Goal: Information Seeking & Learning: Compare options

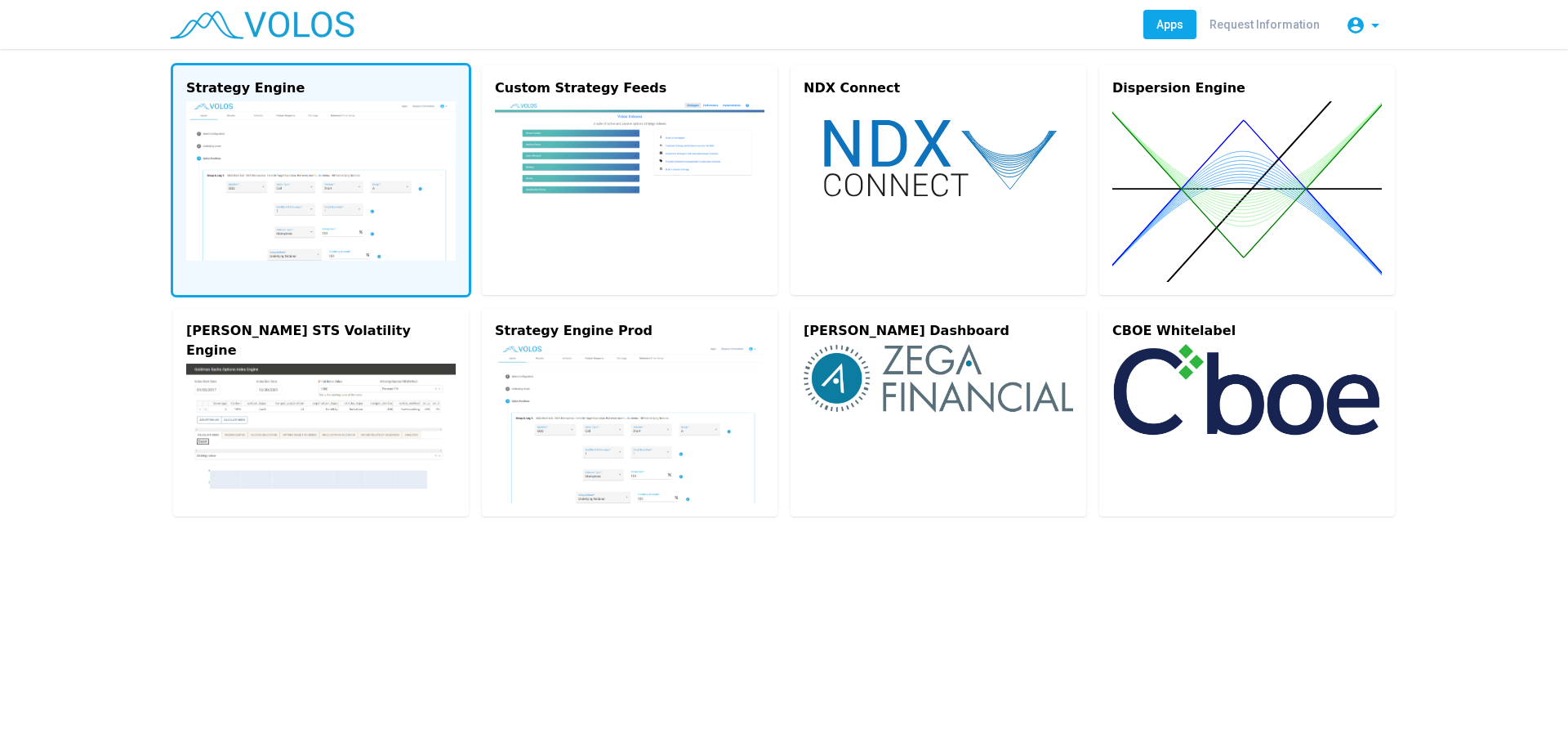
click at [285, 204] on img at bounding box center [321, 180] width 269 height 159
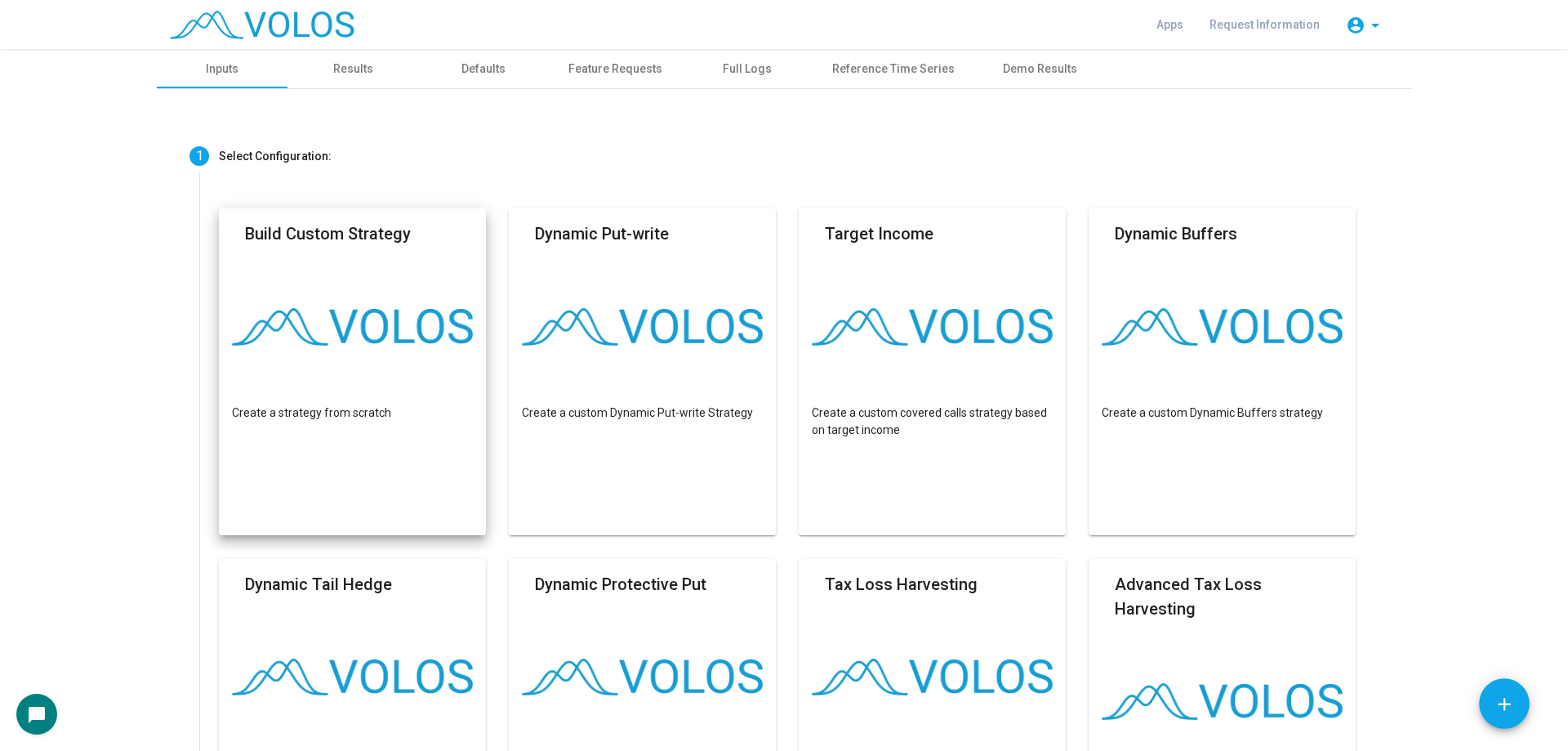
click at [419, 255] on mat-card-header "Build Custom Strategy" at bounding box center [352, 239] width 241 height 34
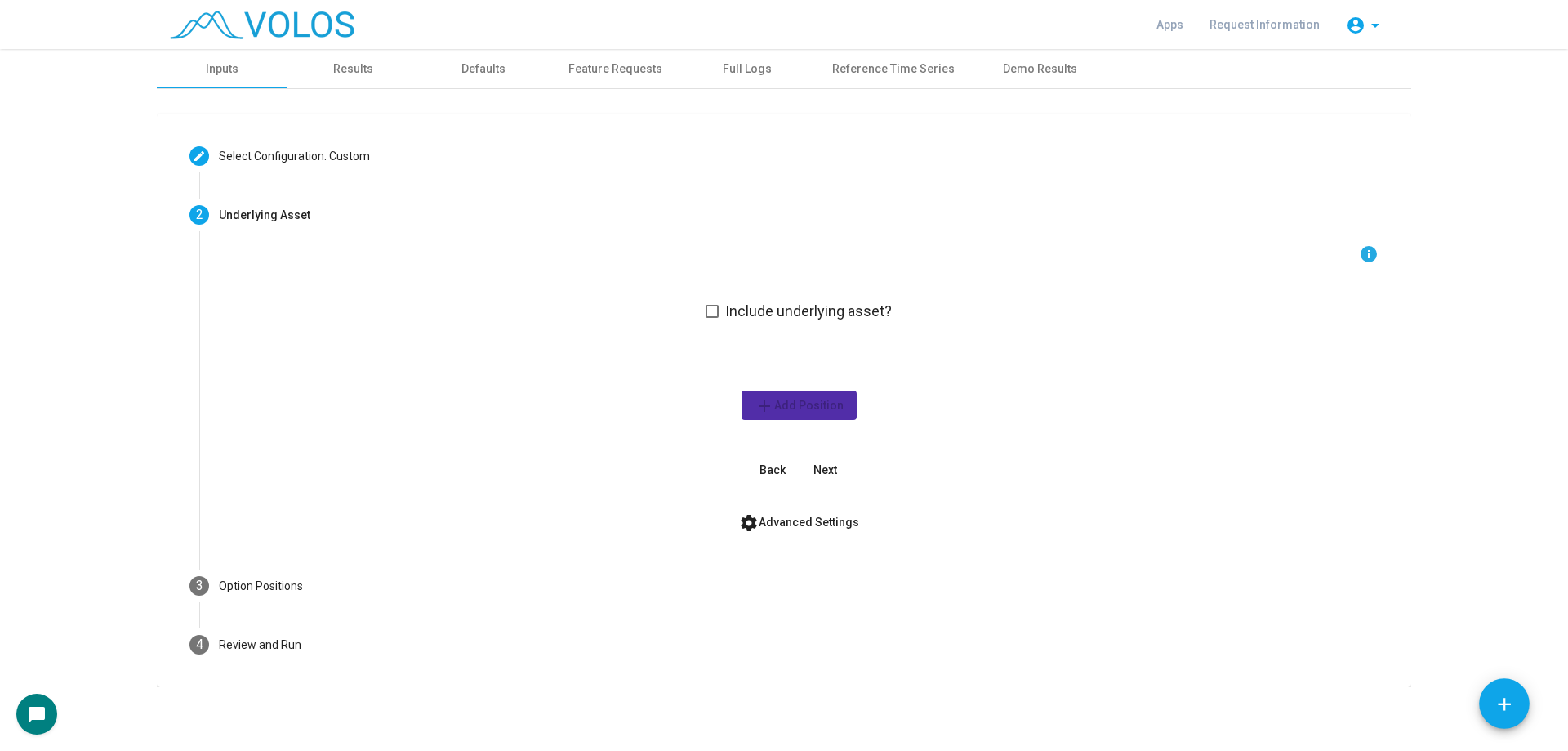
click at [754, 318] on span "Include underlying asset?" at bounding box center [808, 311] width 167 height 20
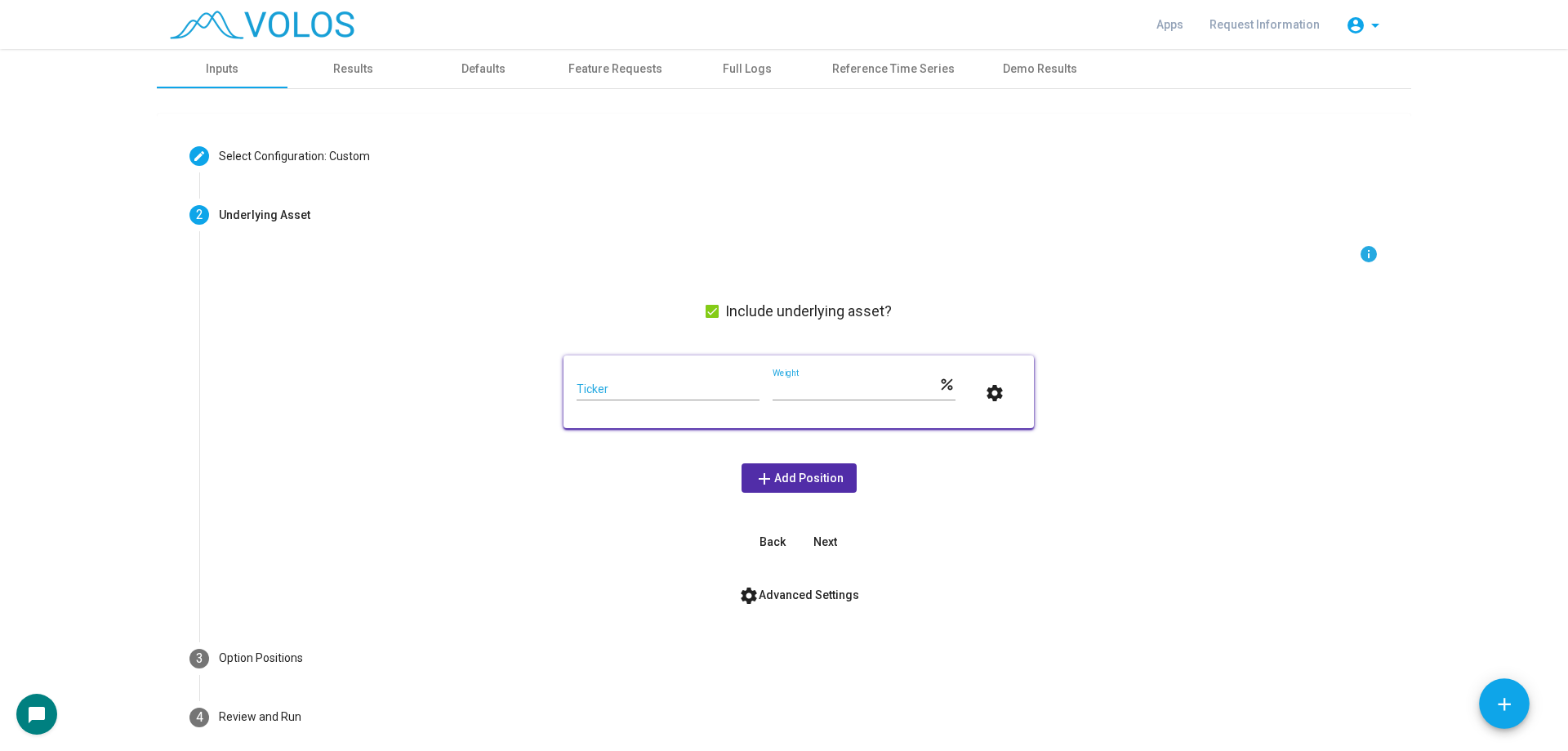
click at [698, 378] on div "Ticker" at bounding box center [668, 384] width 183 height 31
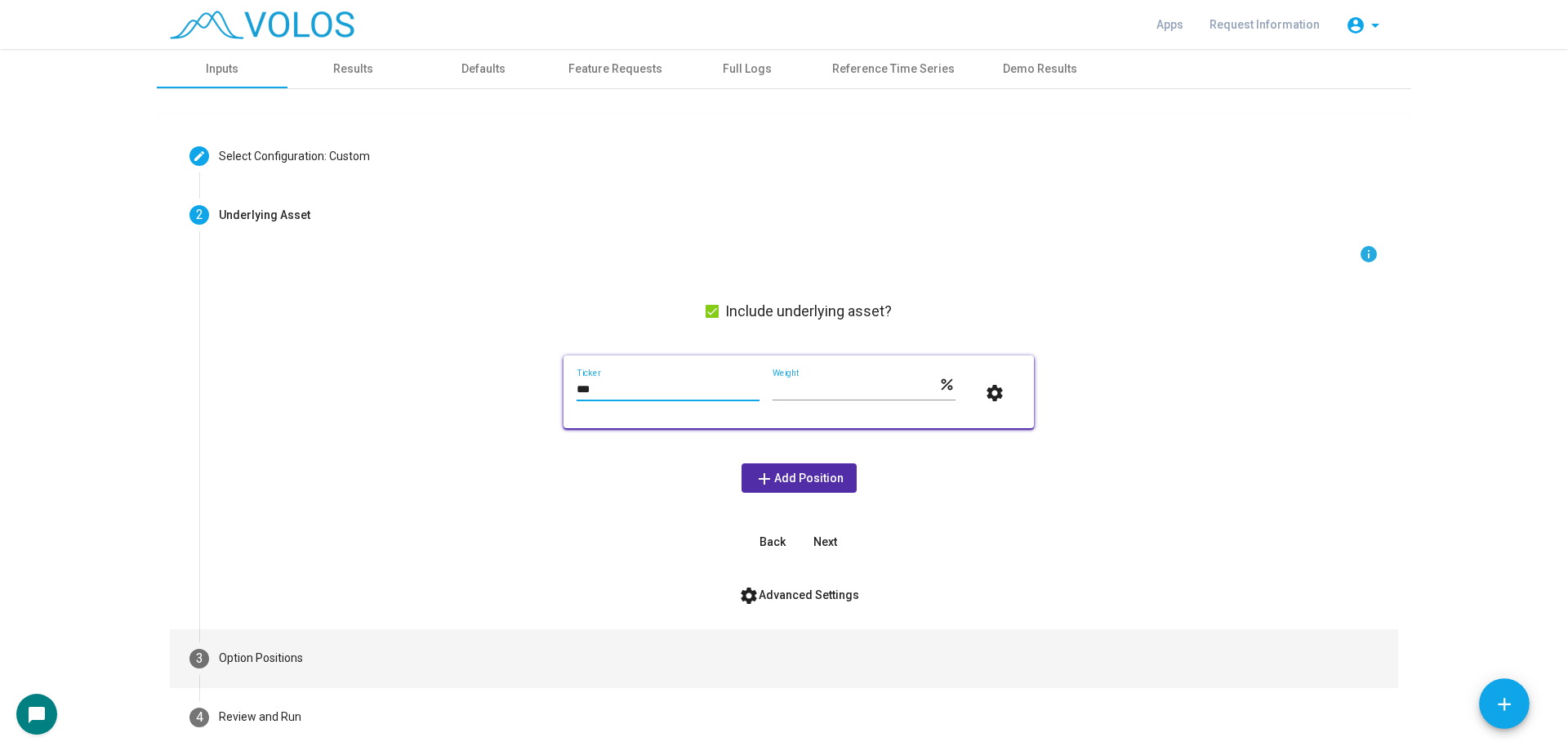
type input "***"
click at [502, 650] on mat-step-header "3 Option Positions" at bounding box center [784, 659] width 1228 height 59
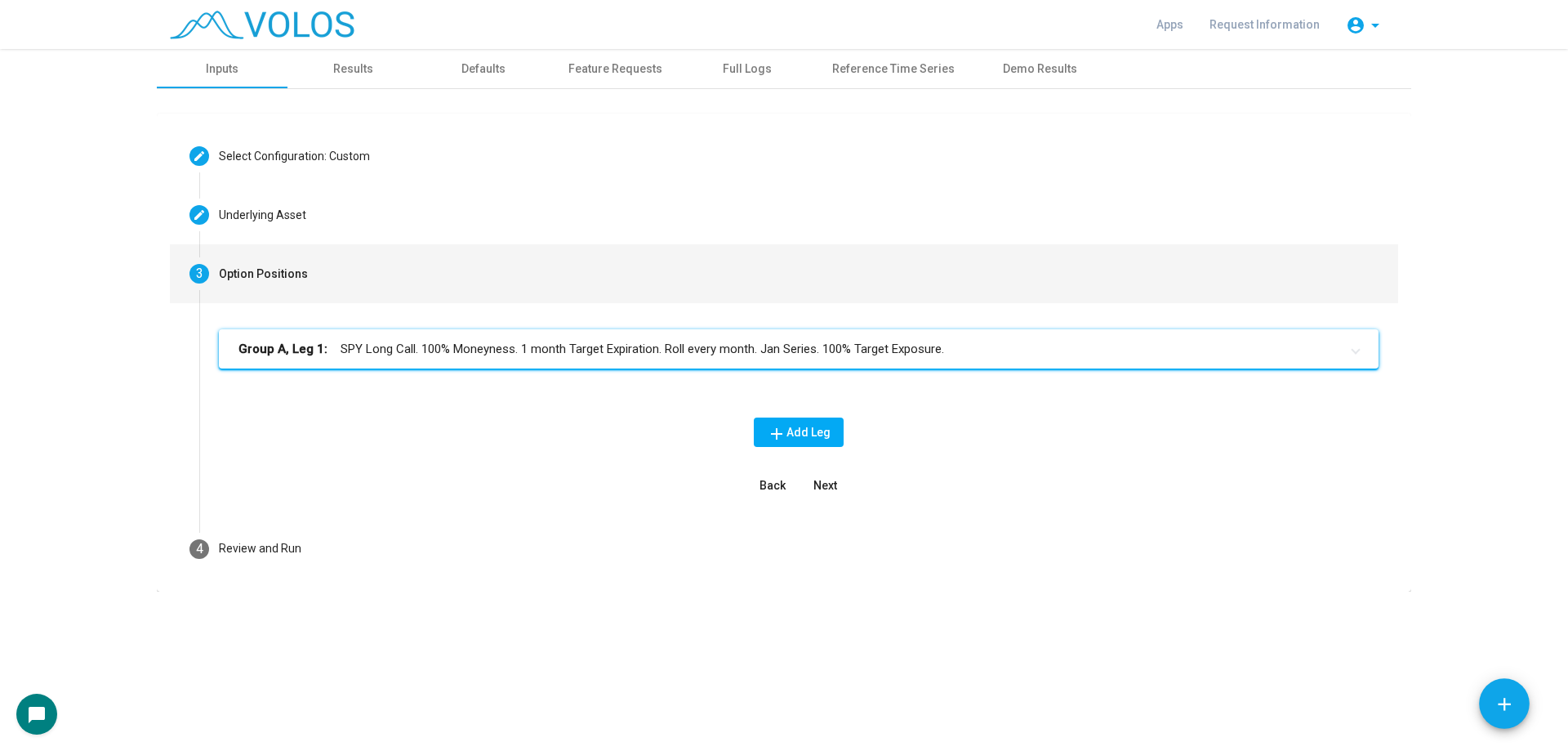
click at [677, 372] on div "Group A, Leg 1: SPY Long Call. 100% Moneyness. 1 month Target Expiration. Roll …" at bounding box center [798, 362] width 1160 height 66
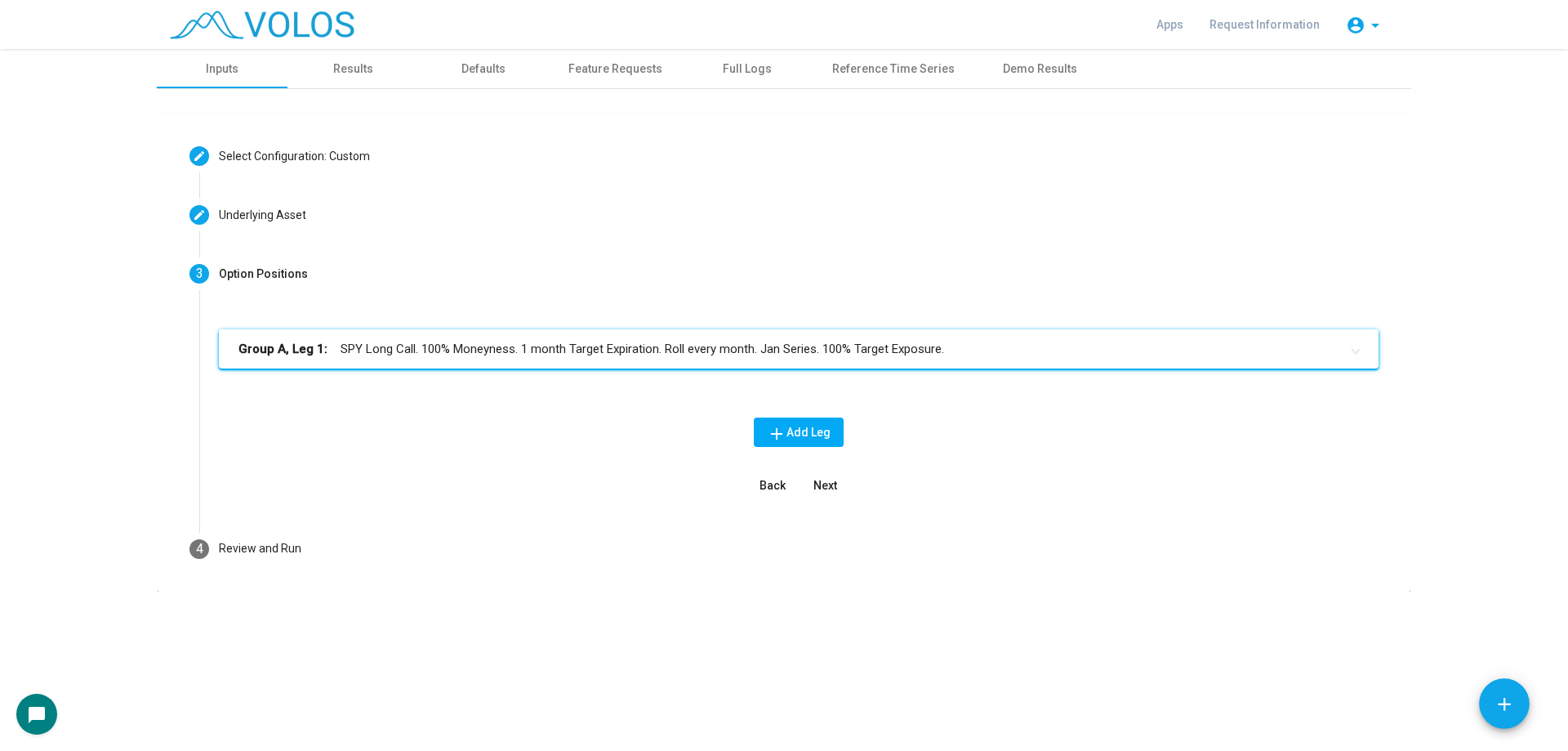
click at [689, 355] on mat-panel-title "Group A, Leg 1: SPY Long Call. 100% Moneyness. 1 month Target Expiration. Roll …" at bounding box center [789, 349] width 1101 height 19
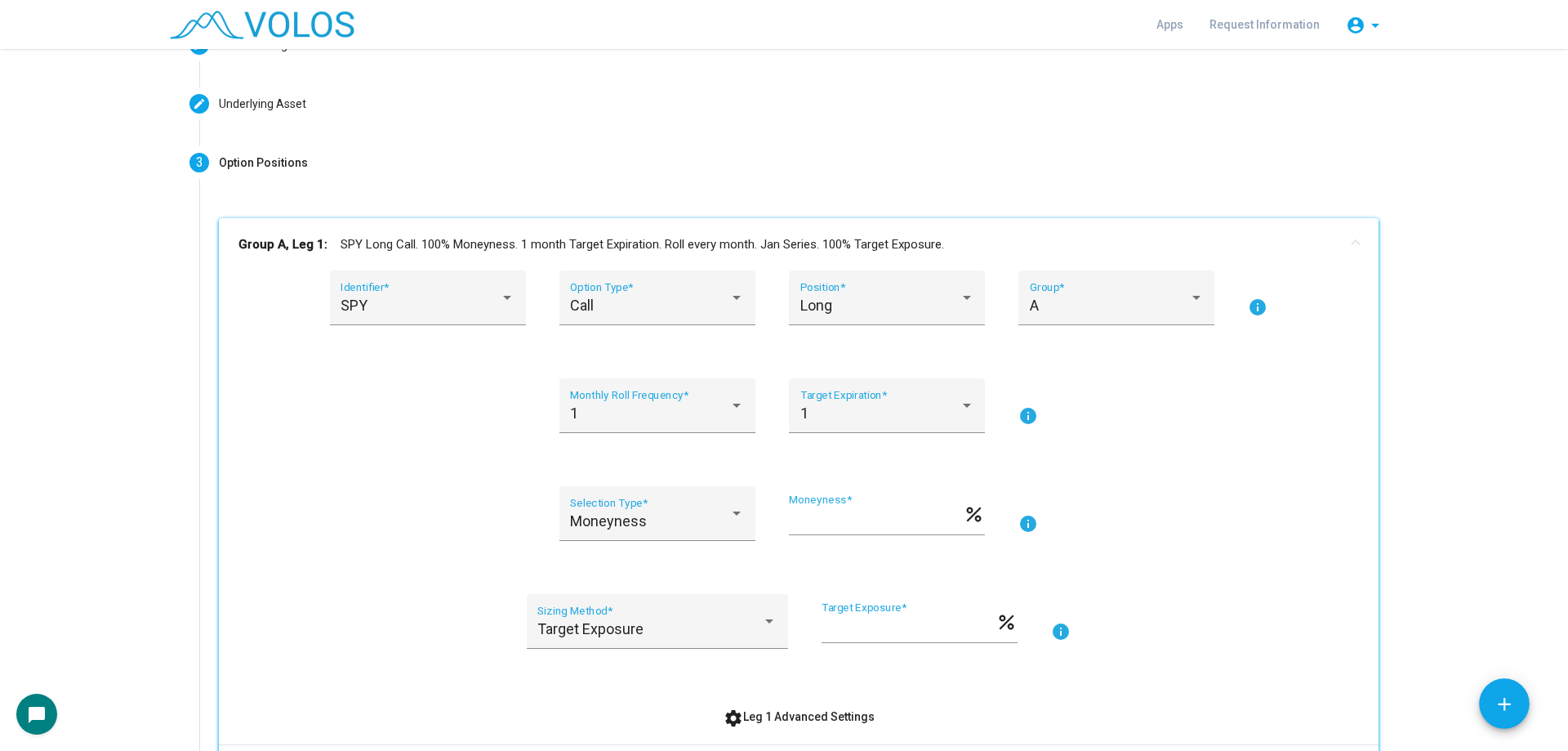
scroll to position [326, 0]
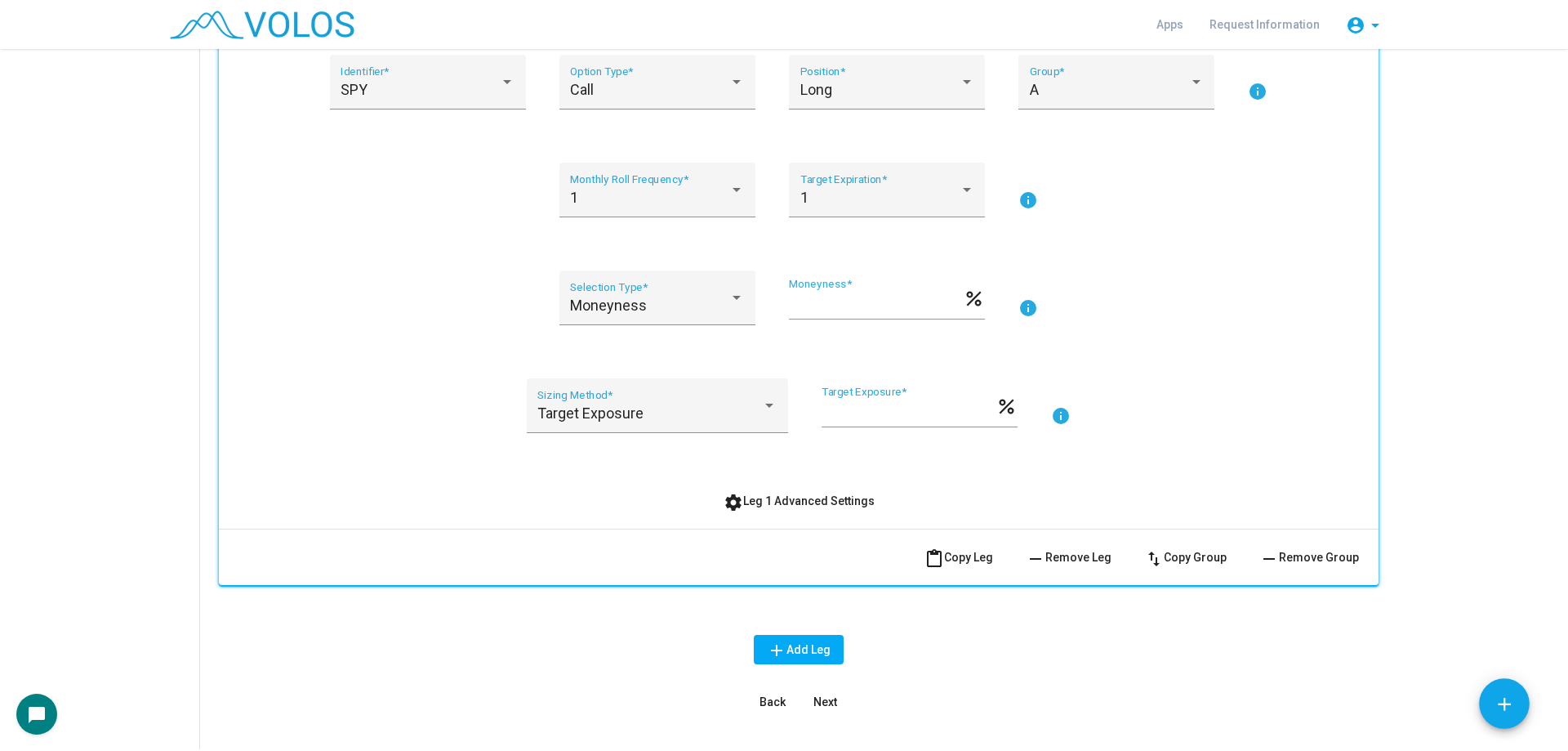
click at [847, 507] on button "settings Leg 1 Advanced Settings" at bounding box center [799, 501] width 177 height 30
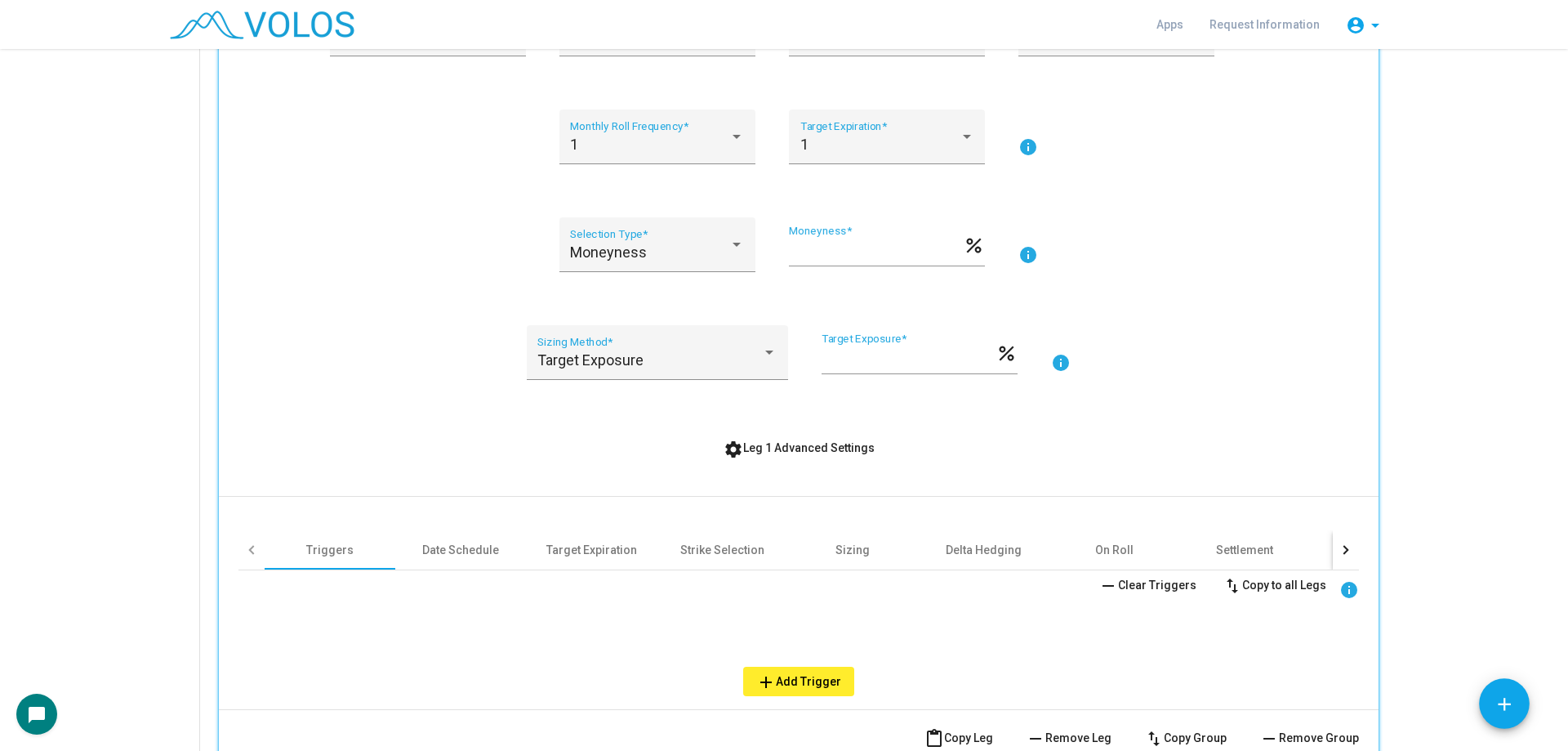
scroll to position [408, 0]
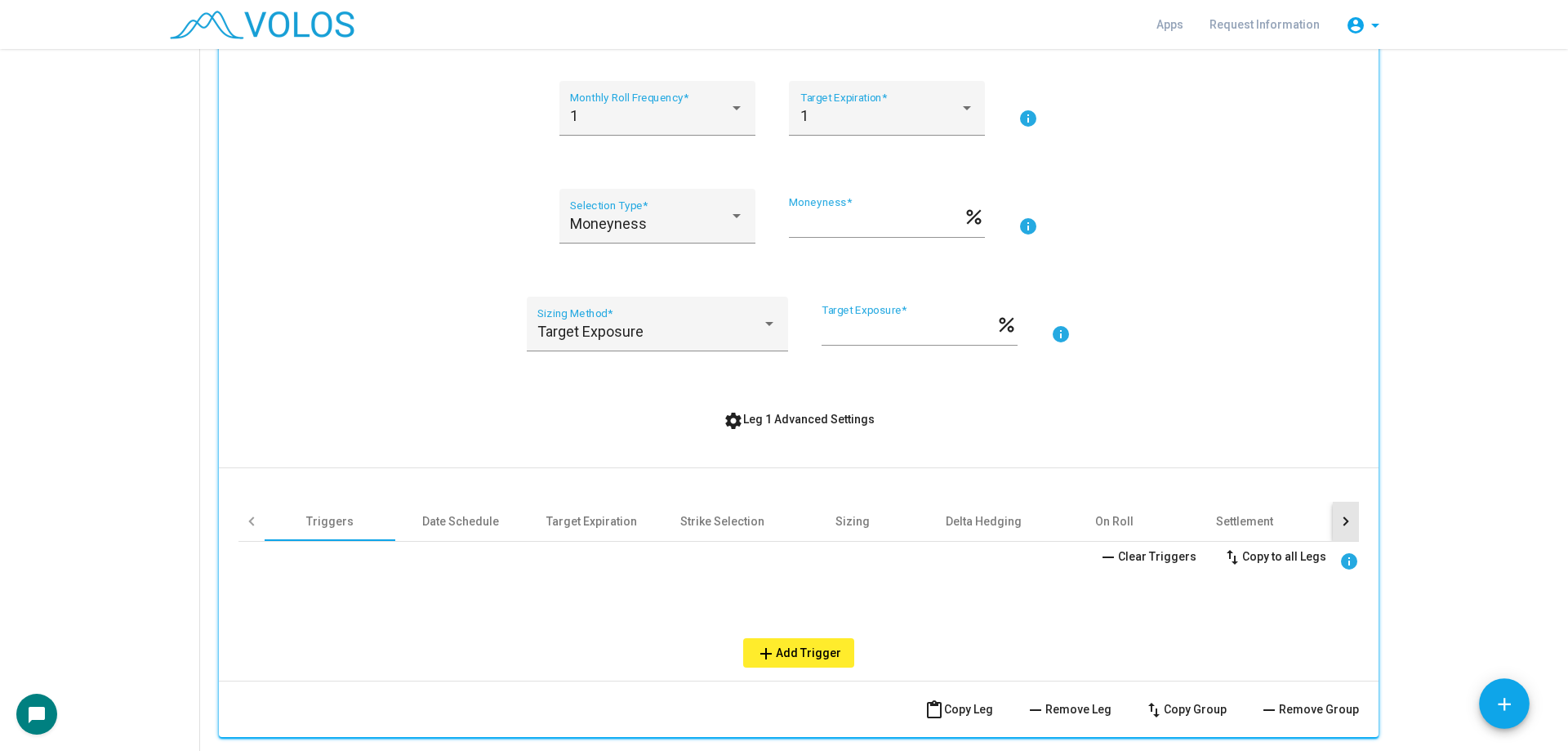
click at [1348, 522] on div at bounding box center [1345, 521] width 26 height 39
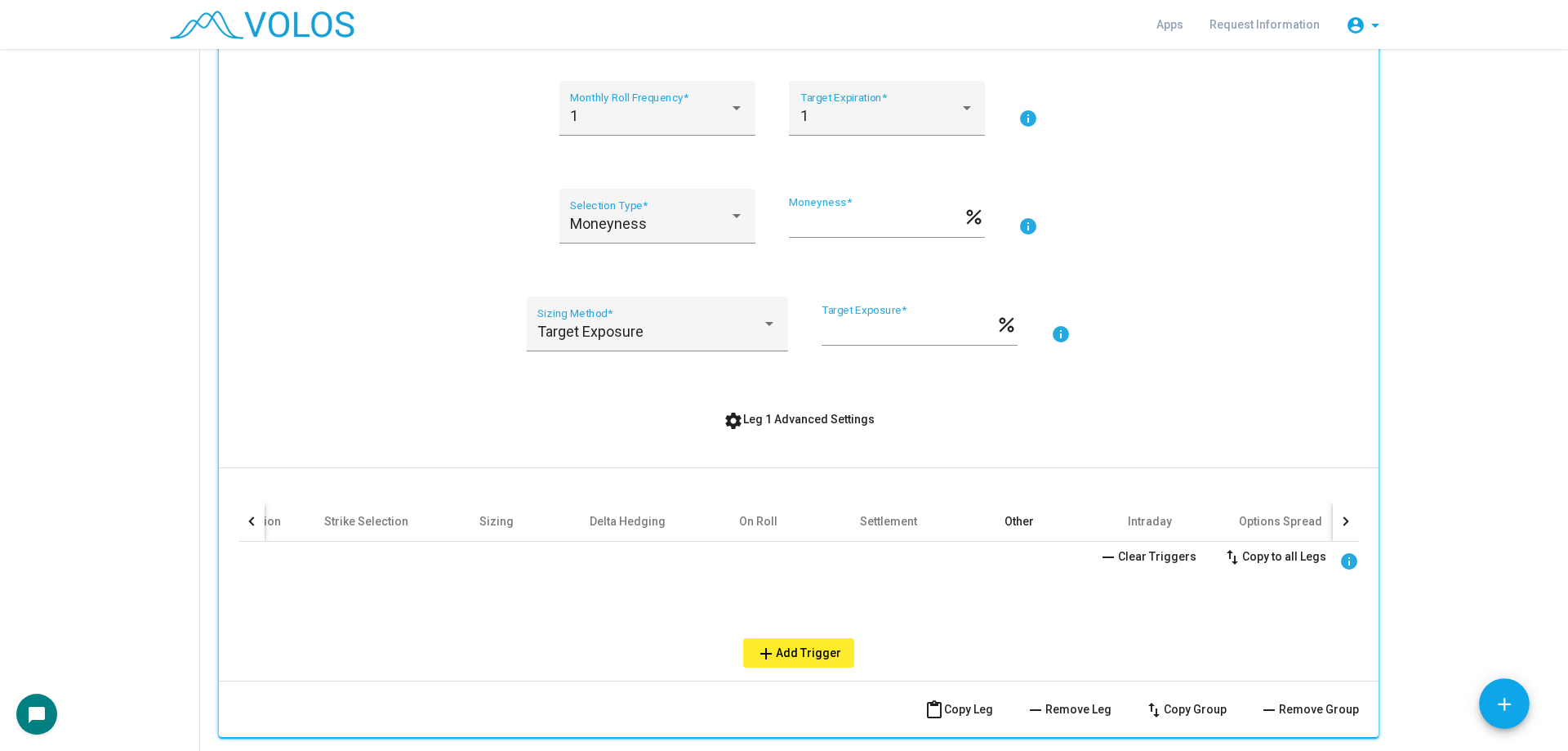
click at [1017, 517] on div "Other" at bounding box center [1019, 521] width 29 height 16
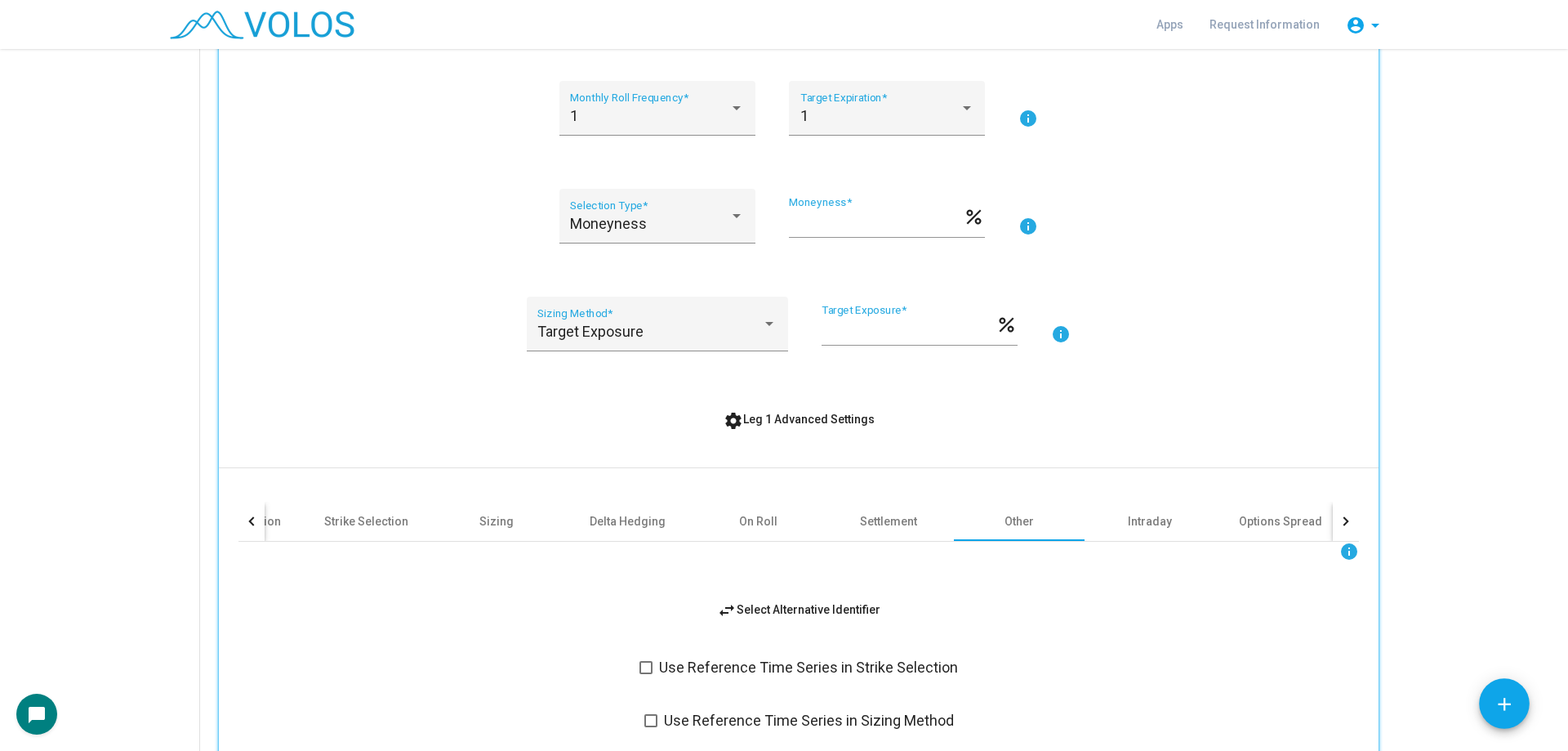
click at [829, 606] on span "swap_horiz Select Alternative Identifier" at bounding box center [799, 610] width 164 height 13
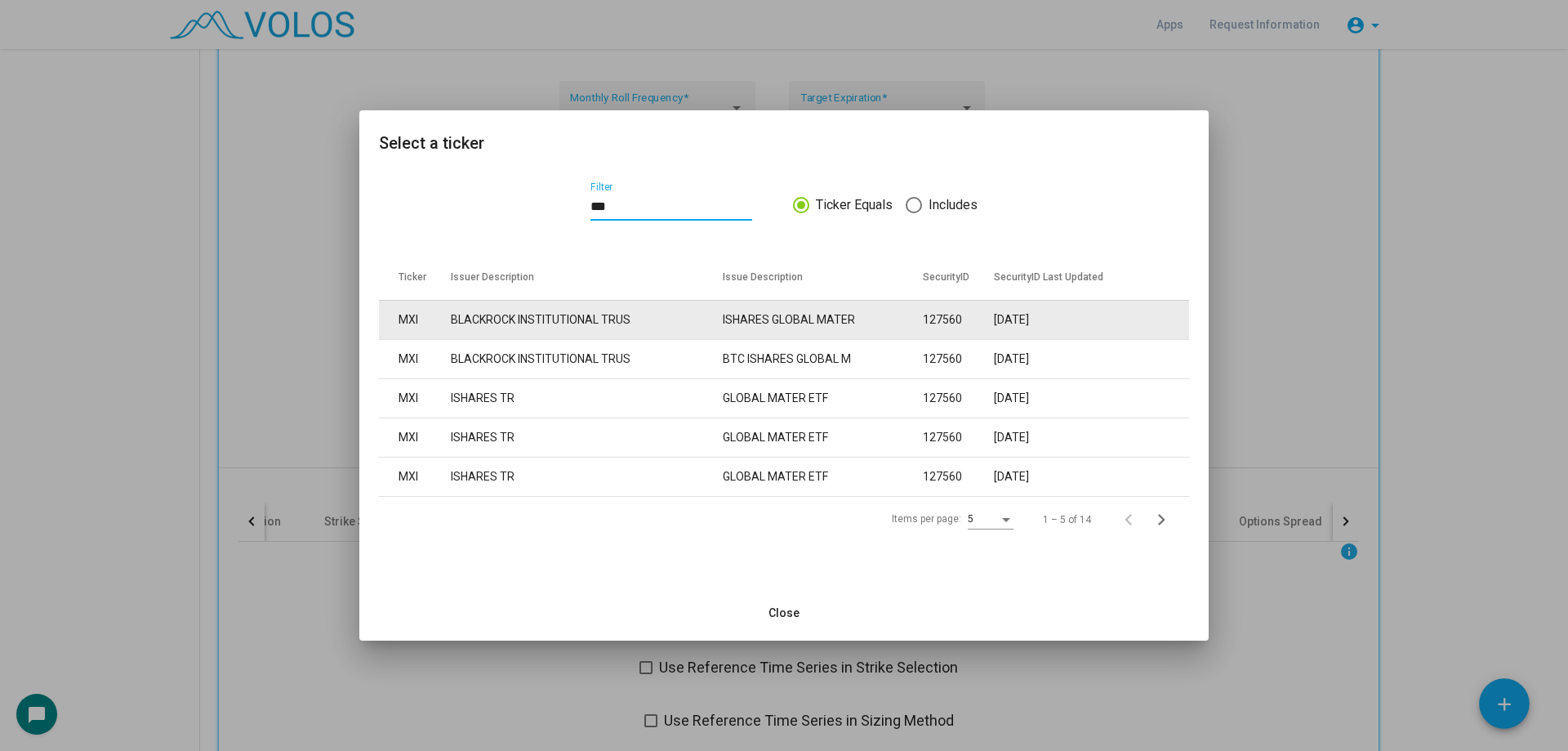
type input "***"
click at [551, 304] on td "BLACKROCK INSTITUTIONAL TRUS" at bounding box center [587, 319] width 272 height 39
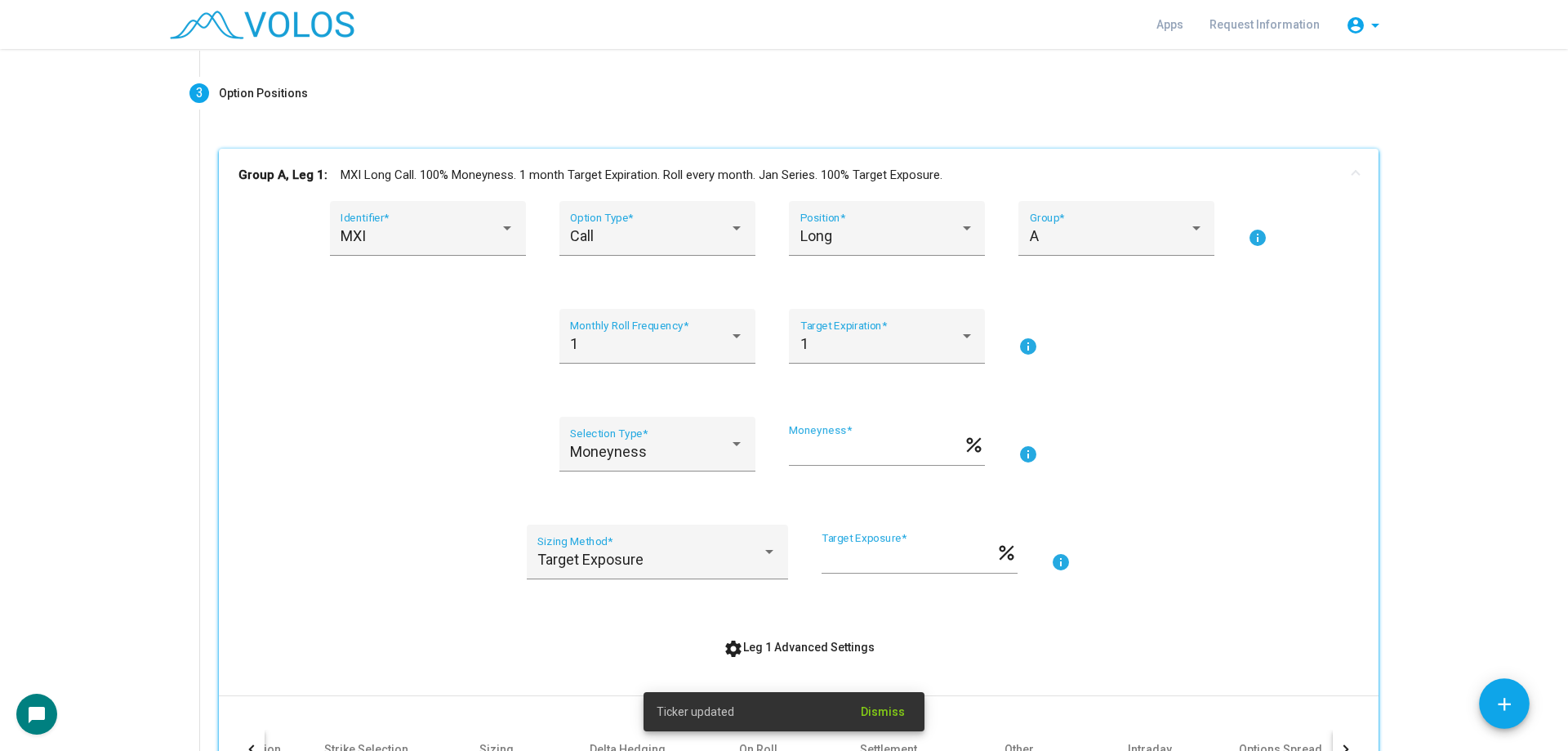
scroll to position [164, 0]
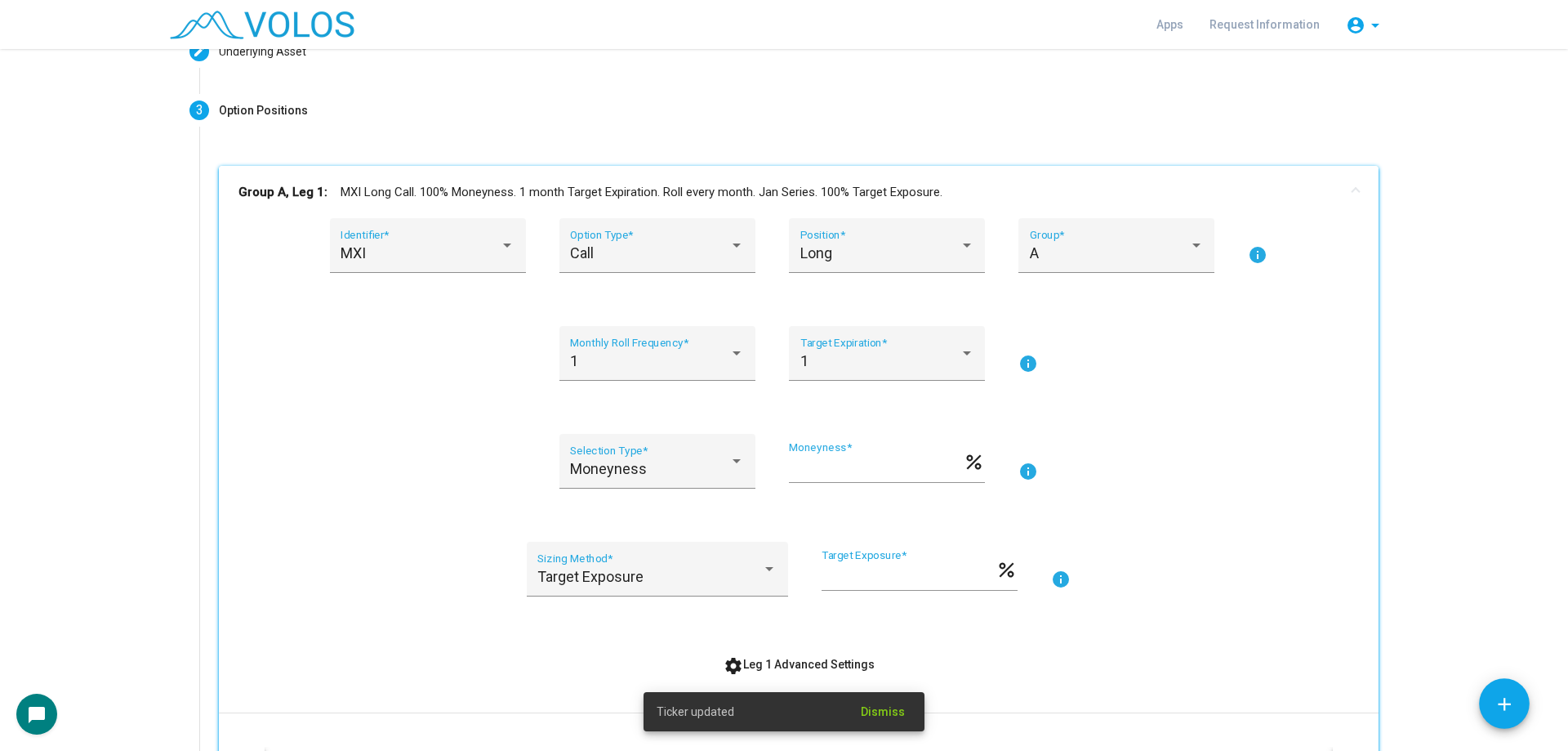
click at [580, 193] on mat-panel-title "Group A, Leg 1: MXI Long Call. 100% Moneyness. 1 month Target Expiration. Roll …" at bounding box center [789, 192] width 1101 height 19
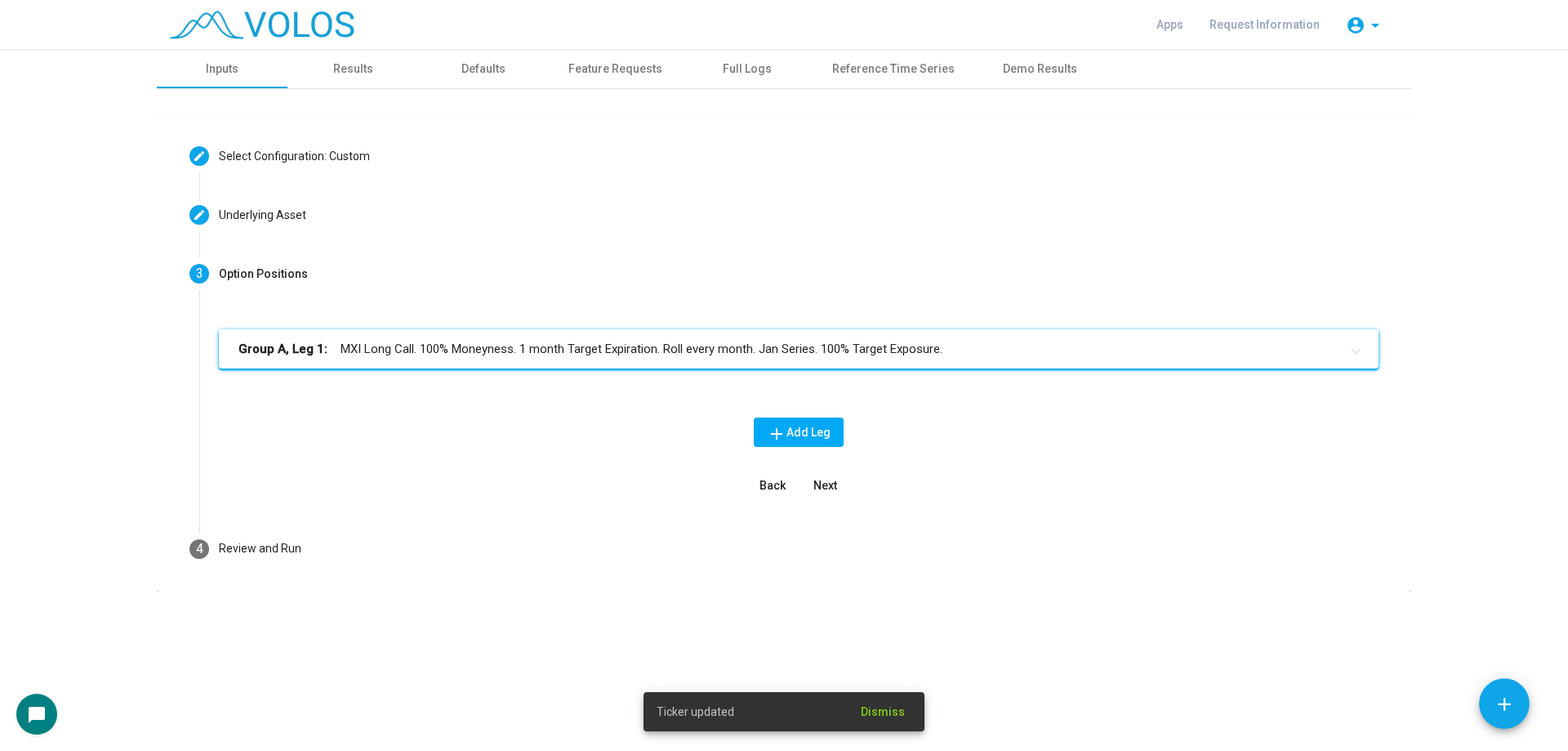
click at [531, 346] on mat-panel-title "Group A, Leg 1: MXI Long Call. 100% Moneyness. 1 month Target Expiration. Roll …" at bounding box center [789, 349] width 1101 height 19
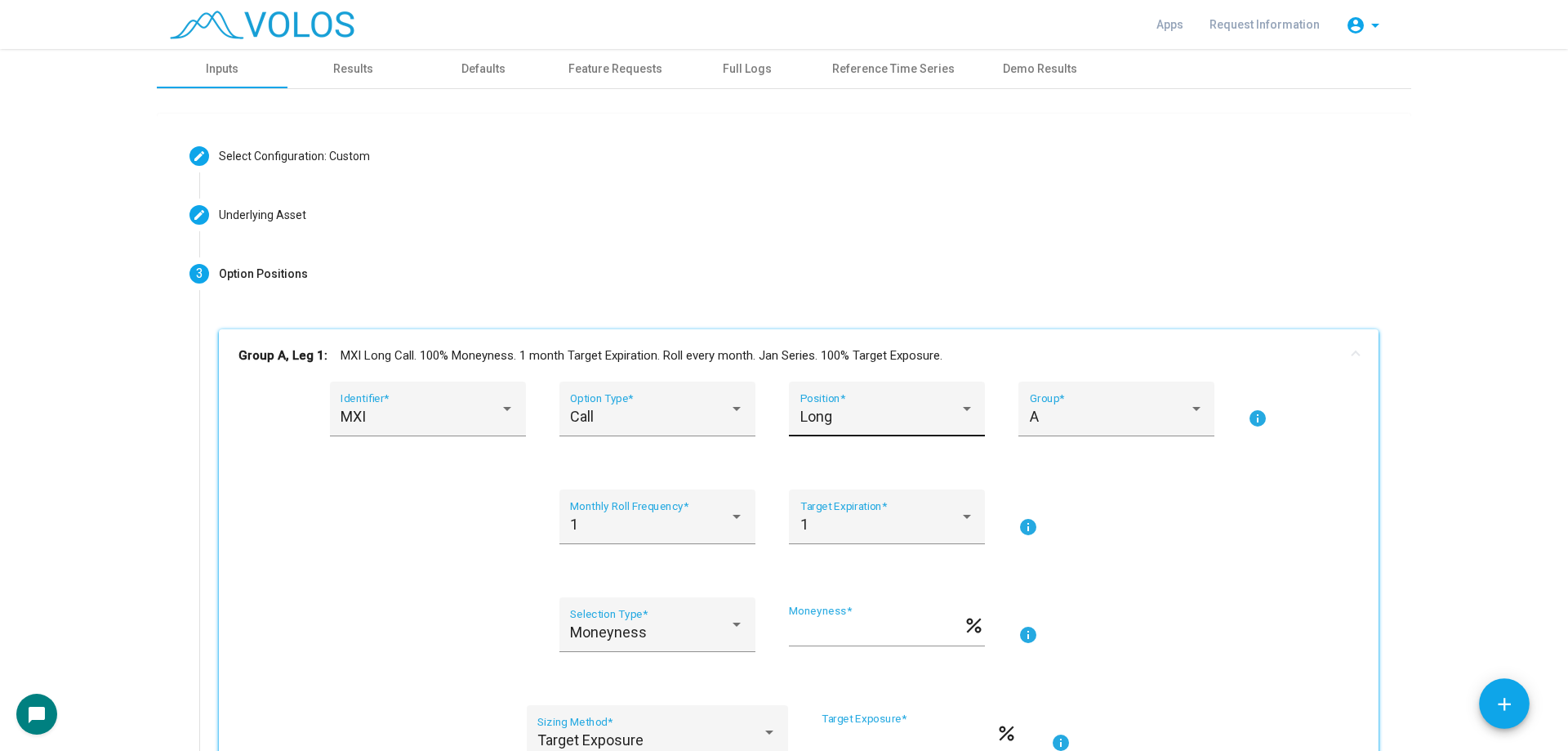
click at [884, 402] on div "Long Position *" at bounding box center [887, 415] width 174 height 44
click at [883, 469] on span "Short" at bounding box center [880, 461] width 174 height 44
click at [698, 352] on mat-panel-title "Group A, Leg 1: MXI Short Call. 100% Moneyness. 1 month Target Expiration. Roll…" at bounding box center [789, 356] width 1101 height 19
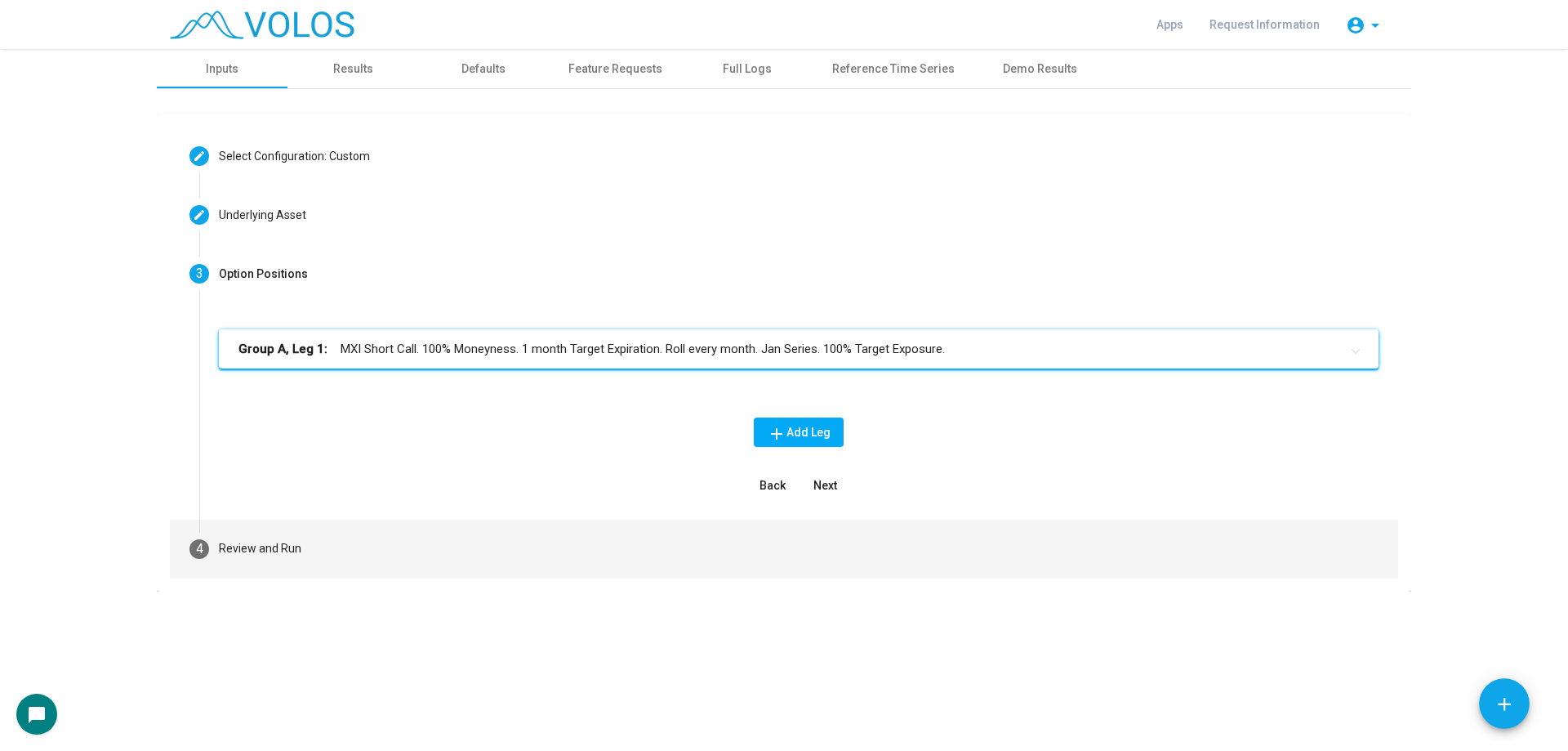
click at [487, 569] on mat-step-header "4 Review and Run" at bounding box center [784, 549] width 1228 height 59
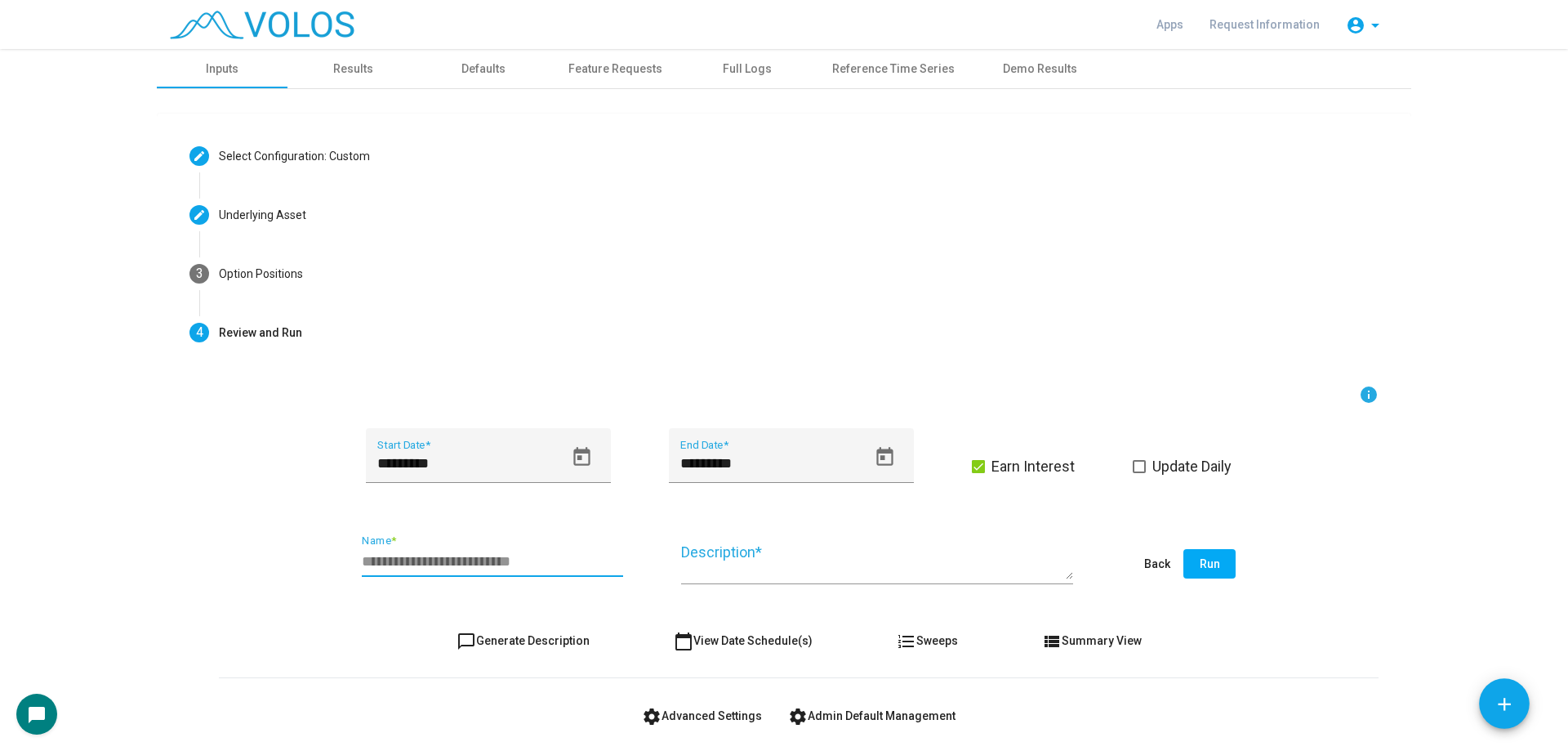
click at [495, 563] on input "Name *" at bounding box center [492, 561] width 262 height 16
type input "**********"
click at [532, 630] on button "chat_bubble_outline Generate Description" at bounding box center [522, 641] width 159 height 30
type textarea "**********"
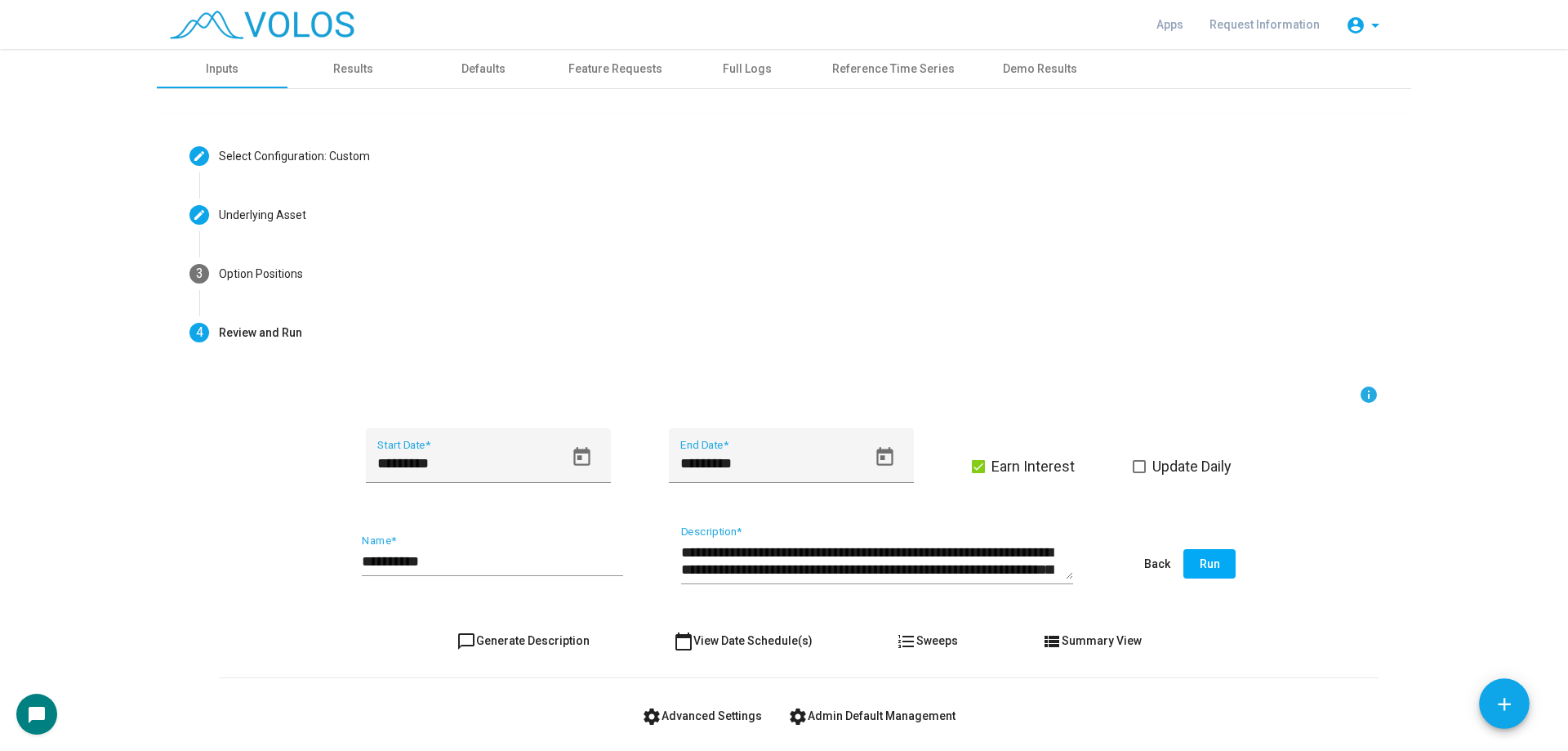
click at [421, 565] on input "**********" at bounding box center [492, 561] width 262 height 16
type input "**********"
click at [500, 638] on span "chat_bubble_outline Generate Description" at bounding box center [523, 641] width 133 height 13
click at [1213, 566] on span "Run" at bounding box center [1209, 564] width 20 height 13
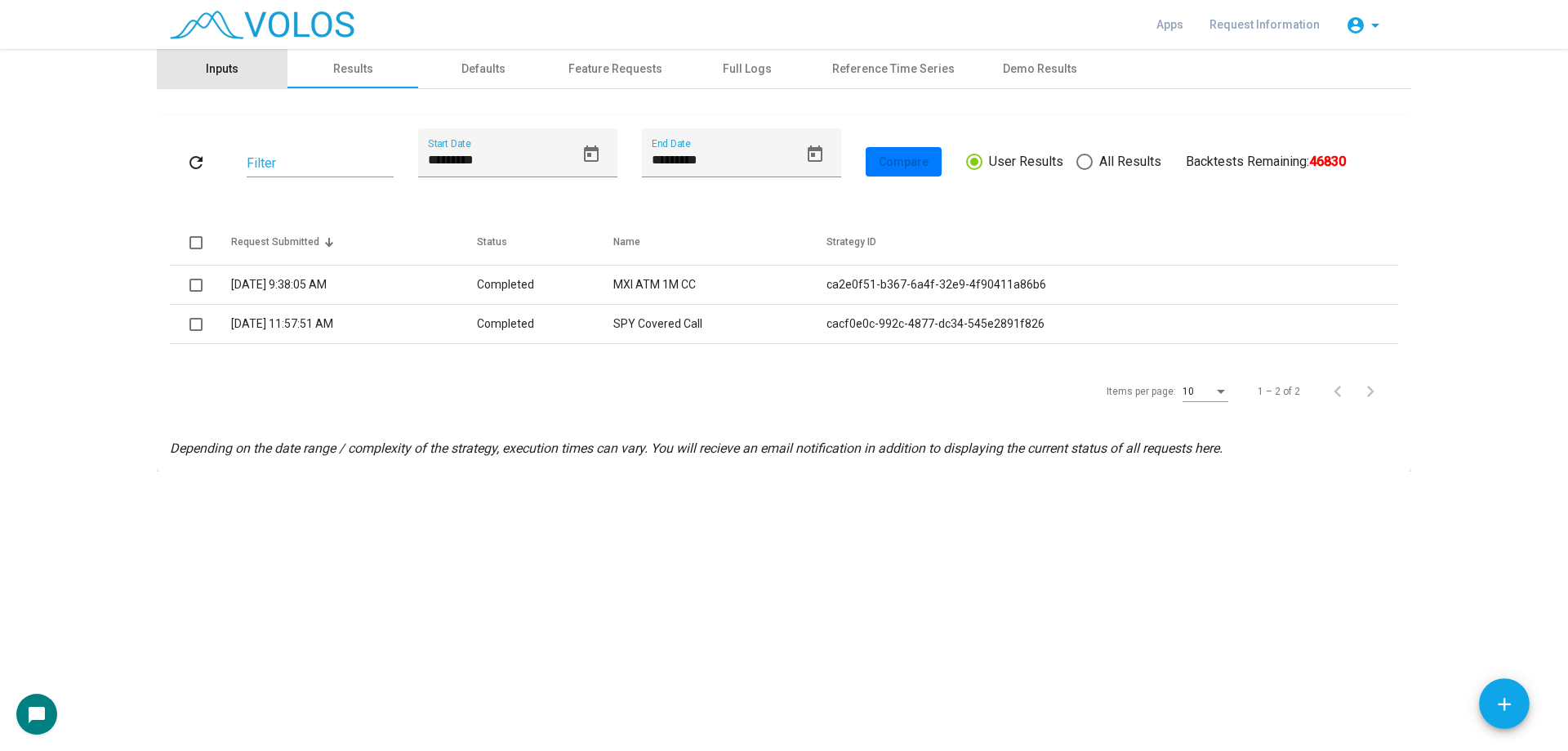
click at [255, 78] on div "Inputs" at bounding box center [222, 69] width 130 height 39
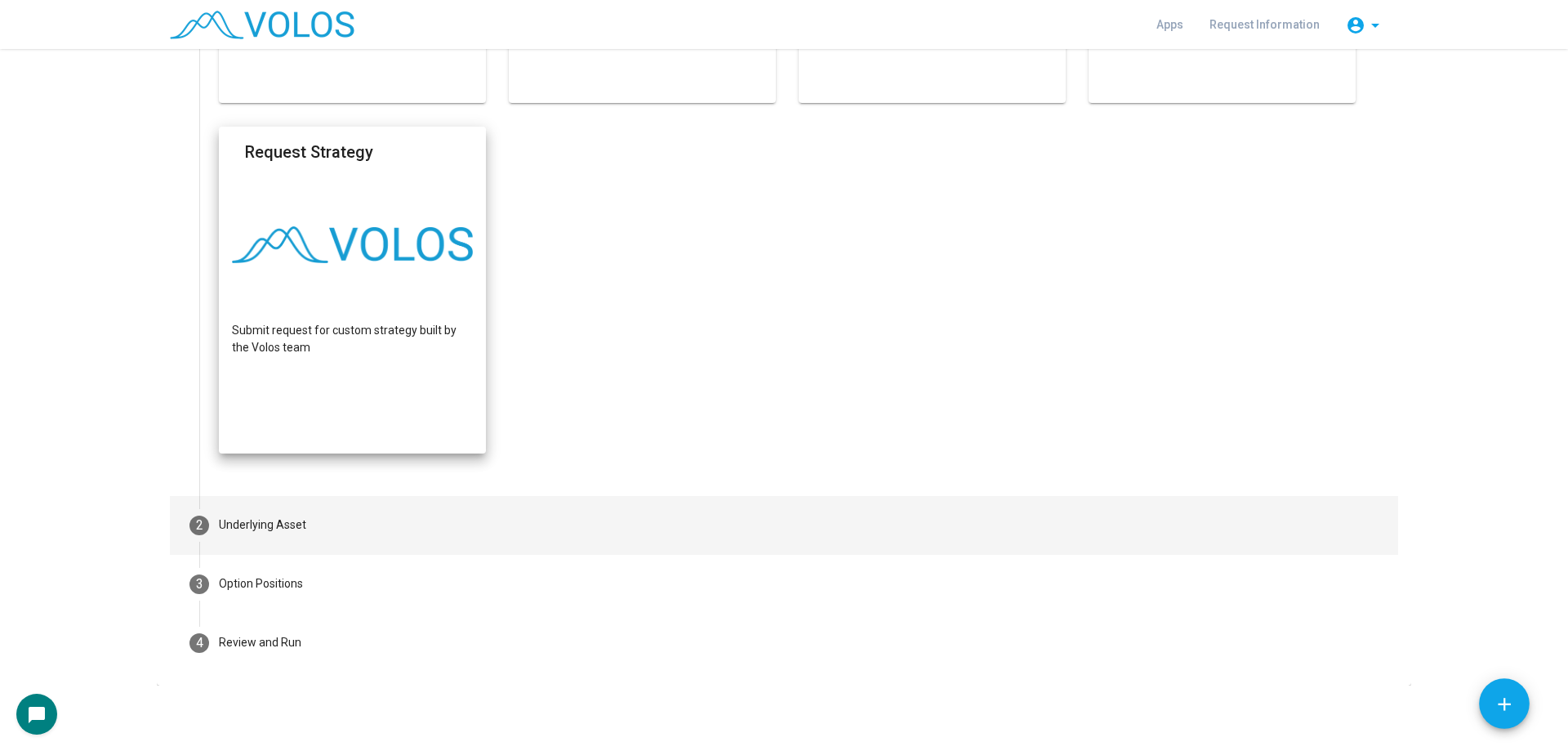
click at [303, 551] on mat-step-header "2 Underlying Asset" at bounding box center [784, 525] width 1228 height 59
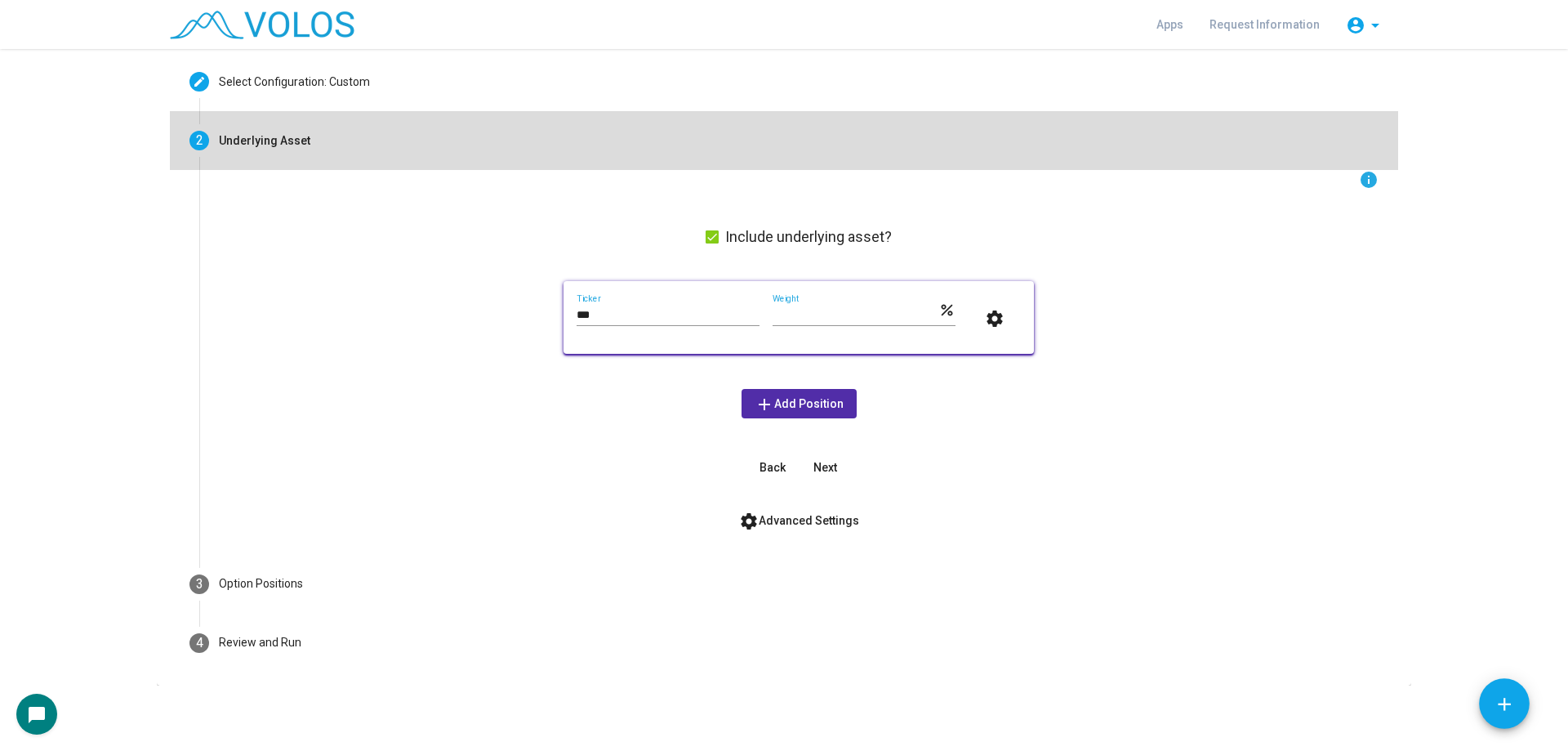
scroll to position [73, 0]
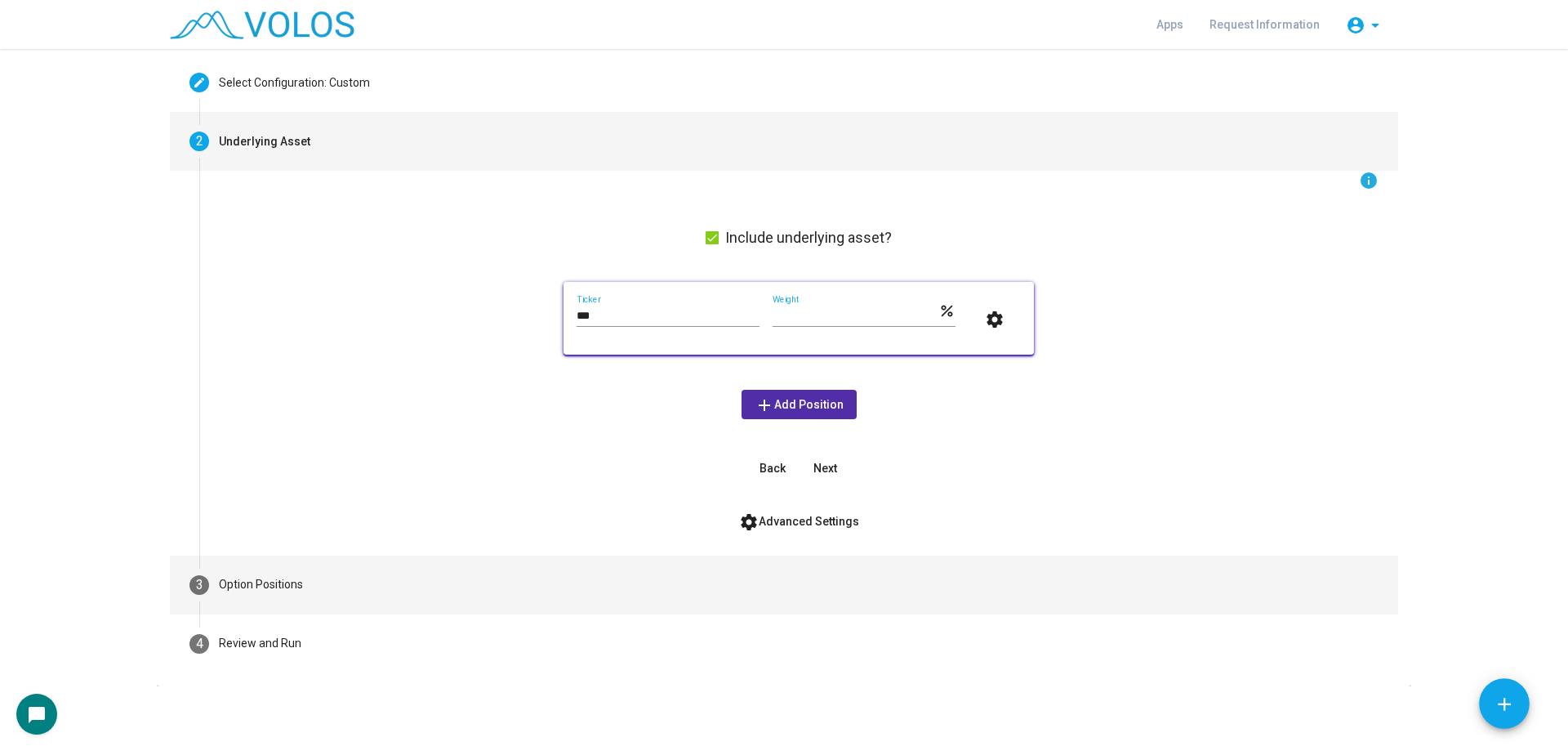
click at [321, 575] on mat-step-header "3 Option Positions" at bounding box center [784, 585] width 1228 height 59
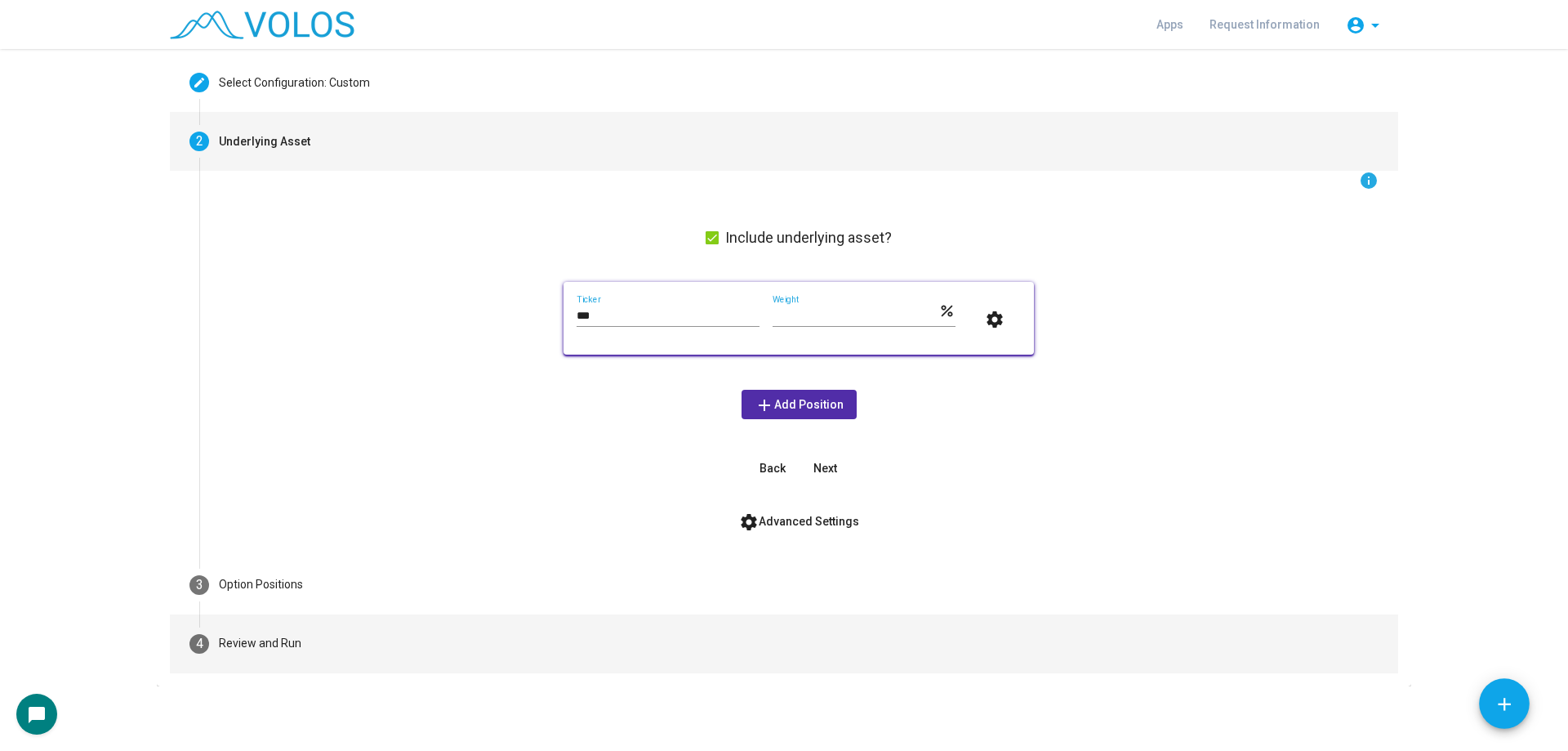
scroll to position [0, 0]
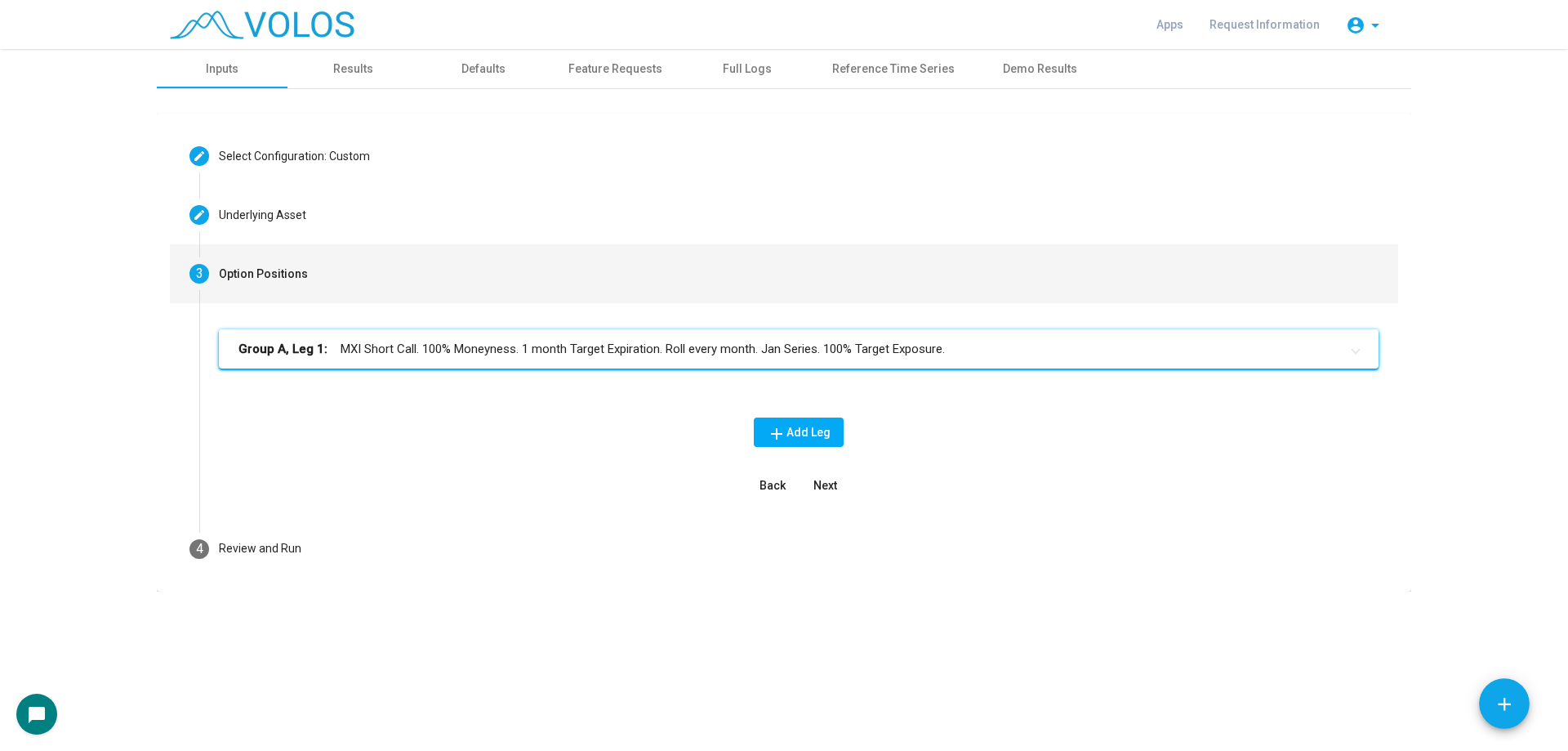
click at [611, 326] on div "Group A, Leg 1: MXI Short Call. 100% Moneyness. 1 month Target Expiration. Roll…" at bounding box center [798, 412] width 1199 height 217
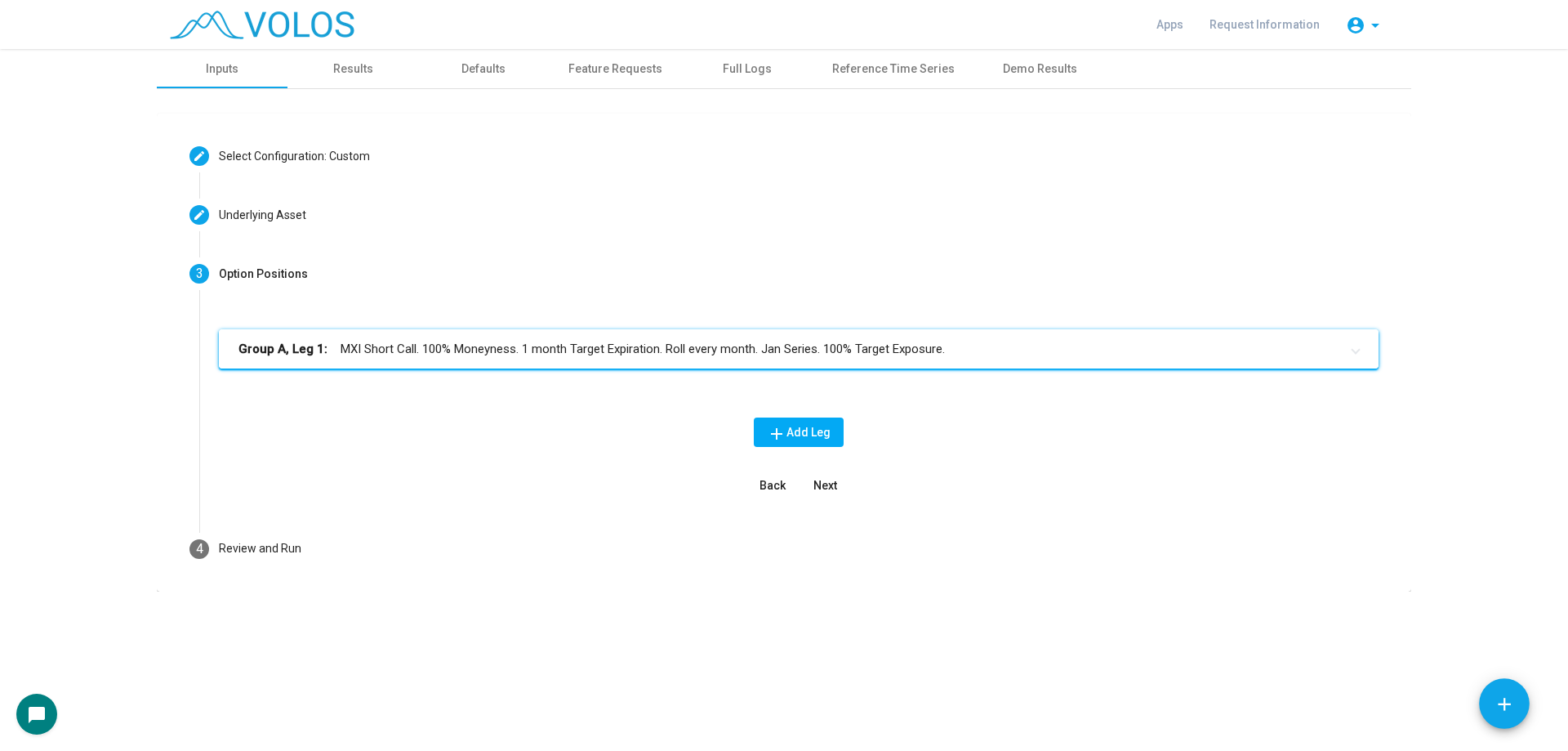
click at [630, 334] on mat-expansion-panel-header "Group A, Leg 1: MXI Short Call. 100% Moneyness. 1 month Target Expiration. Roll…" at bounding box center [798, 348] width 1160 height 39
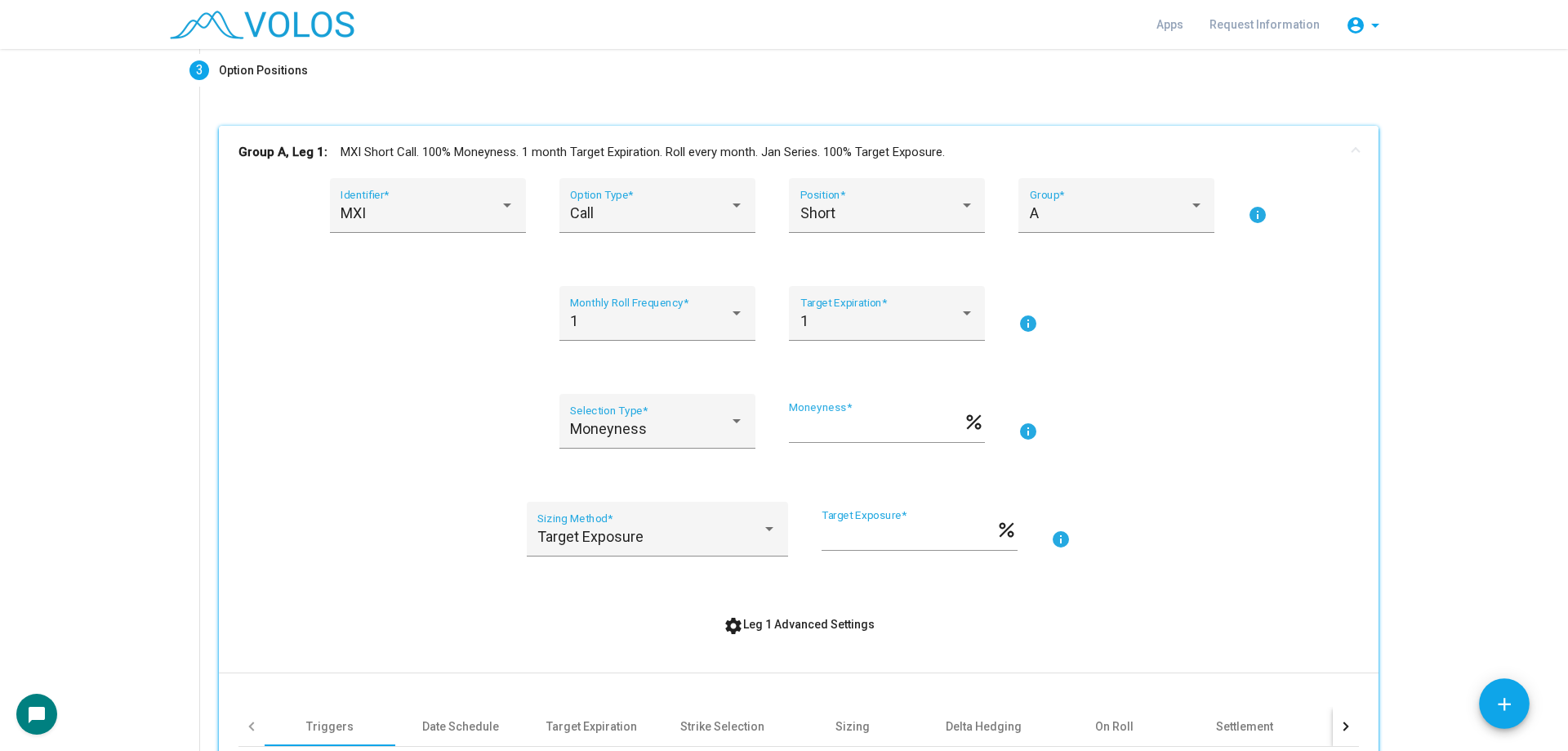
scroll to position [490, 0]
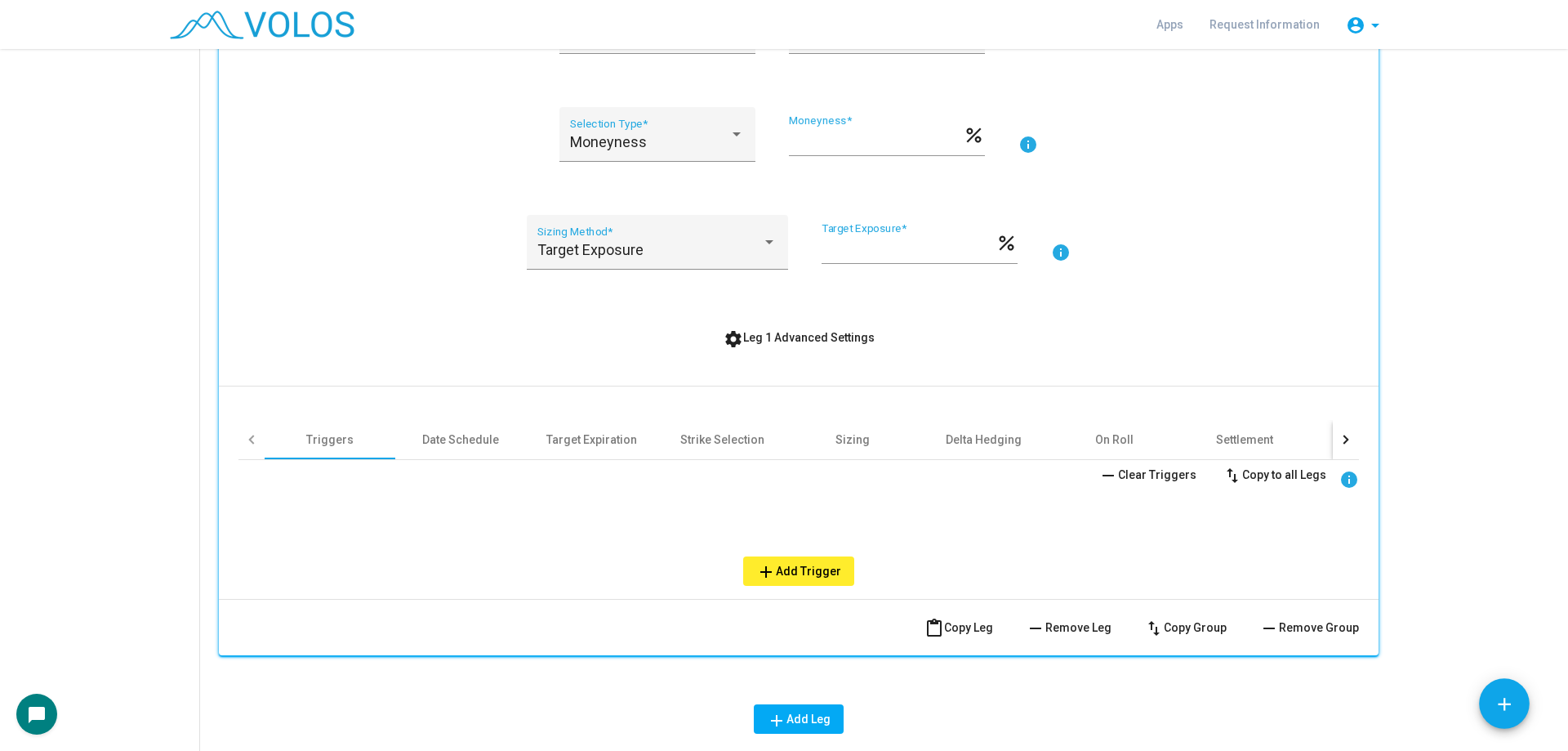
click at [1075, 631] on span "remove Remove Leg" at bounding box center [1068, 627] width 86 height 13
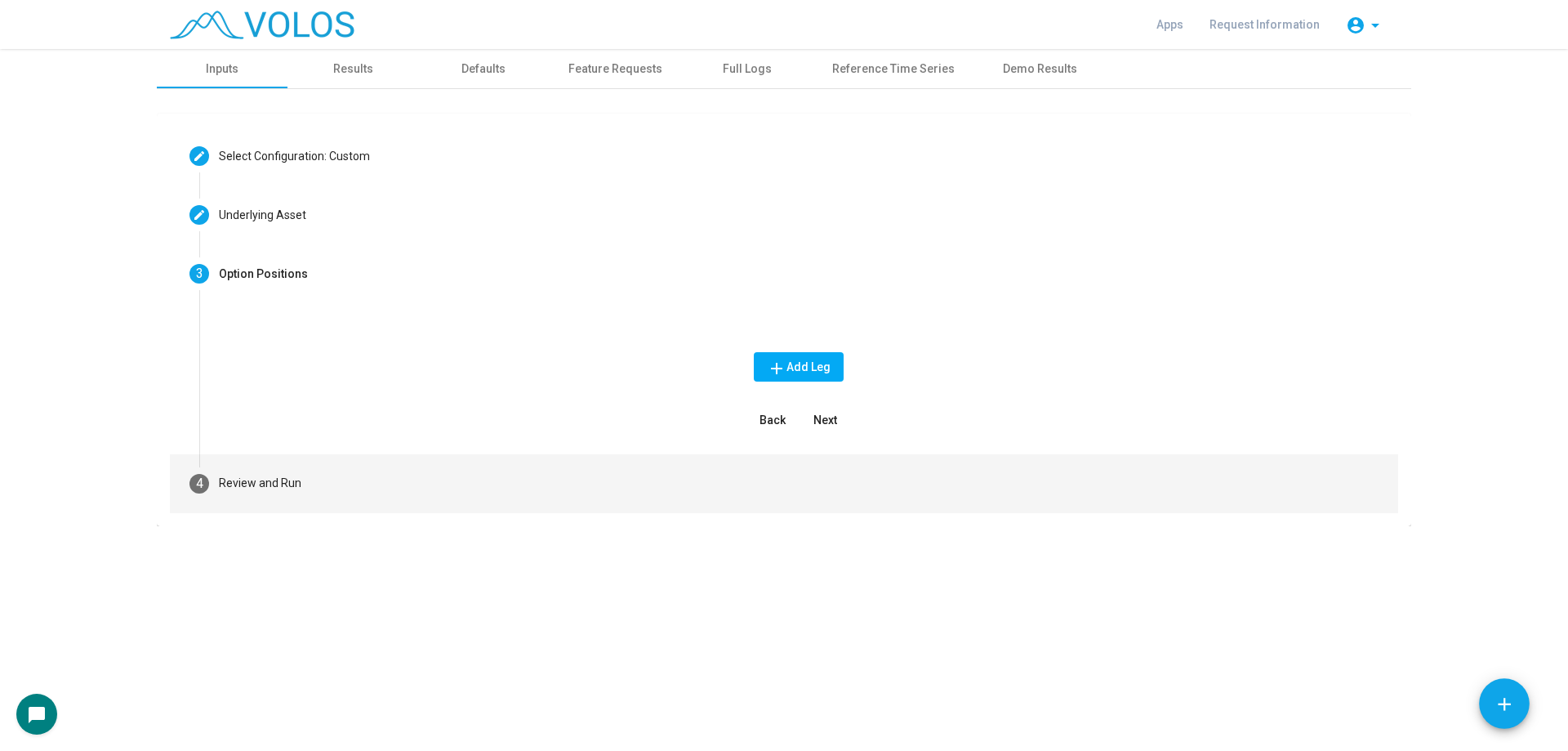
click at [367, 477] on mat-step-header "4 Review and Run" at bounding box center [784, 484] width 1228 height 59
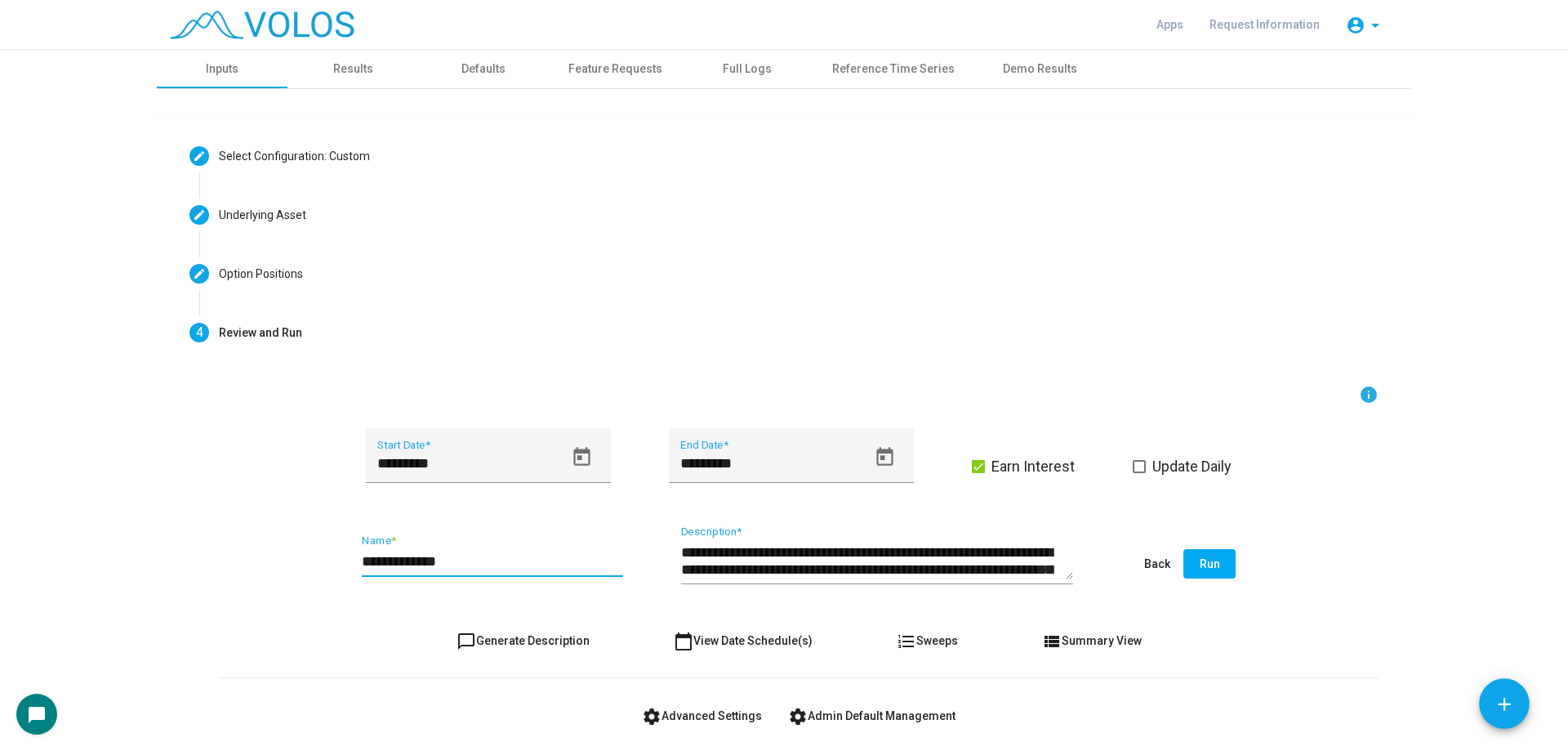
click at [492, 568] on input "**********" at bounding box center [492, 561] width 262 height 16
type input "***"
click at [522, 626] on button "chat_bubble_outline Generate Description" at bounding box center [522, 641] width 159 height 30
type textarea "**********"
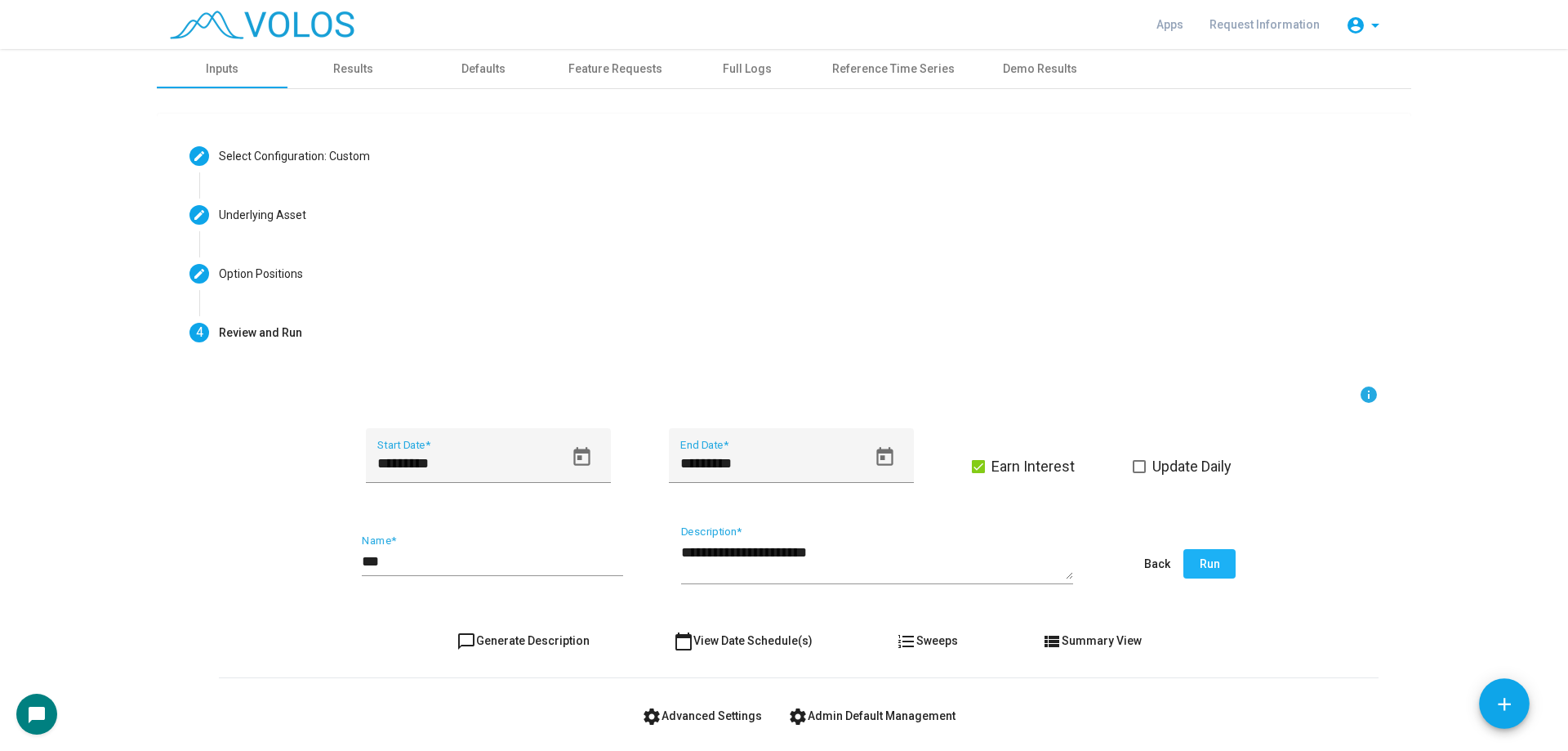
drag, startPoint x: 1214, startPoint y: 566, endPoint x: 1352, endPoint y: 552, distance: 138.7
click at [1216, 565] on button "Run" at bounding box center [1209, 563] width 52 height 30
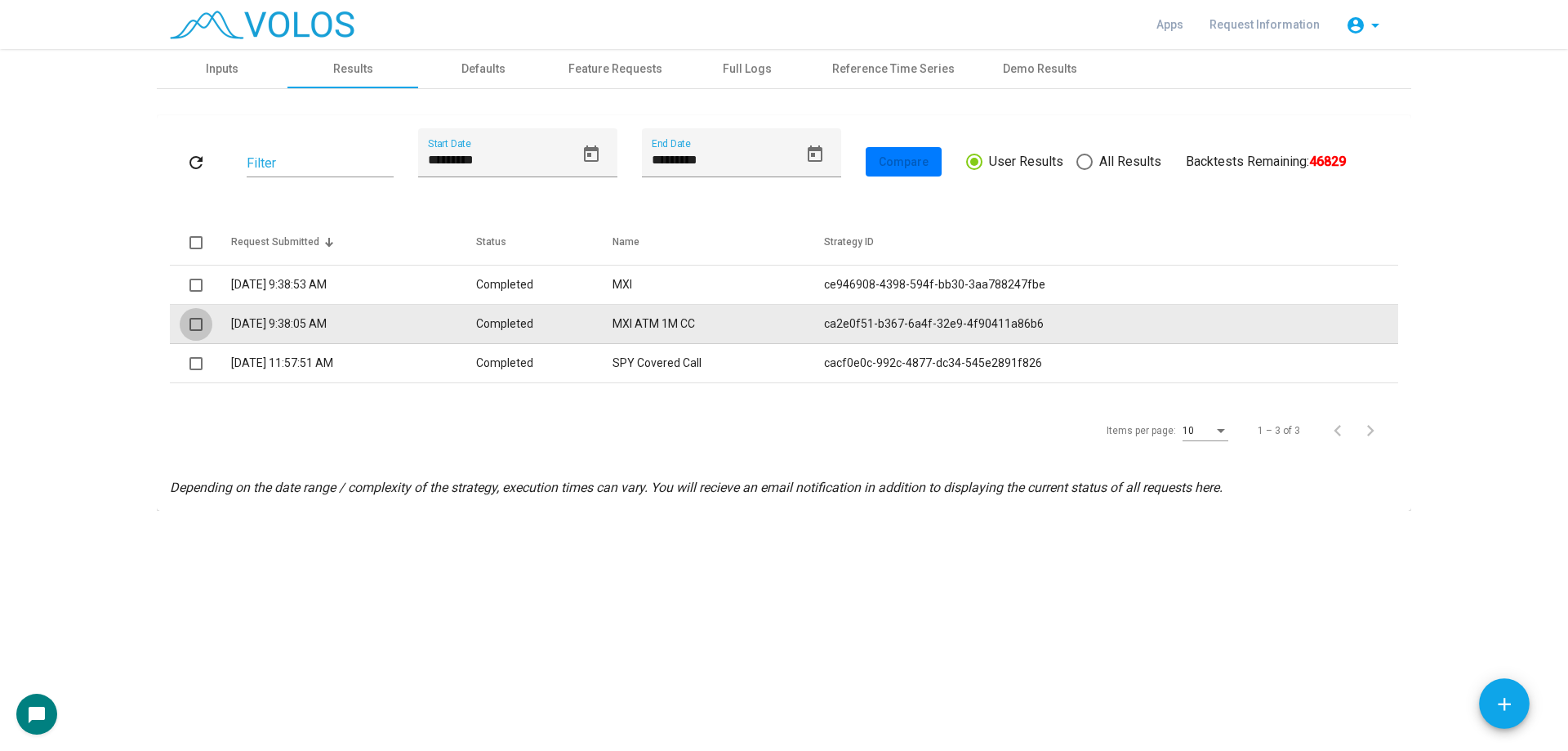
click at [199, 325] on span at bounding box center [196, 325] width 13 height 13
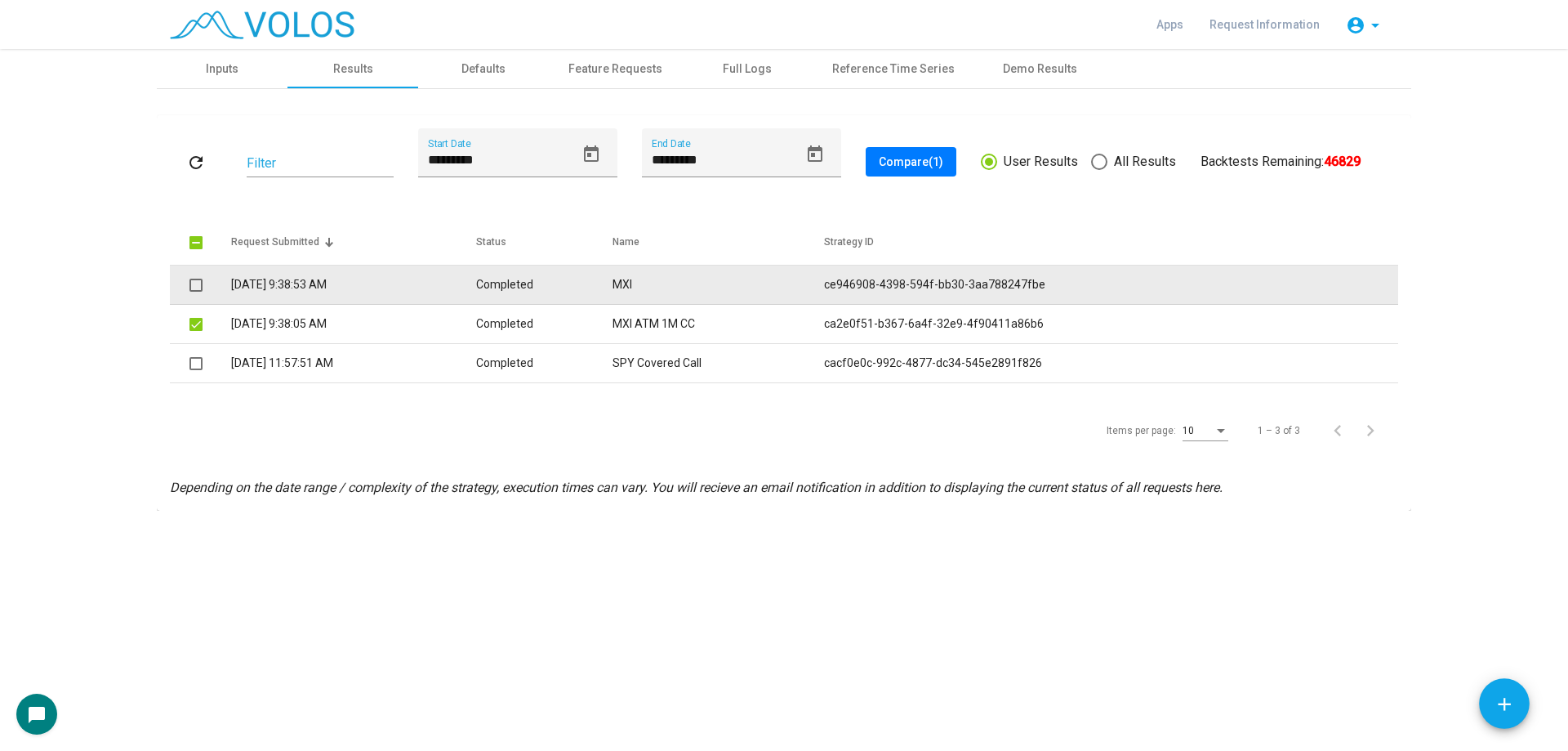
click at [198, 289] on span at bounding box center [196, 286] width 13 height 13
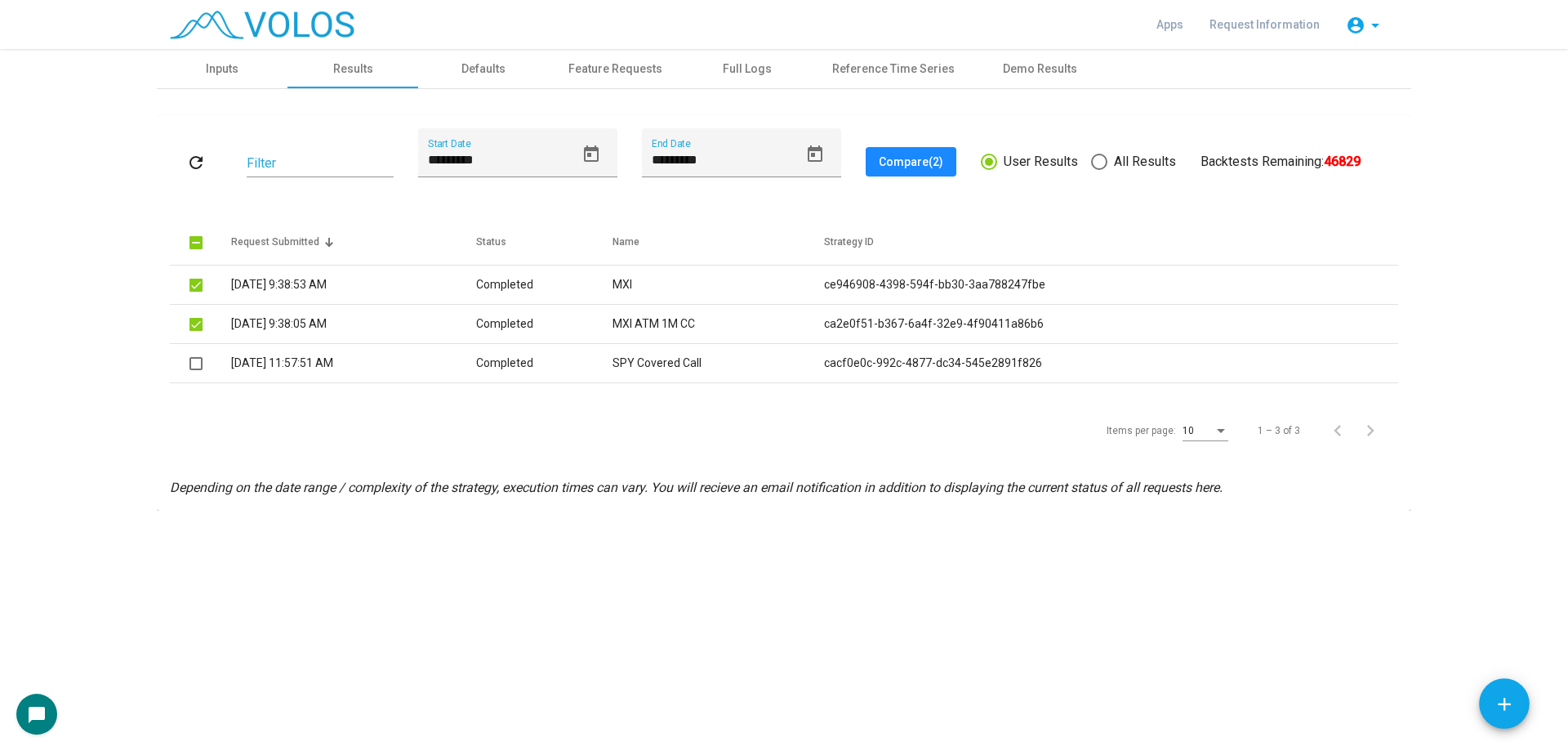
click at [899, 159] on span "Compare (2)" at bounding box center [911, 162] width 65 height 13
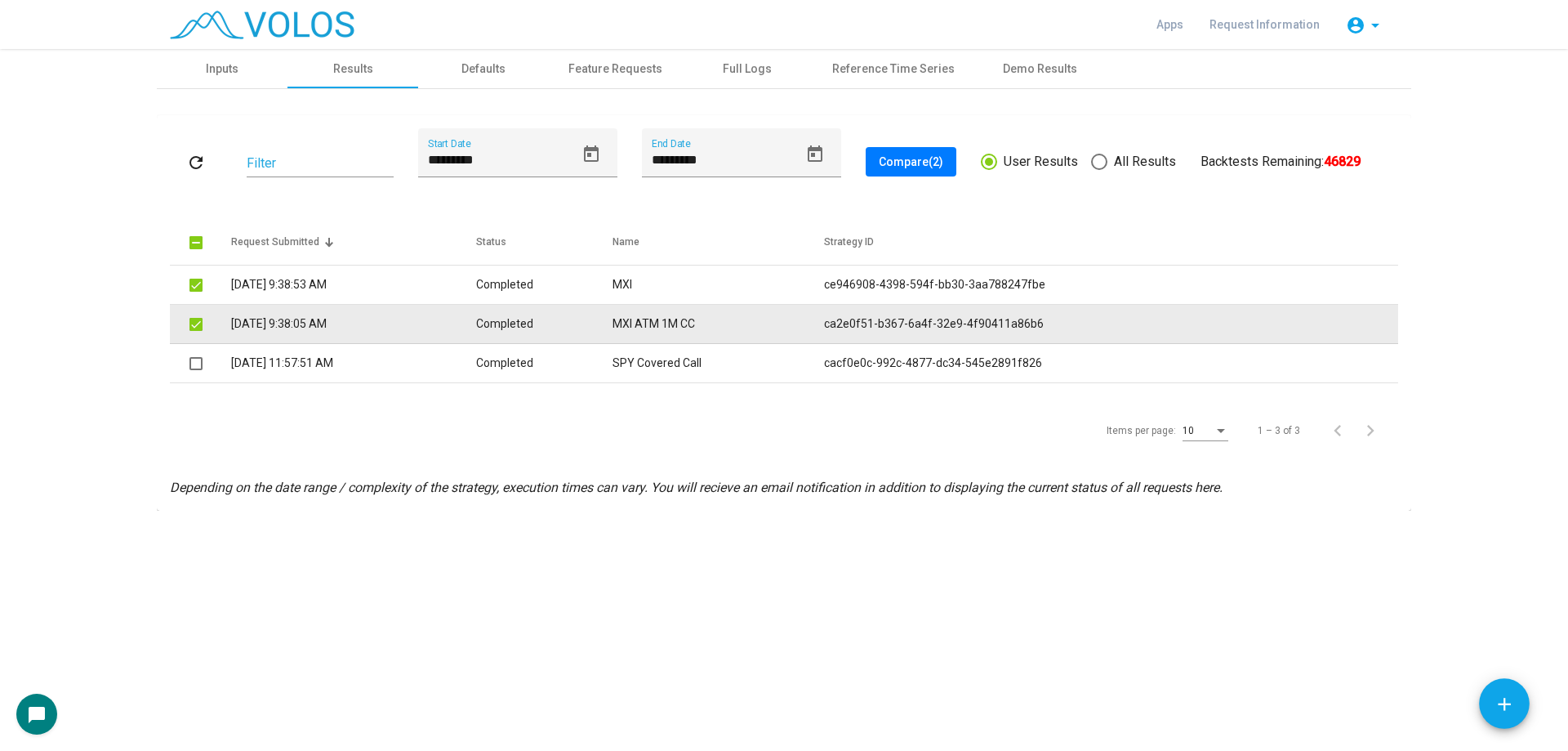
click at [196, 321] on span at bounding box center [196, 325] width 13 height 13
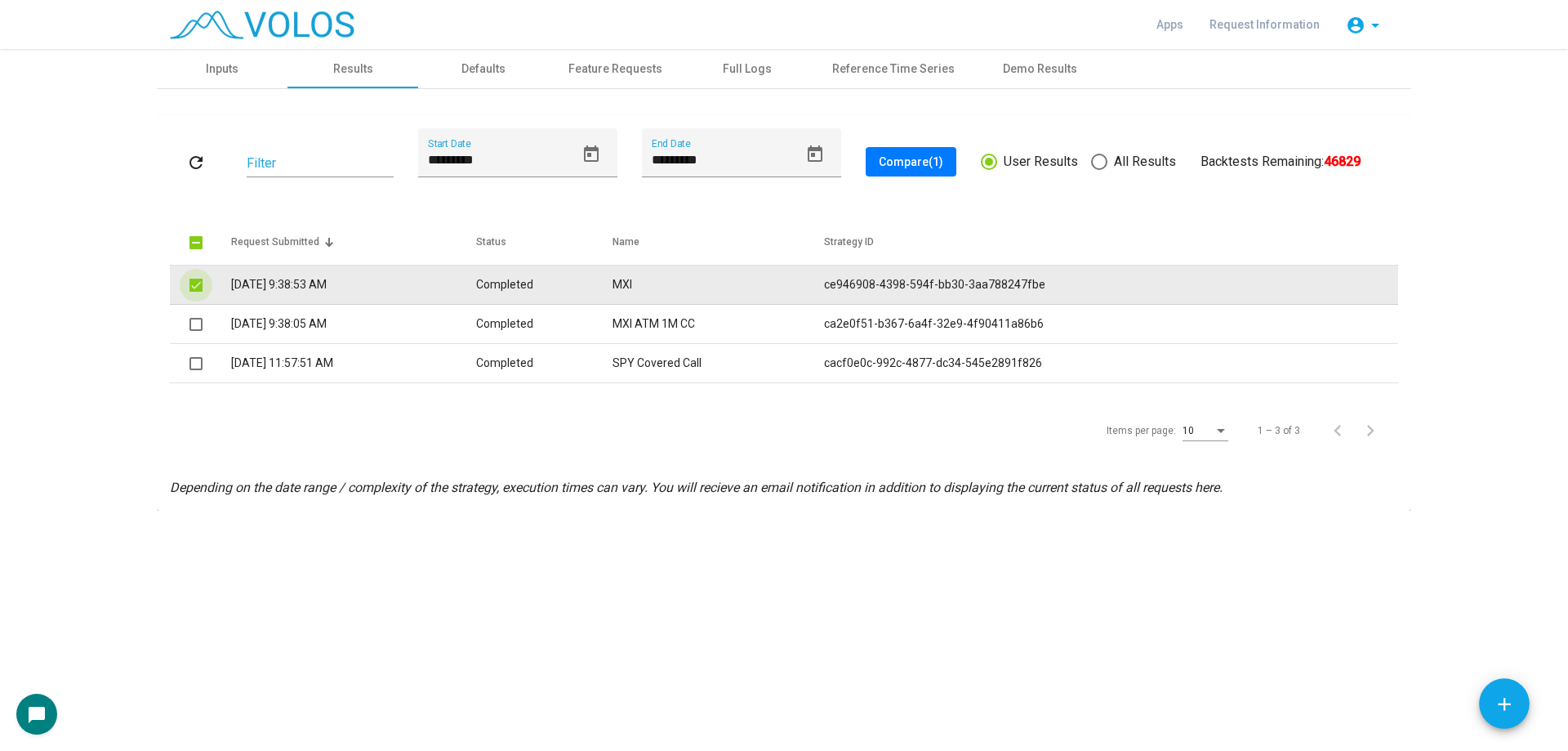
click at [196, 281] on span at bounding box center [196, 286] width 13 height 13
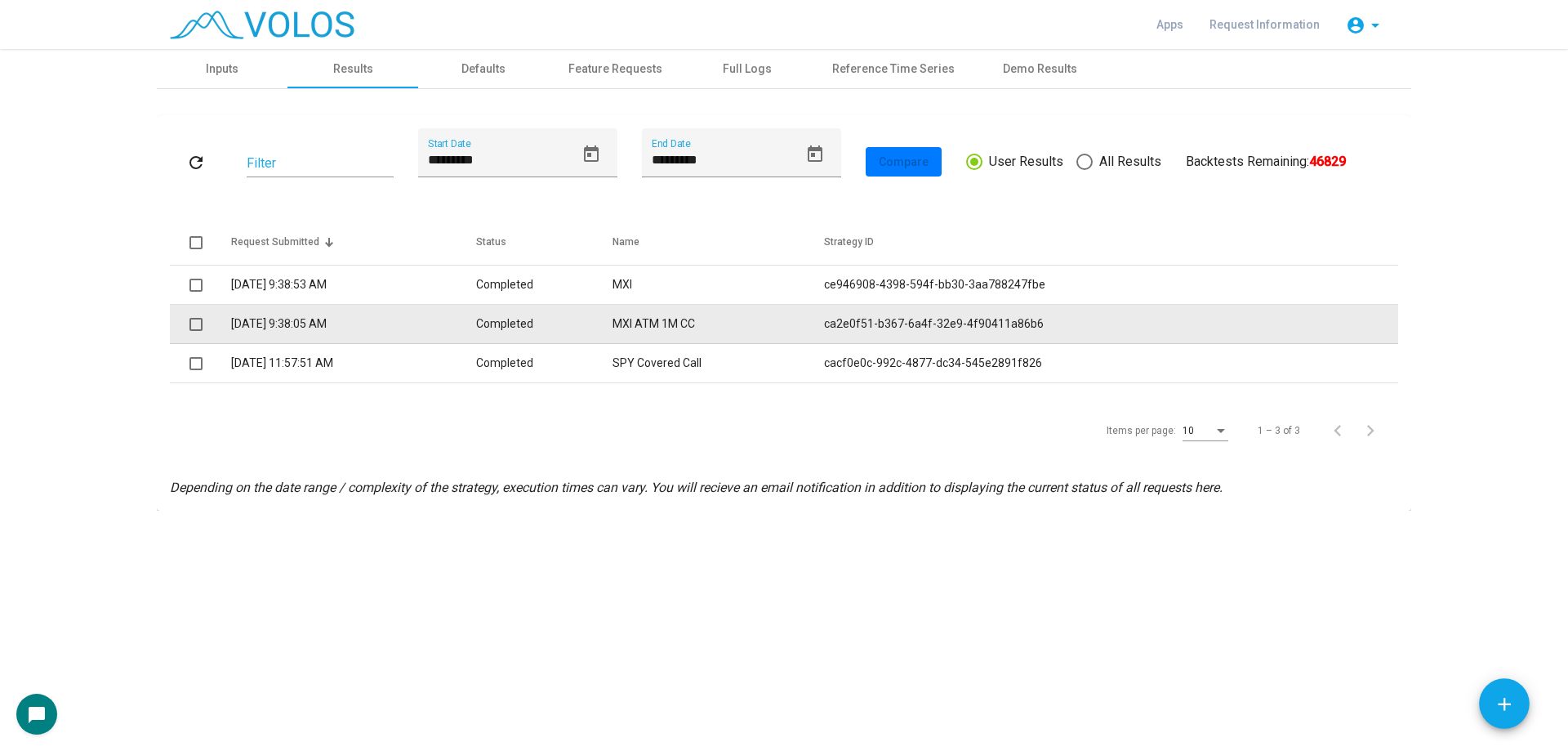
click at [771, 338] on td "MXI ATM 1M CC" at bounding box center [718, 324] width 212 height 39
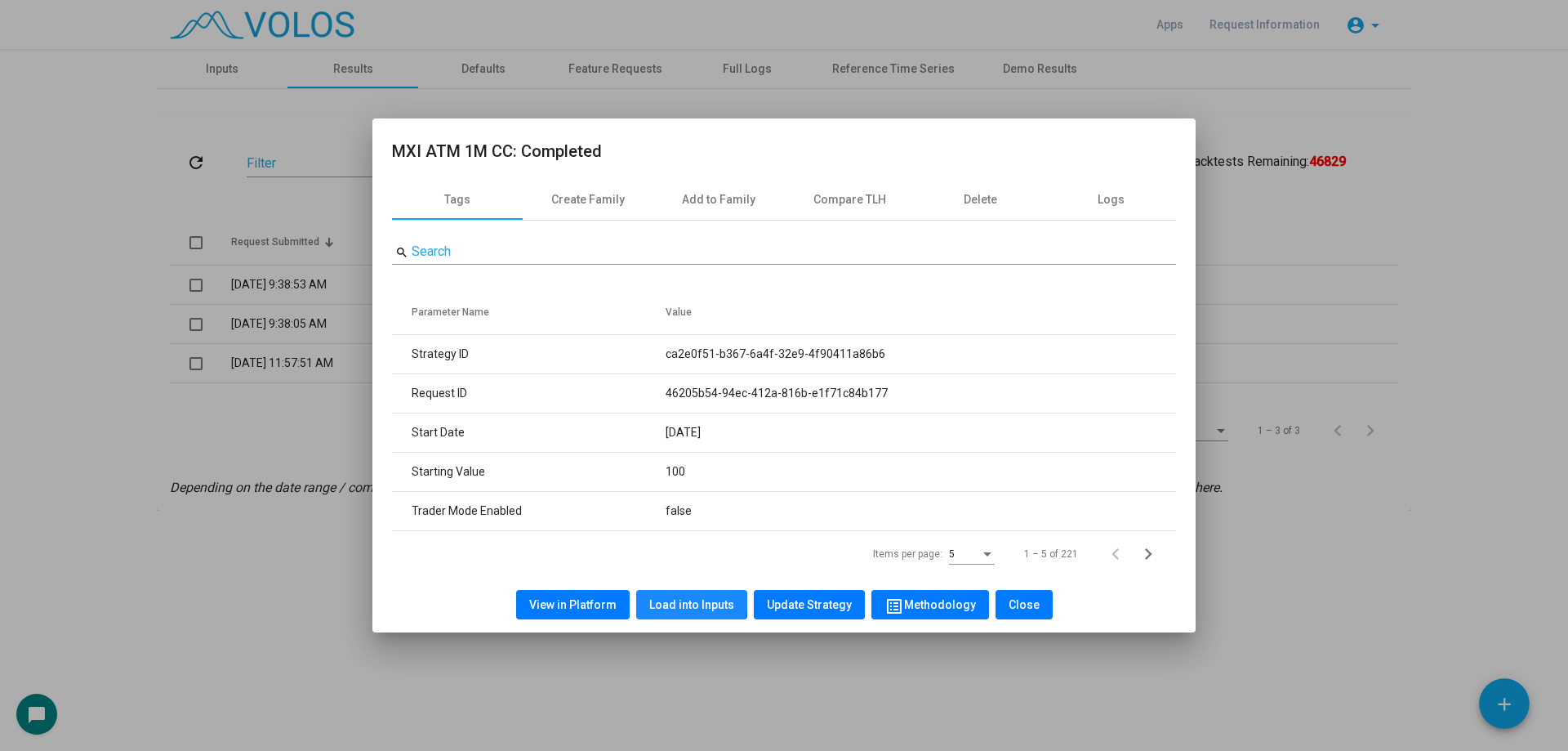
click at [684, 598] on span "Load into Inputs" at bounding box center [692, 604] width 85 height 13
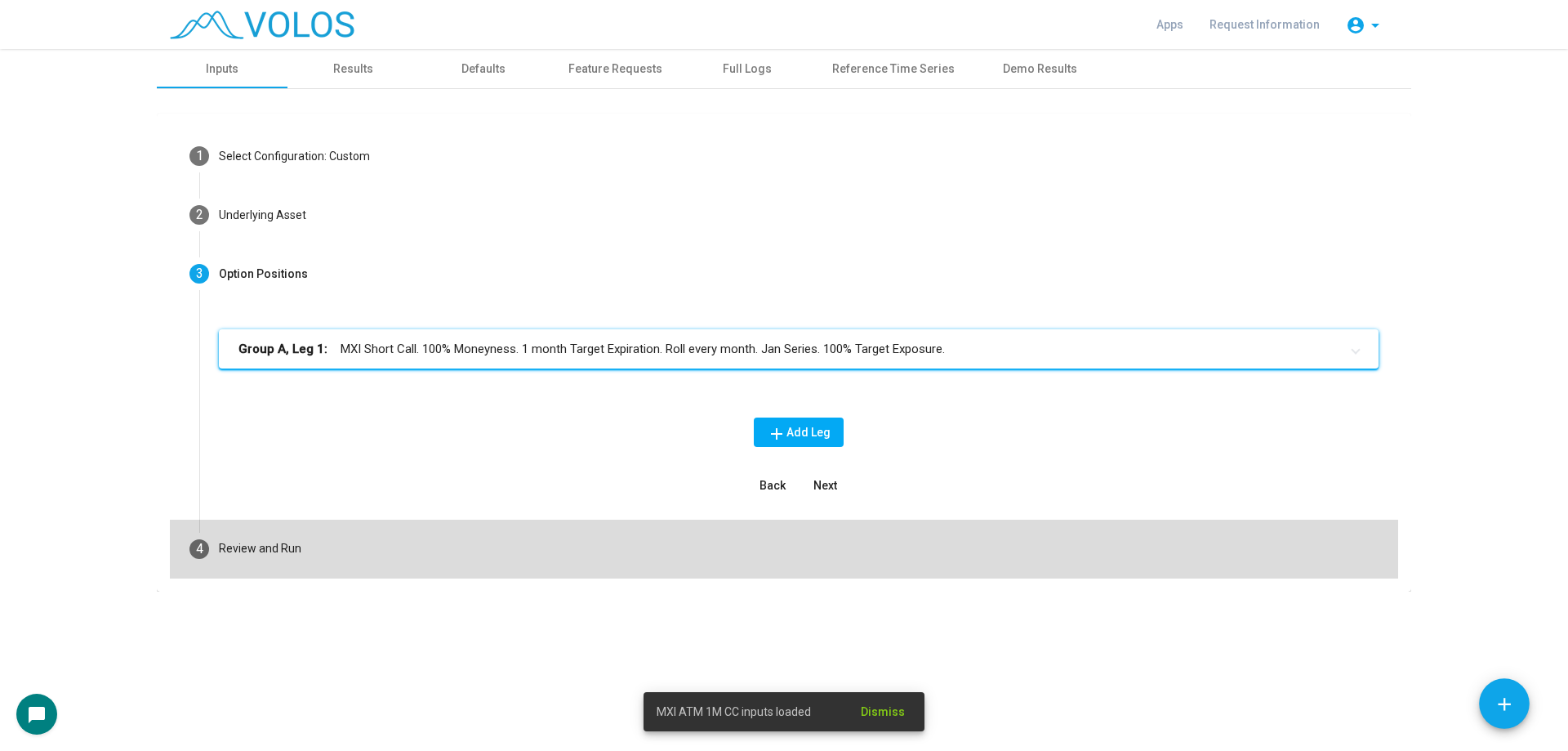
click at [453, 542] on mat-step-header "4 Review and Run" at bounding box center [784, 549] width 1228 height 59
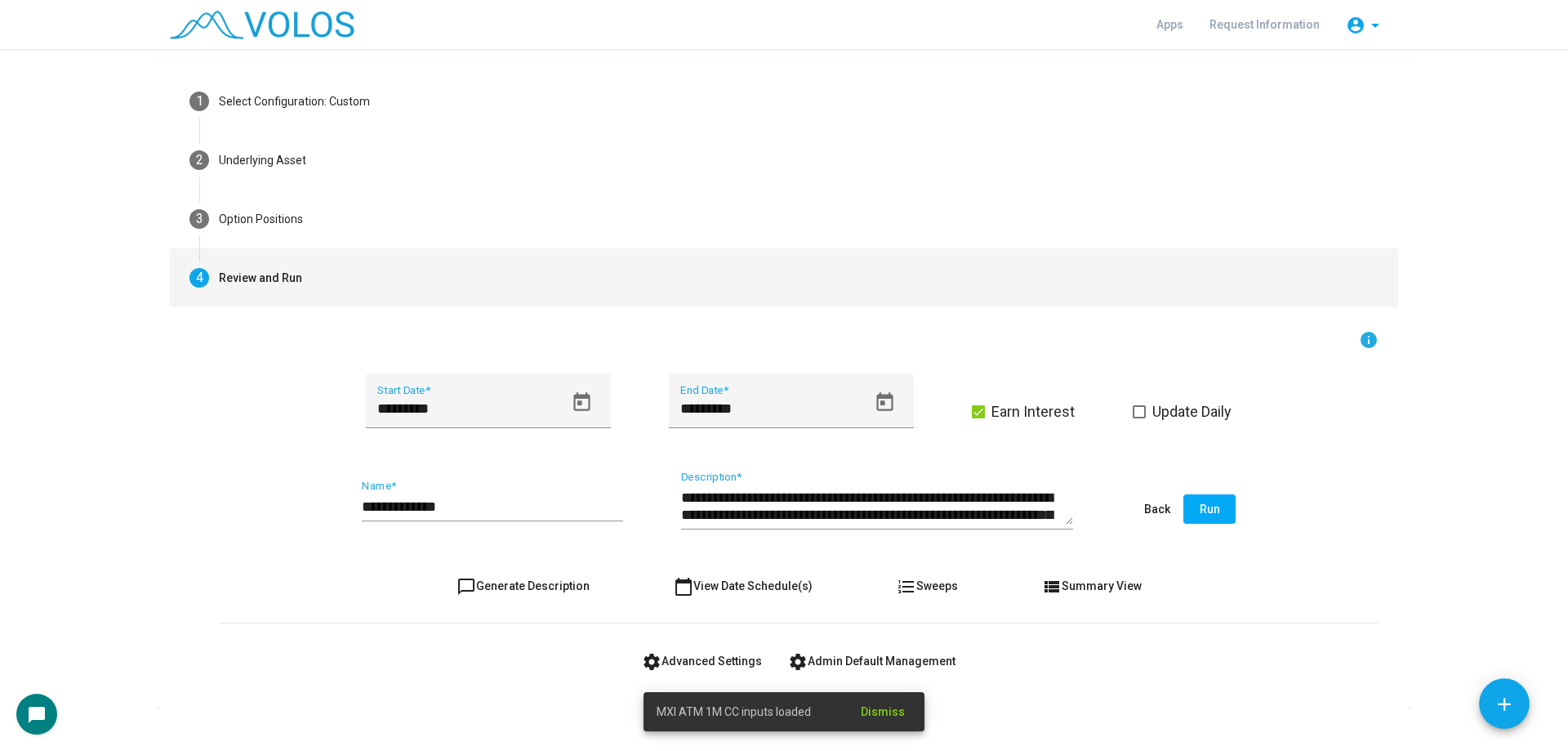
scroll to position [78, 0]
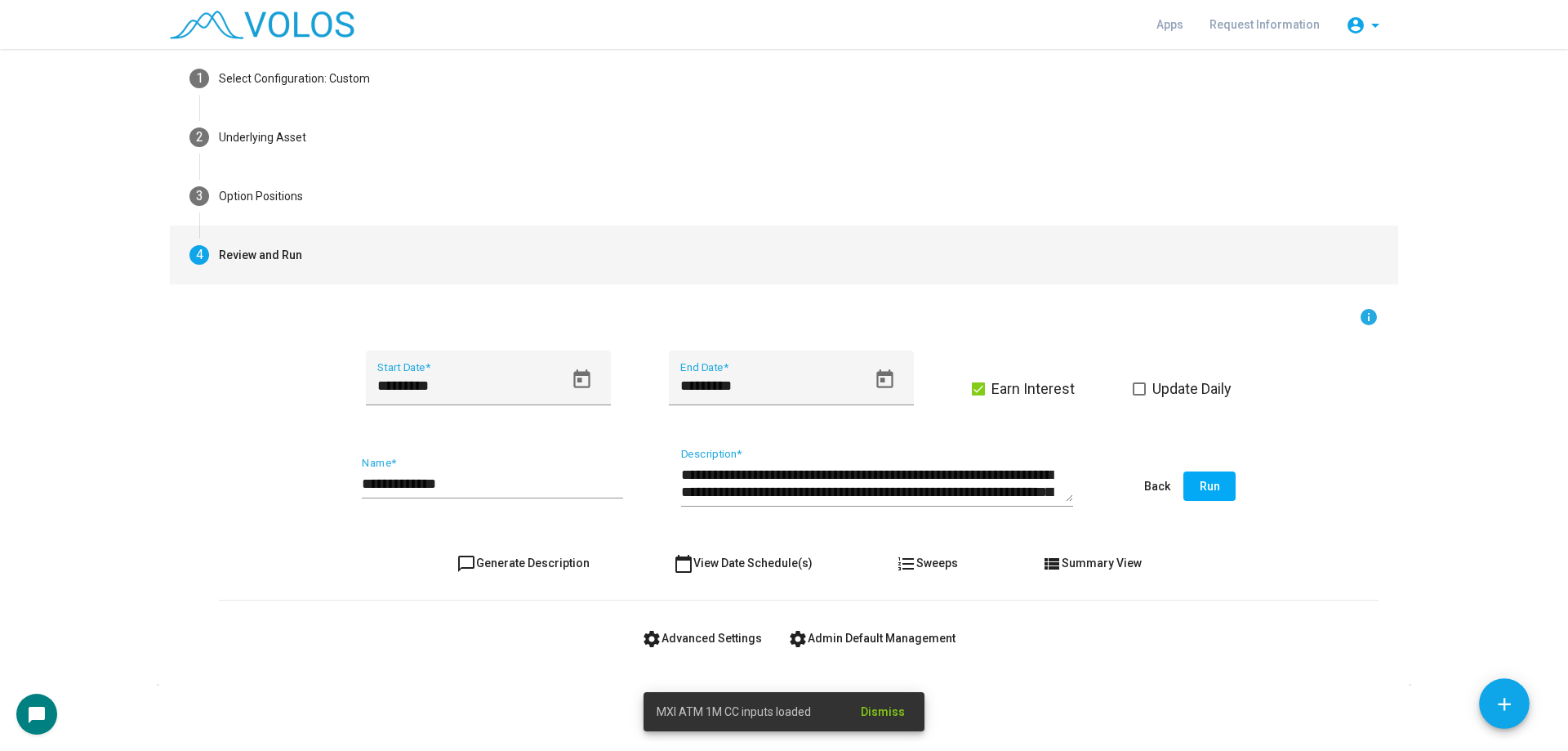
click at [679, 639] on span "settings Advanced Settings" at bounding box center [702, 639] width 120 height 13
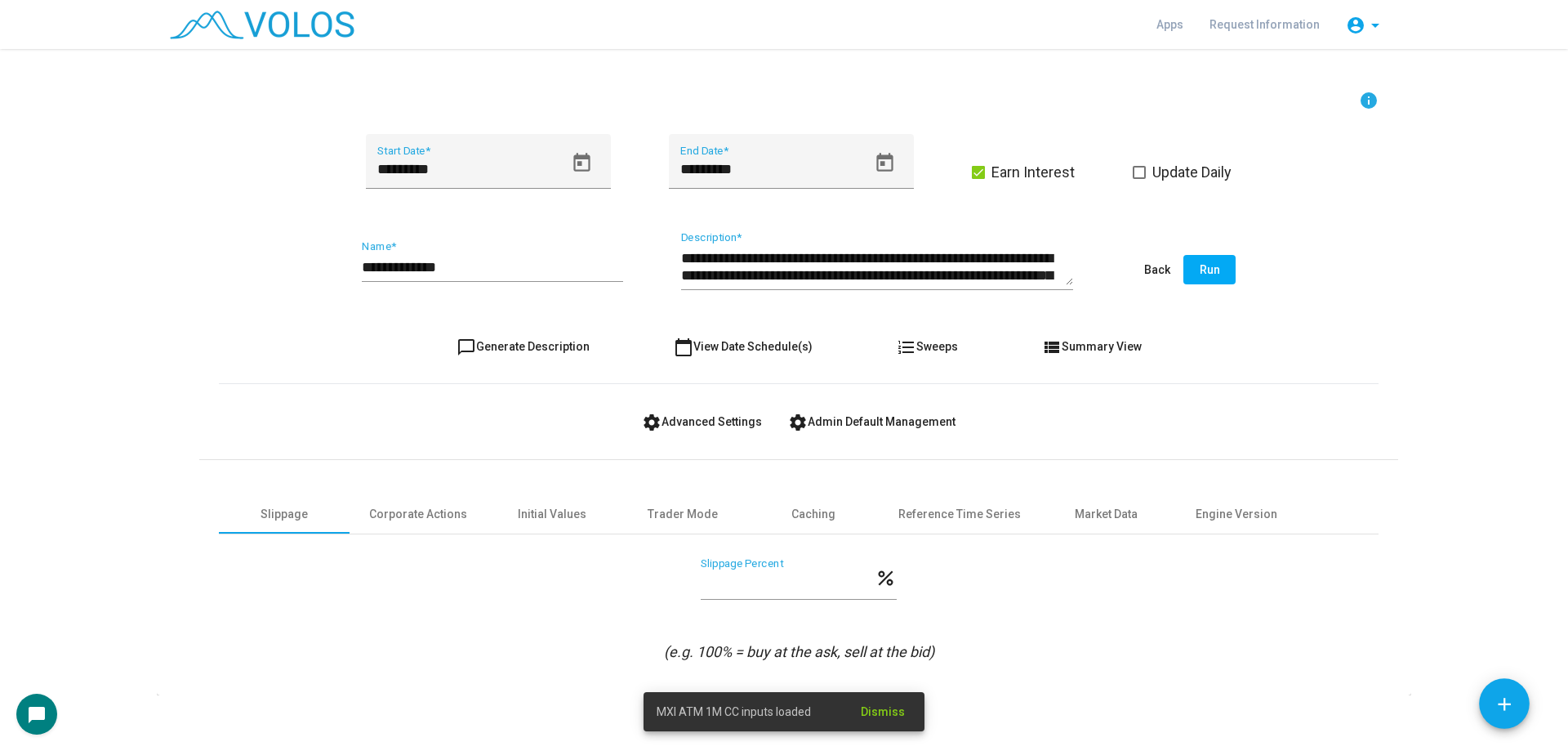
scroll to position [304, 0]
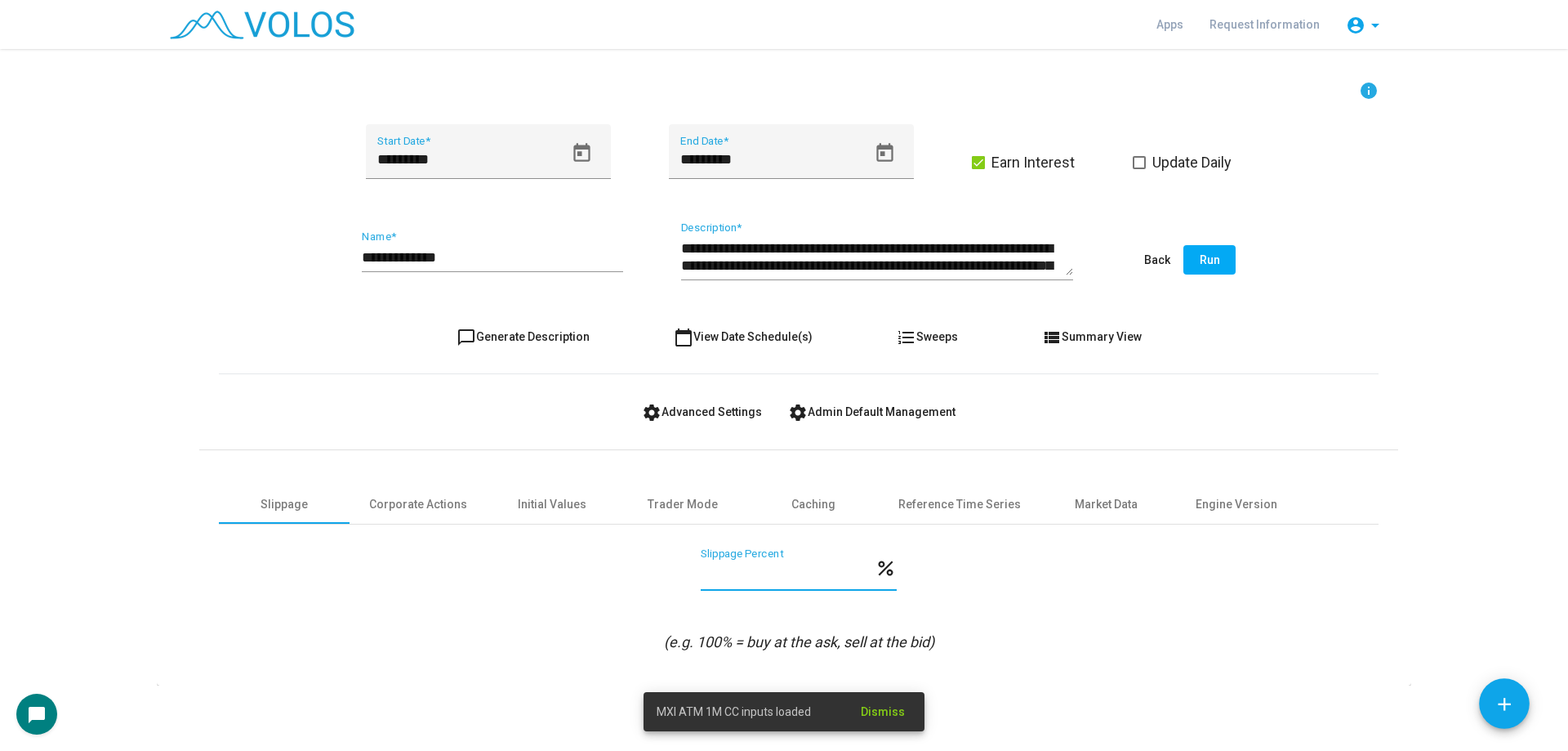
drag, startPoint x: 754, startPoint y: 575, endPoint x: 656, endPoint y: 573, distance: 98.0
click at [656, 573] on div "*** Slippage Percent percent" at bounding box center [798, 579] width 1160 height 61
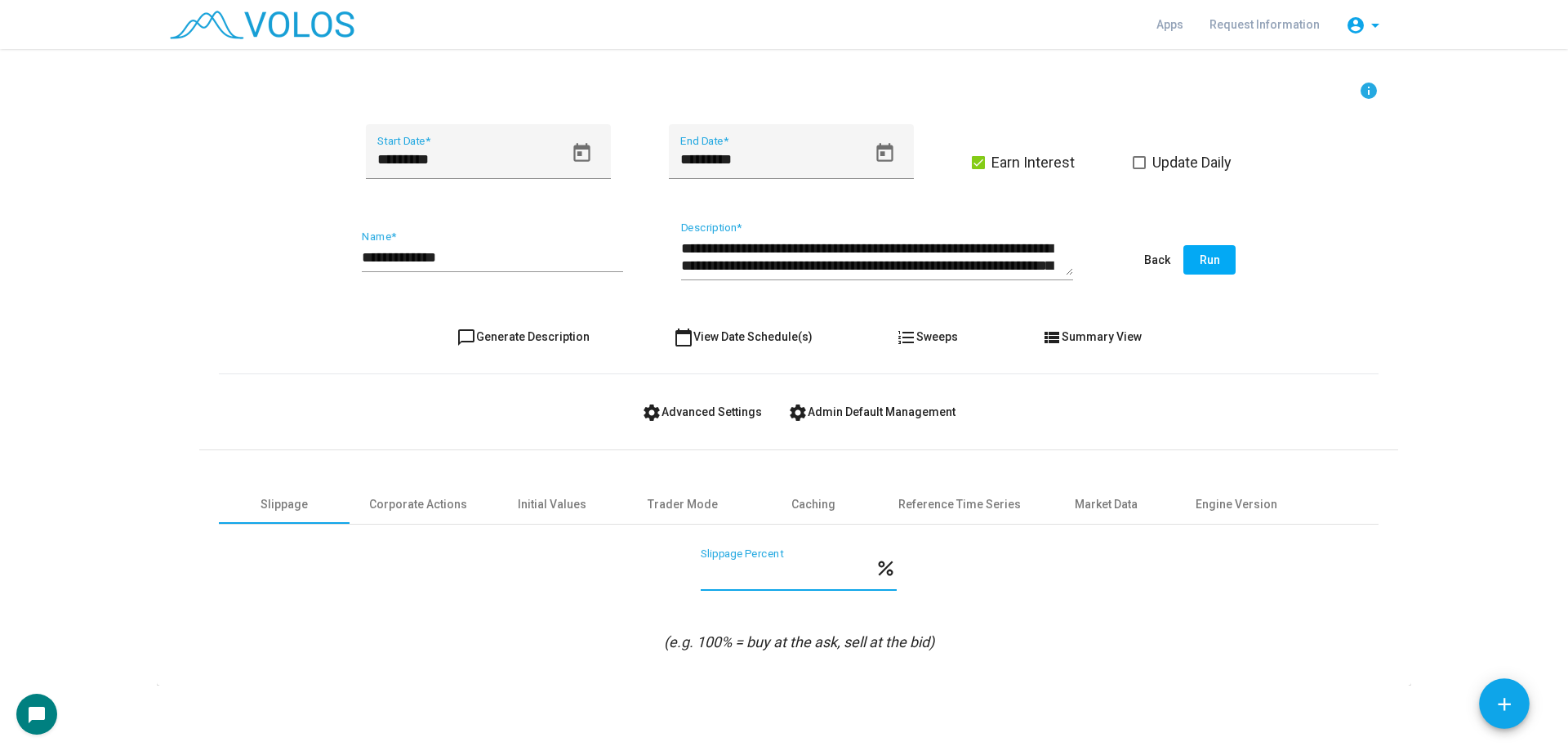
type input "*"
click at [564, 261] on input "**********" at bounding box center [492, 257] width 262 height 16
type input "**********"
click at [578, 297] on div "**********" at bounding box center [798, 261] width 1160 height 77
click at [558, 326] on button "chat_bubble_outline Generate Description" at bounding box center [522, 336] width 159 height 30
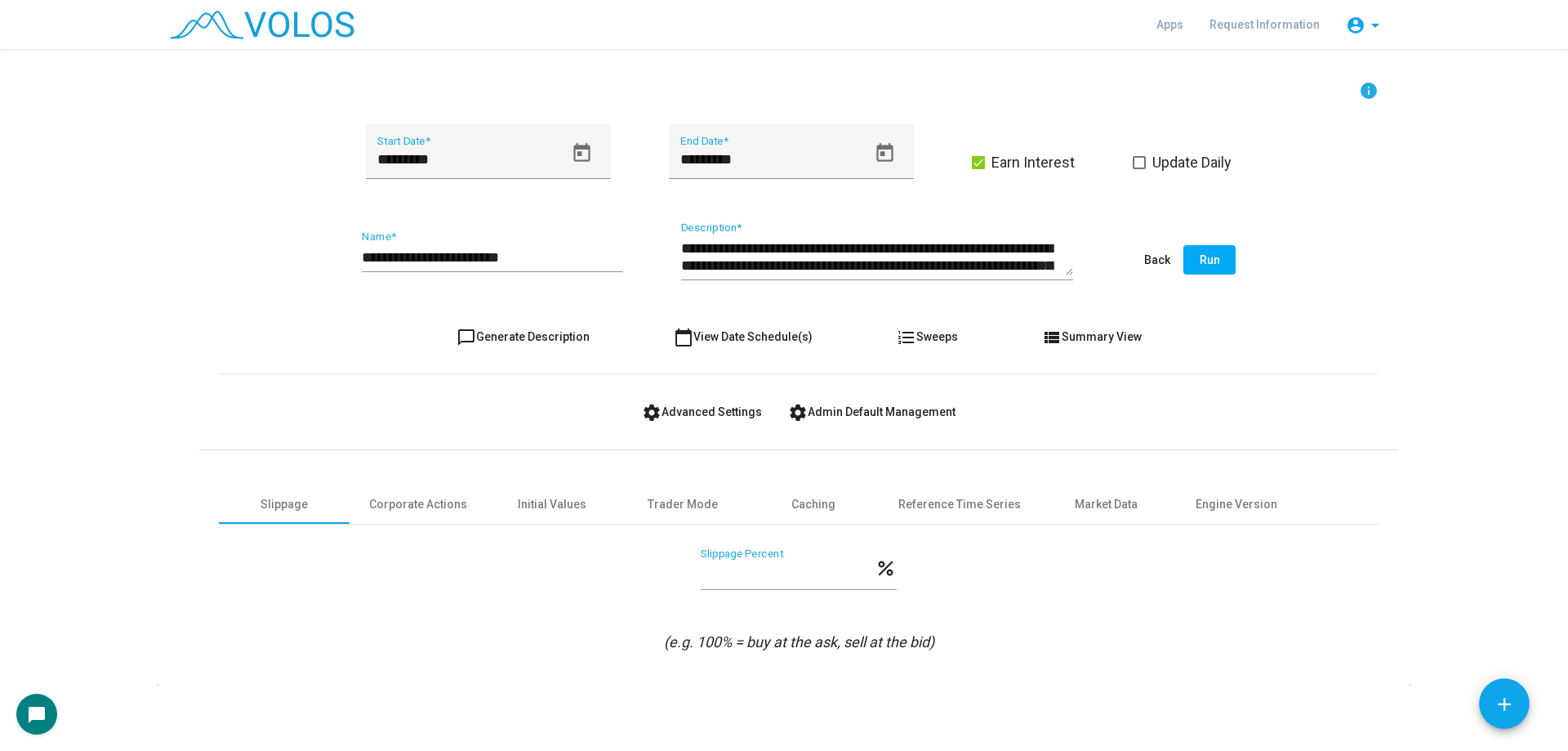
type textarea "**********"
click at [1223, 255] on button "Run" at bounding box center [1209, 260] width 52 height 30
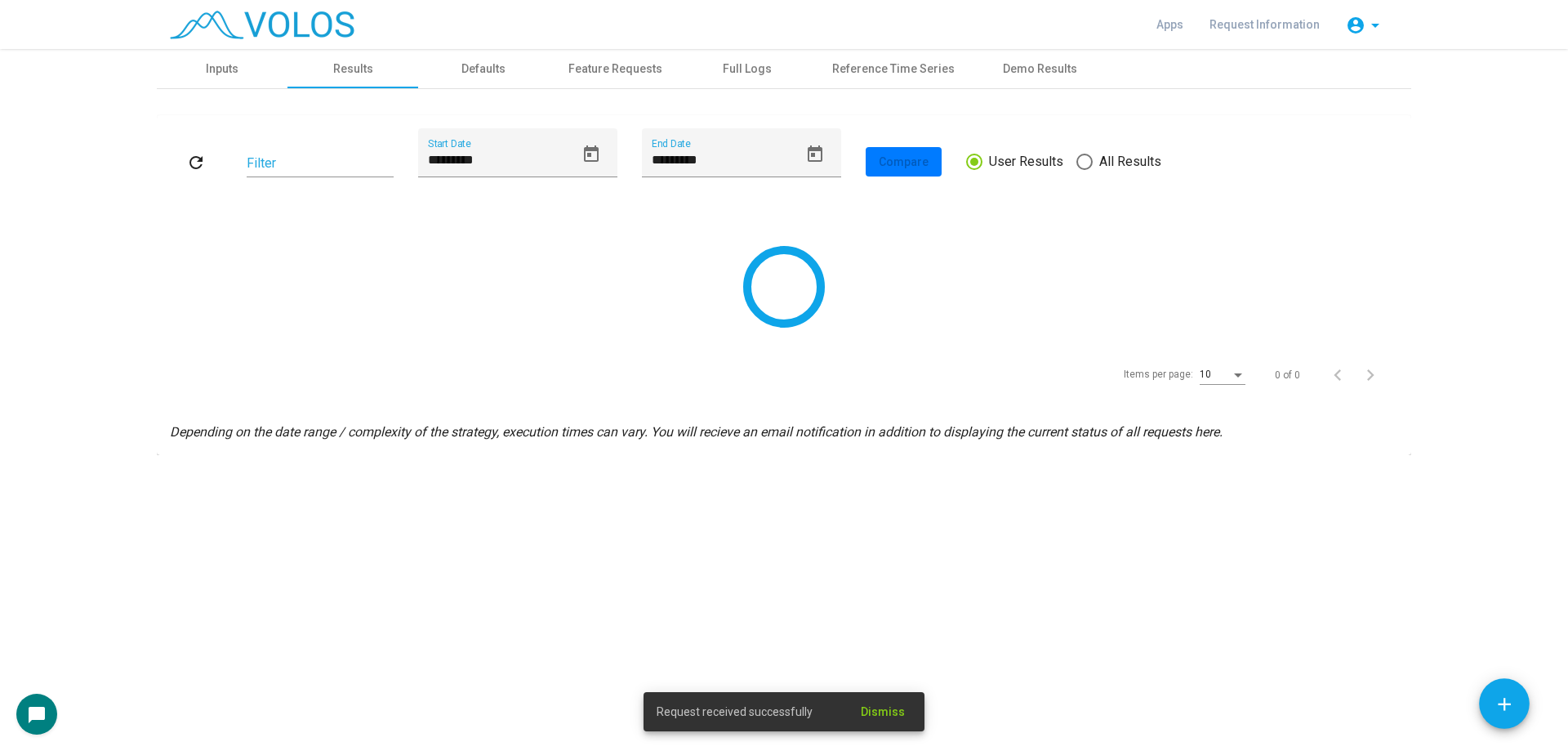
scroll to position [0, 0]
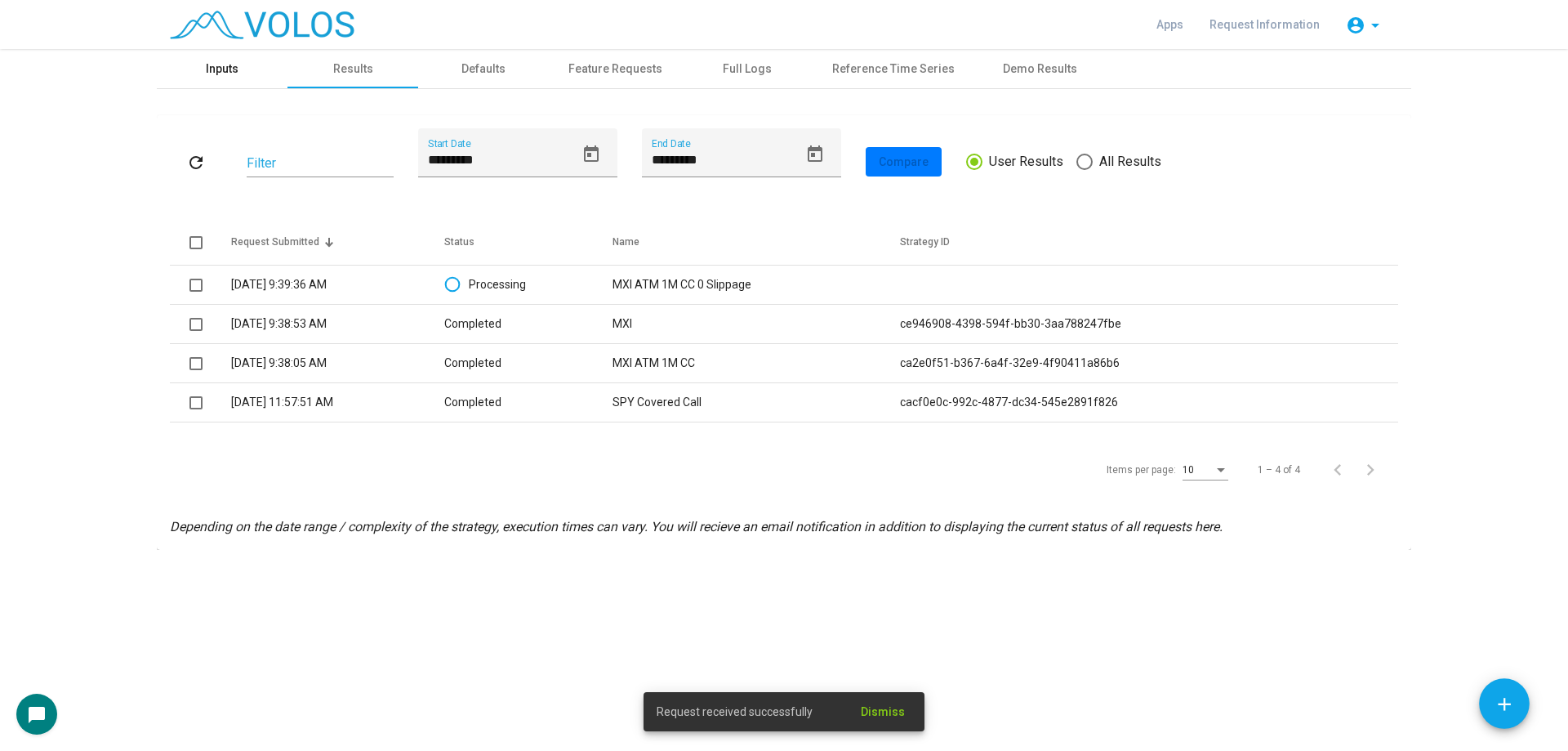
click at [214, 79] on div "Inputs" at bounding box center [222, 69] width 130 height 39
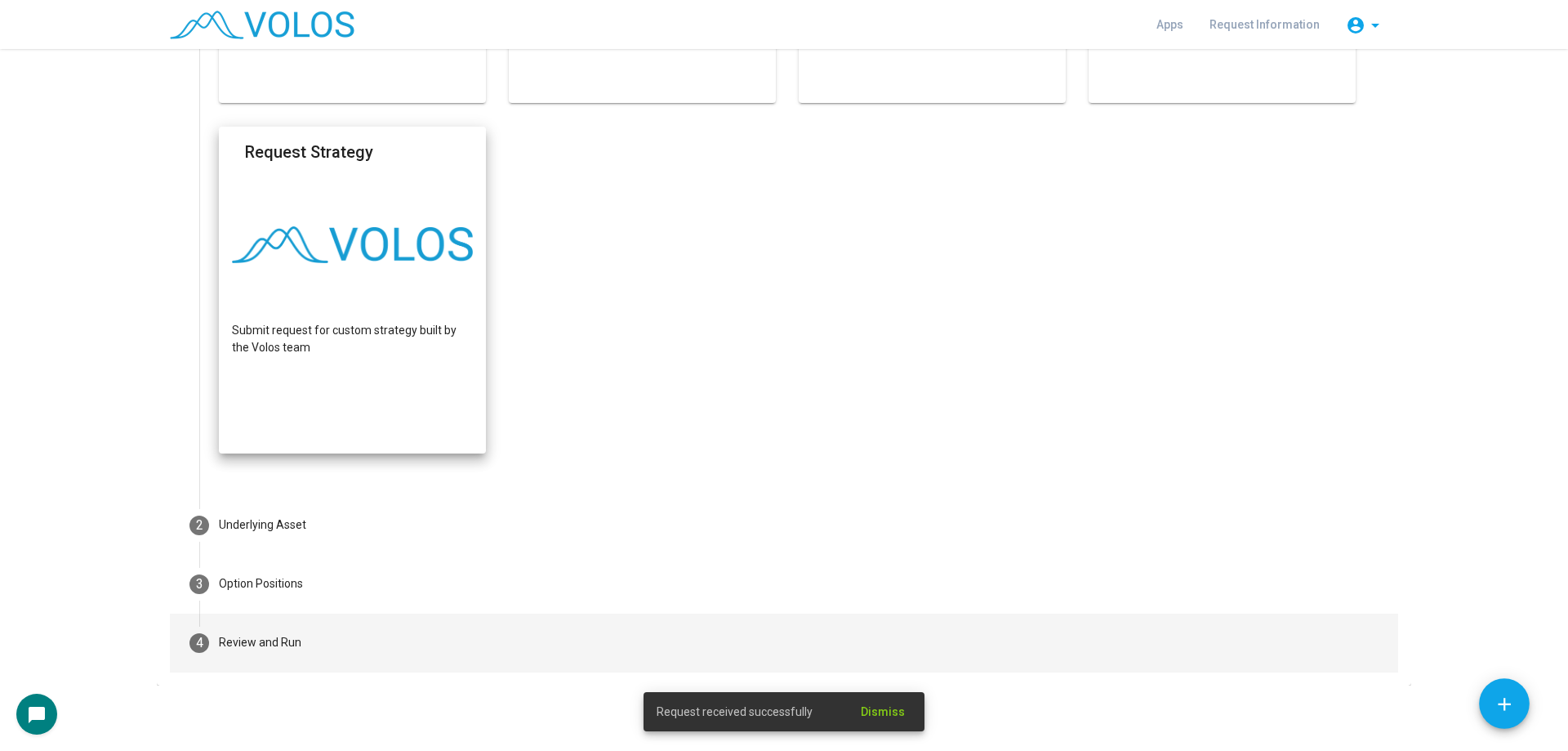
click at [396, 646] on mat-step-header "4 Review and Run" at bounding box center [784, 643] width 1228 height 59
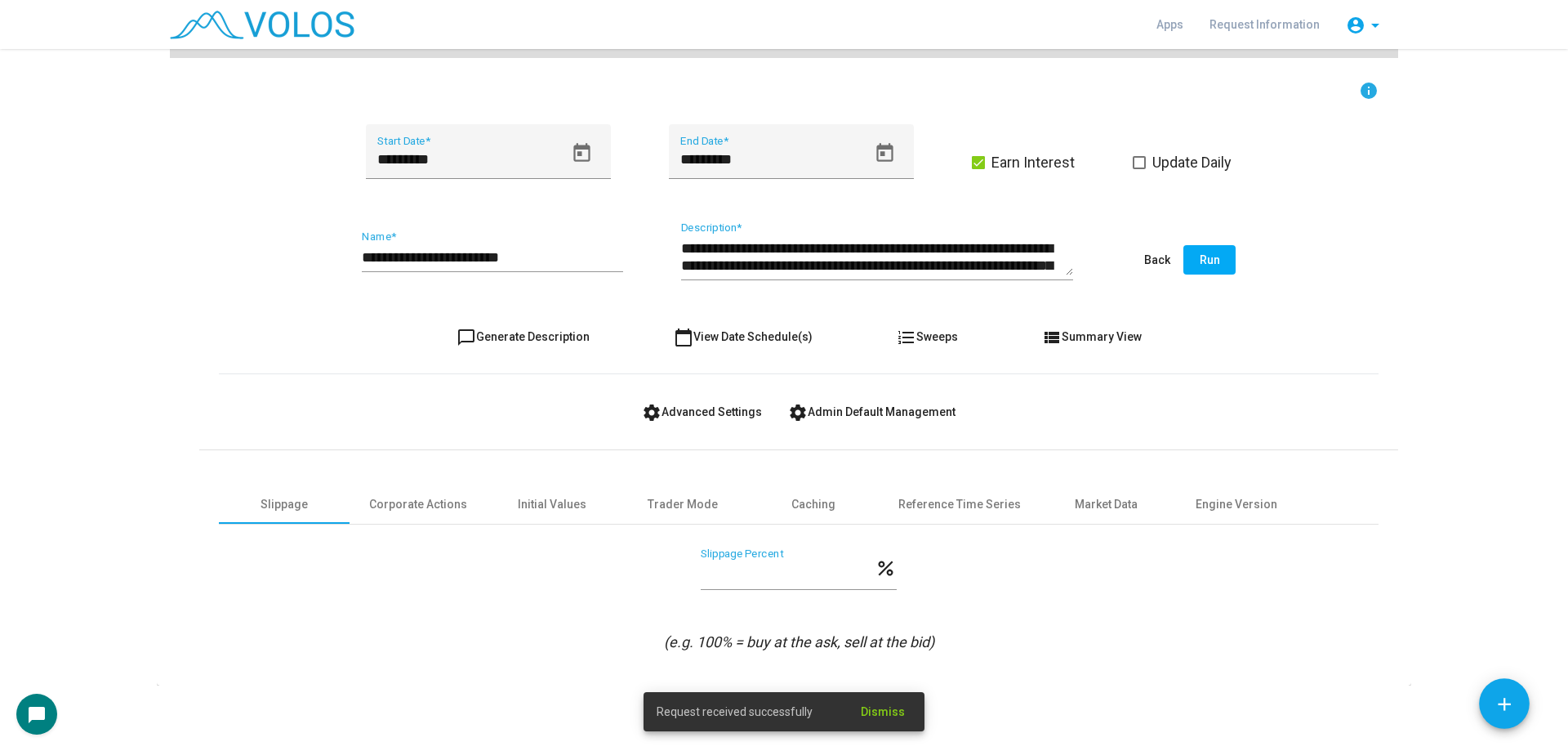
scroll to position [304, 0]
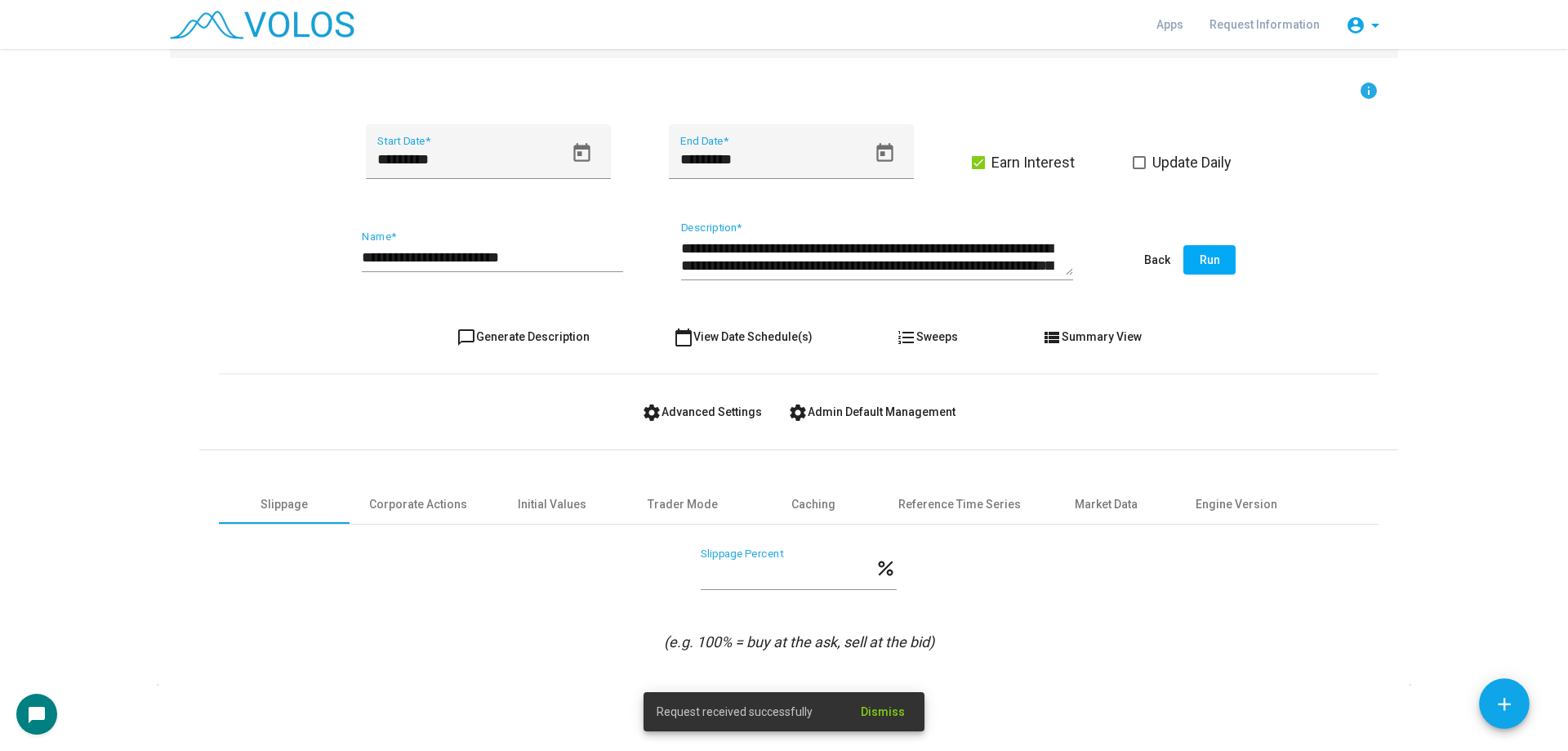
click at [720, 576] on input "*" at bounding box center [788, 574] width 174 height 16
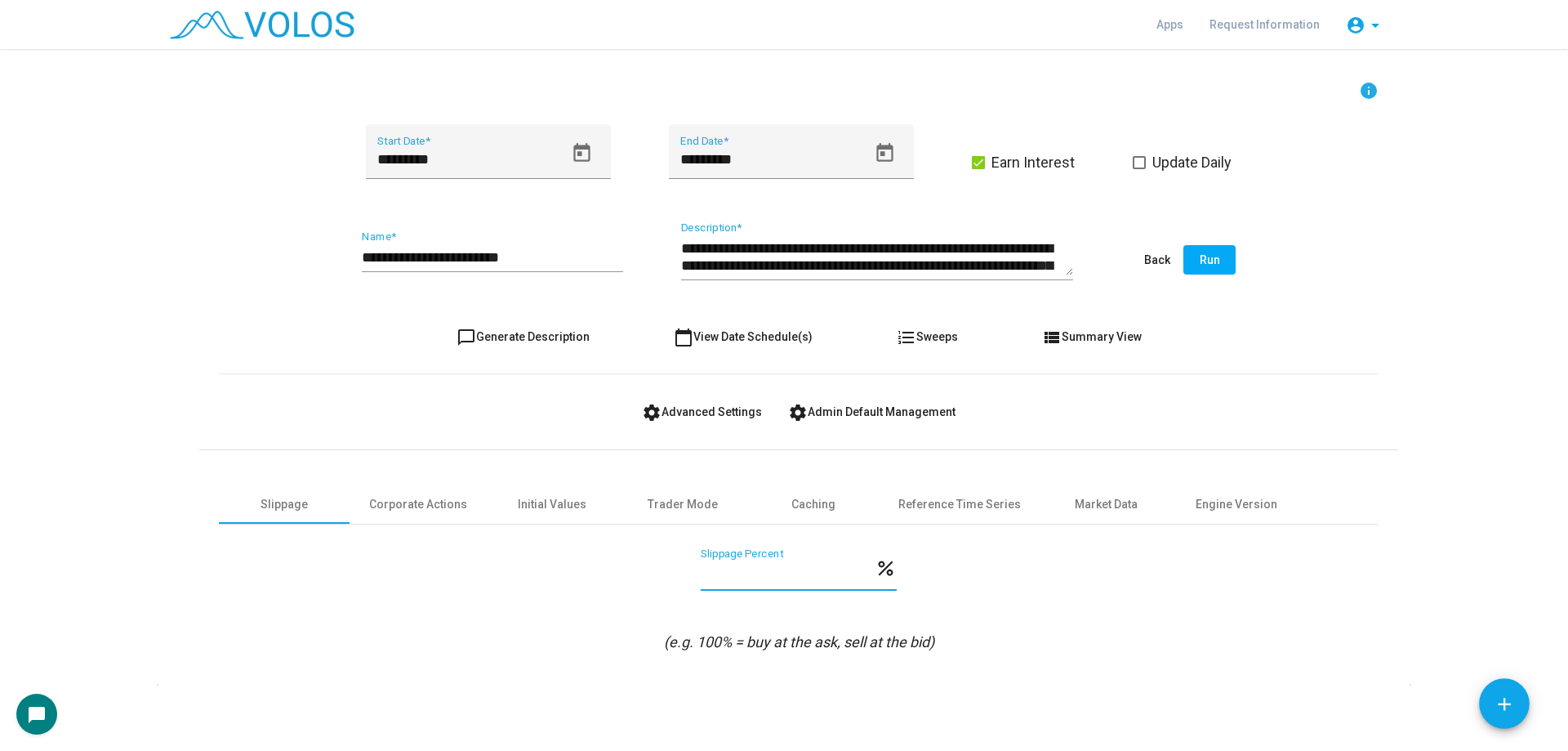
type input "**"
click at [467, 264] on input "**********" at bounding box center [492, 257] width 262 height 16
type input "**********"
click at [541, 326] on button "chat_bubble_outline Generate Description" at bounding box center [522, 336] width 159 height 30
click at [1204, 261] on span "Run" at bounding box center [1209, 260] width 20 height 13
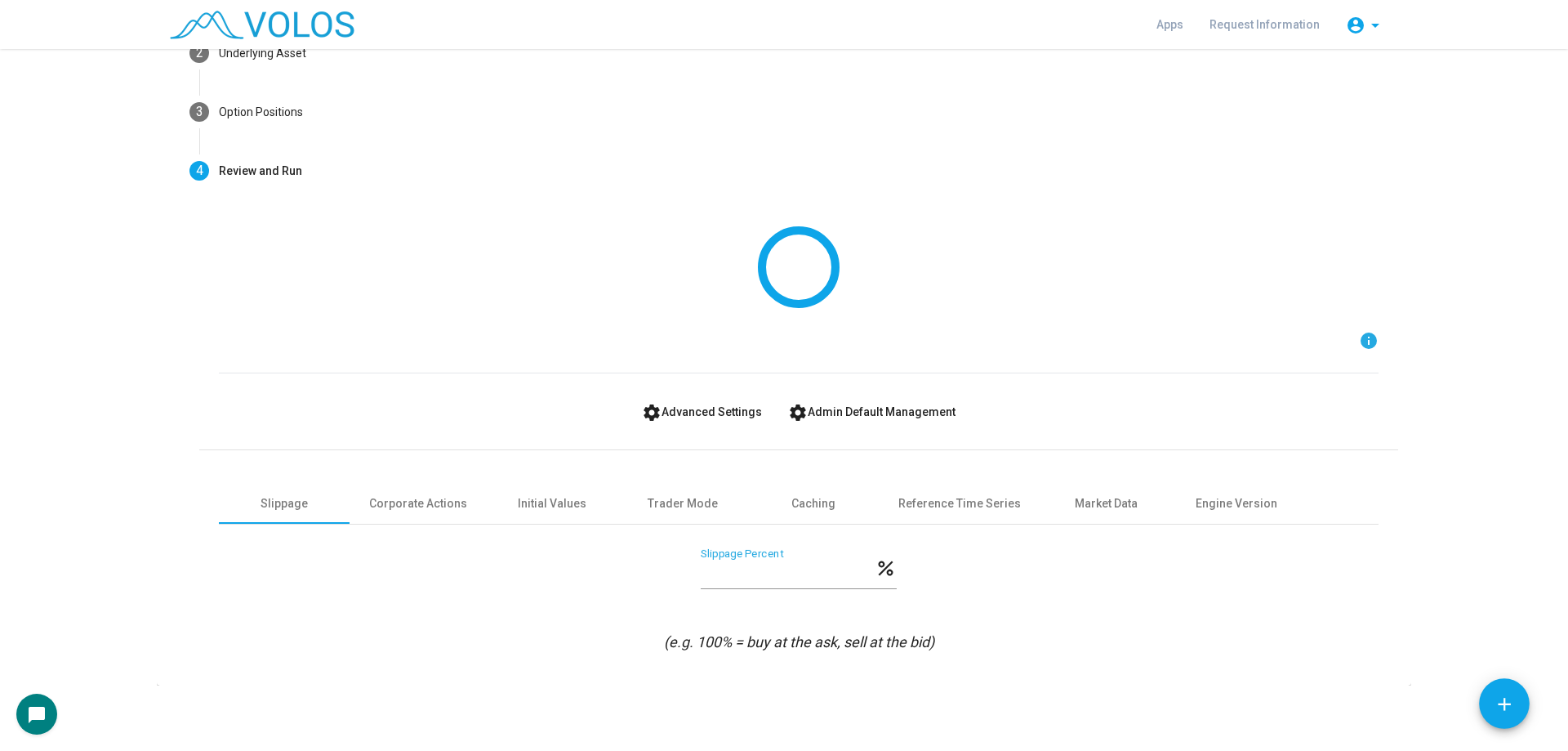
scroll to position [0, 0]
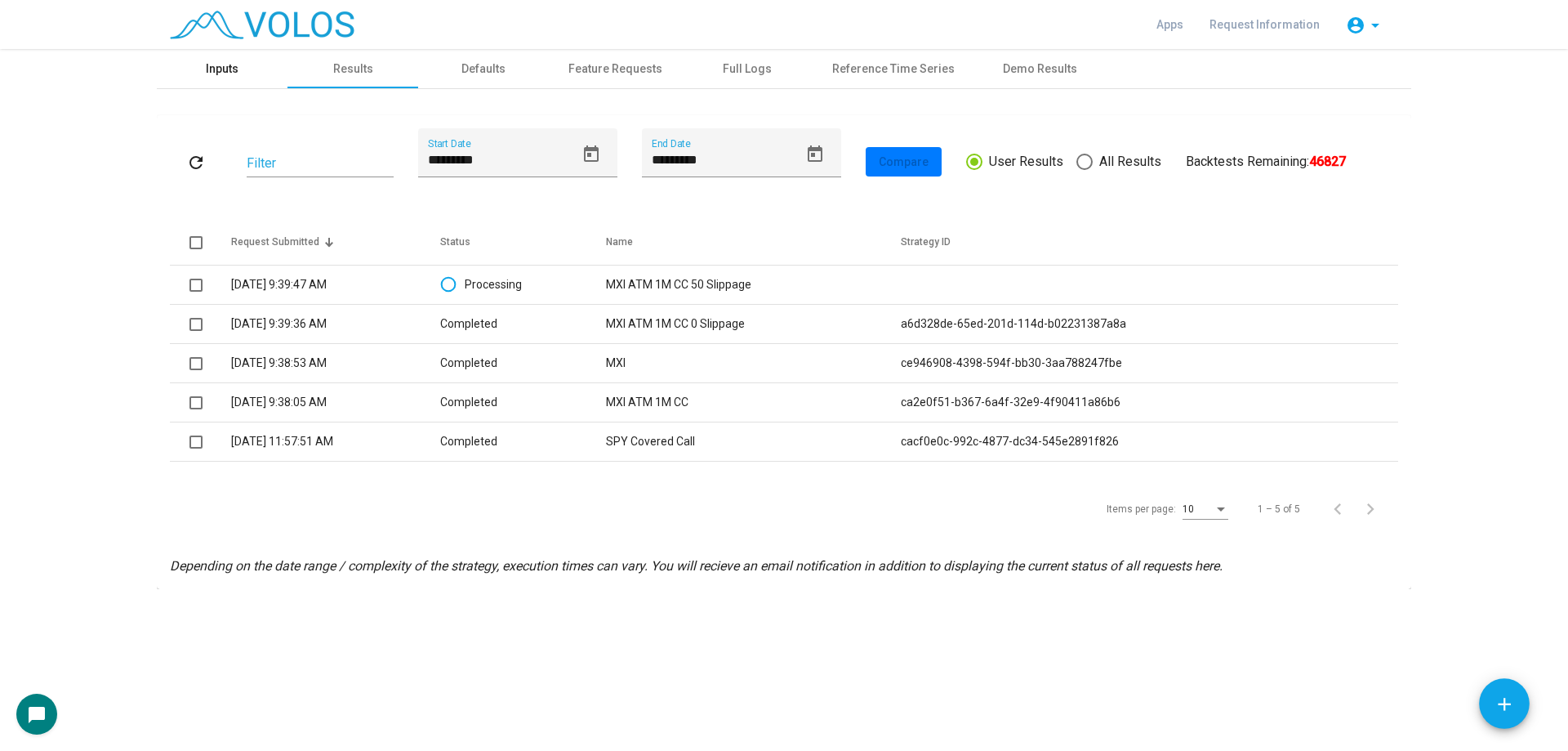
click at [242, 76] on div "Inputs" at bounding box center [222, 69] width 130 height 39
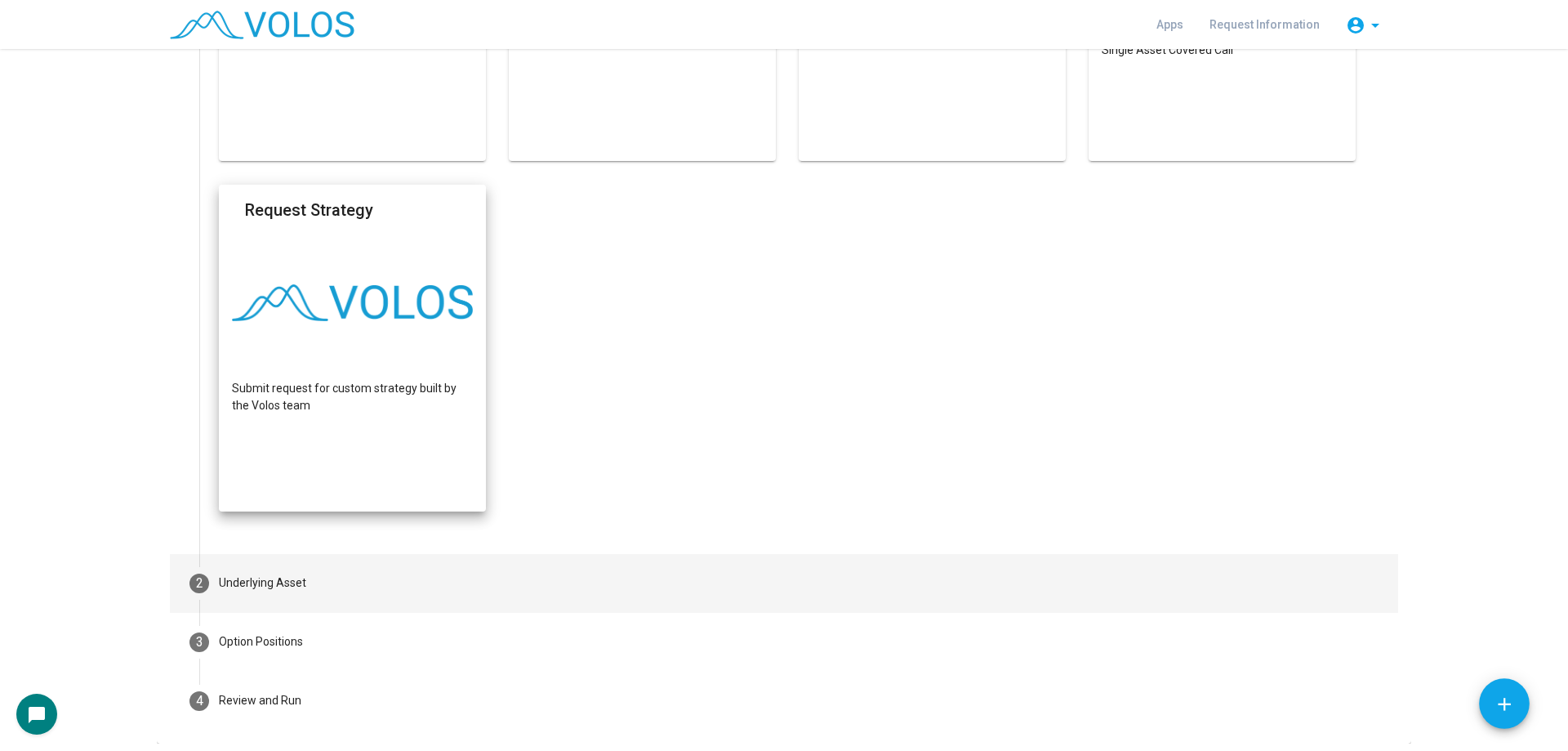
scroll to position [1133, 0]
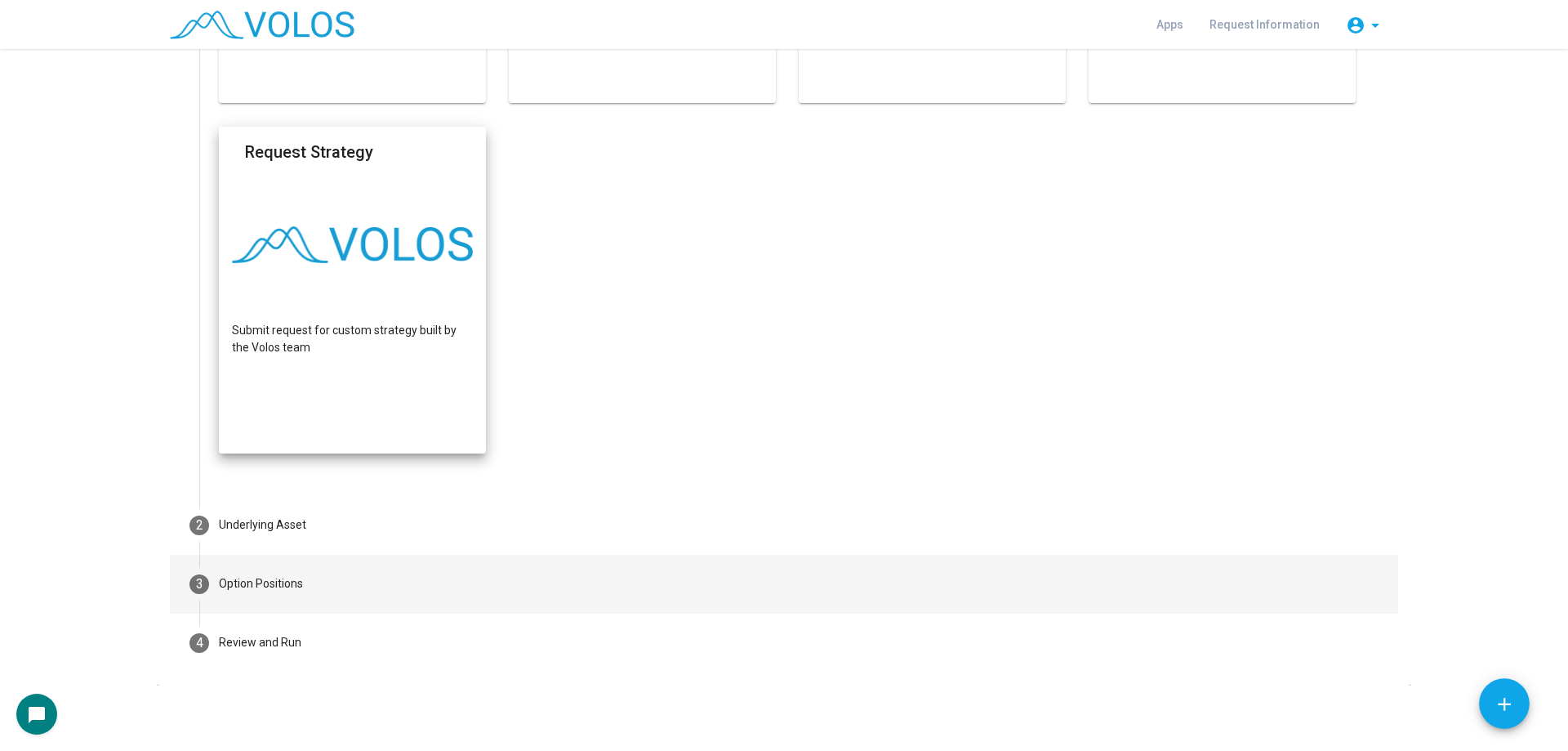
click at [340, 603] on mat-step-header "3 Option Positions" at bounding box center [784, 584] width 1228 height 59
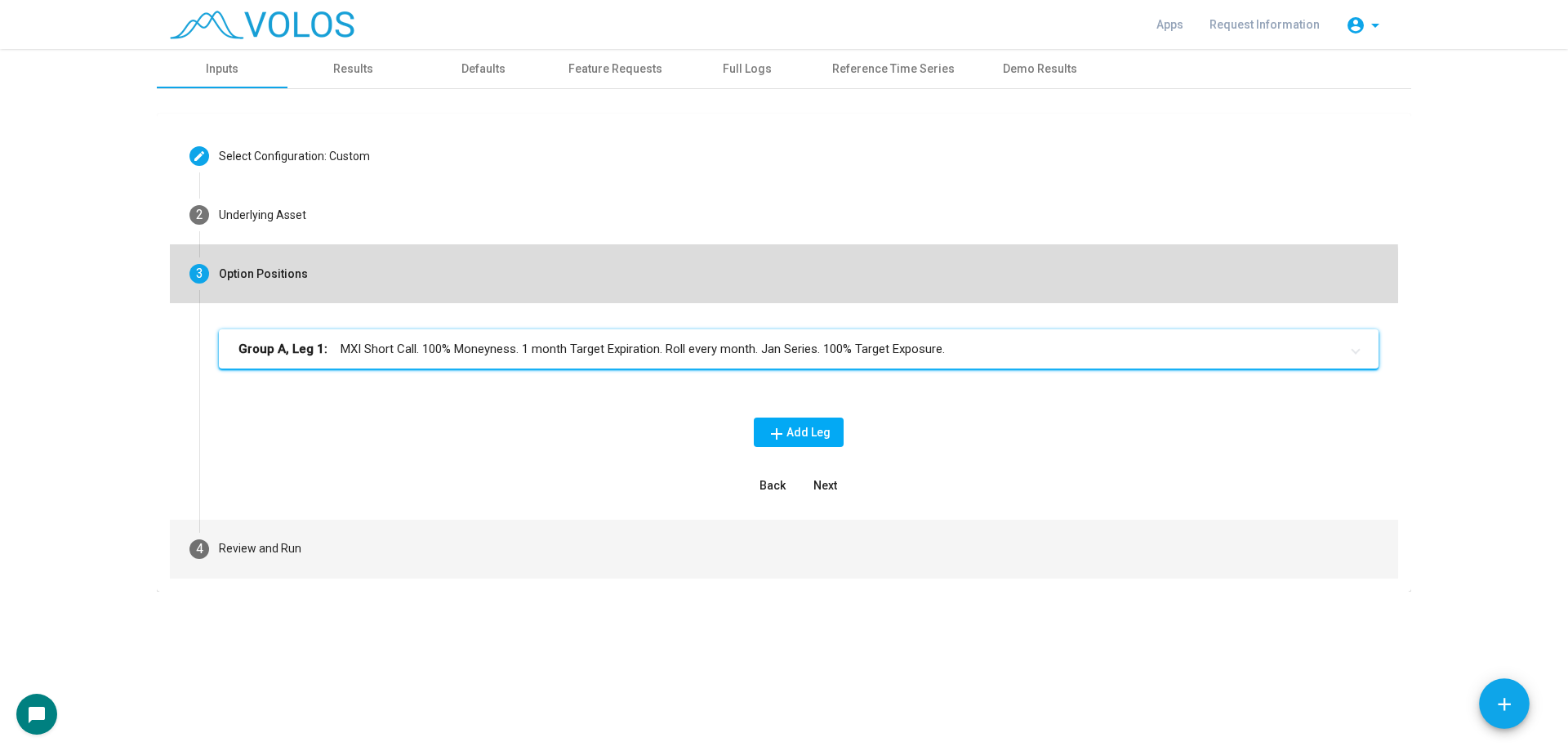
scroll to position [0, 0]
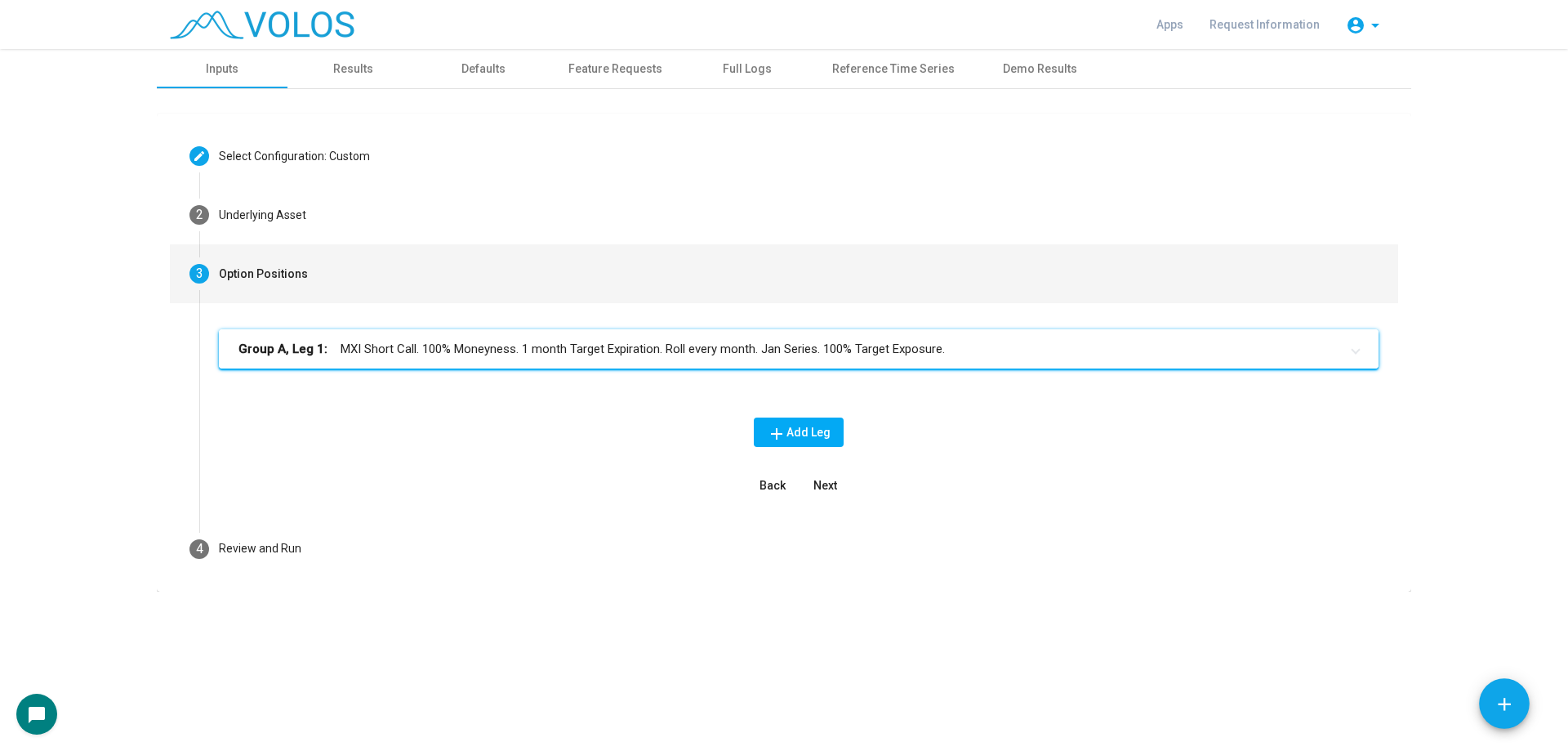
click at [503, 362] on mat-expansion-panel-header "Group A, Leg 1: MXI Short Call. 100% Moneyness. 1 month Target Expiration. Roll…" at bounding box center [798, 348] width 1160 height 39
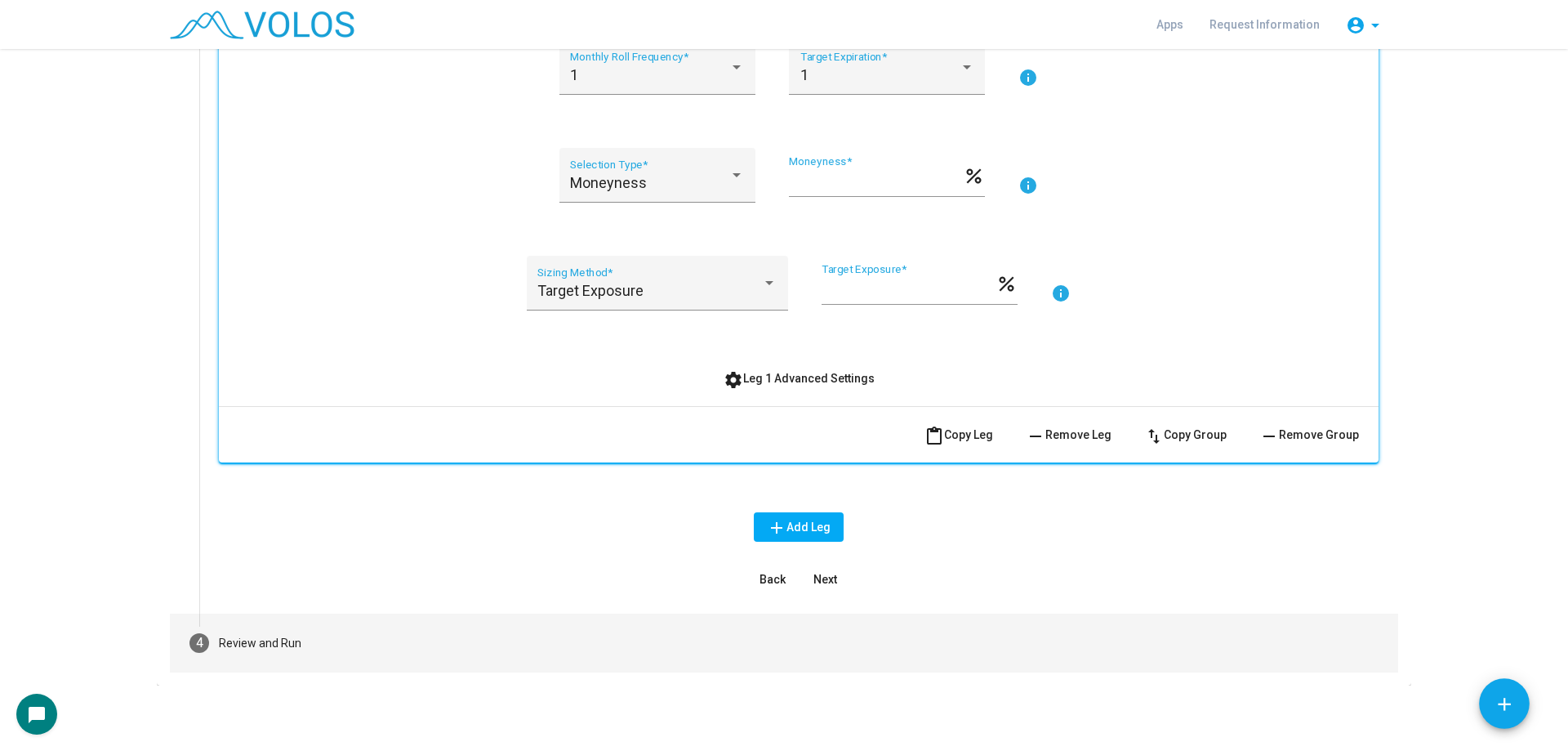
click at [393, 639] on mat-step-header "4 Review and Run" at bounding box center [784, 643] width 1228 height 59
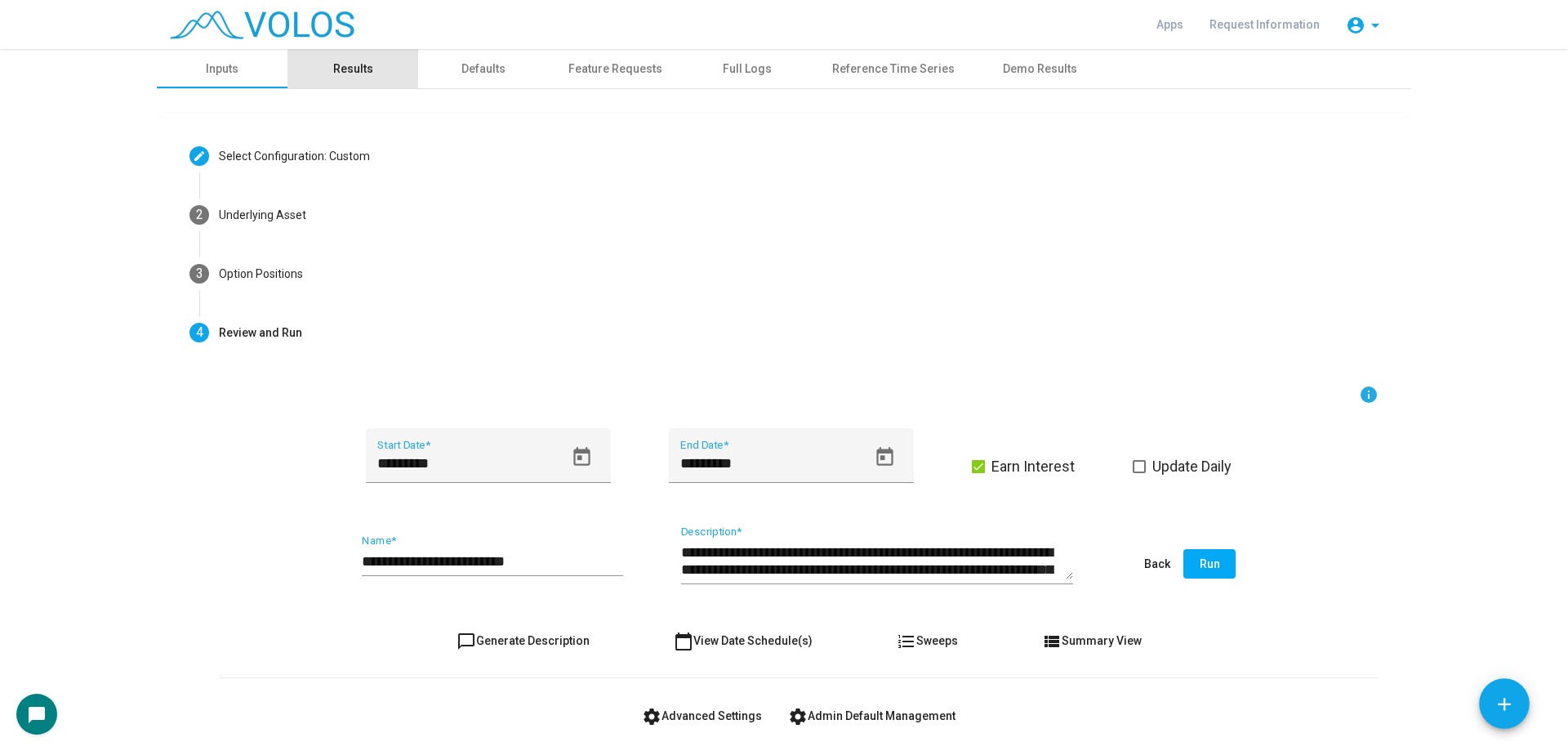
click at [362, 75] on div "Results" at bounding box center [353, 69] width 40 height 17
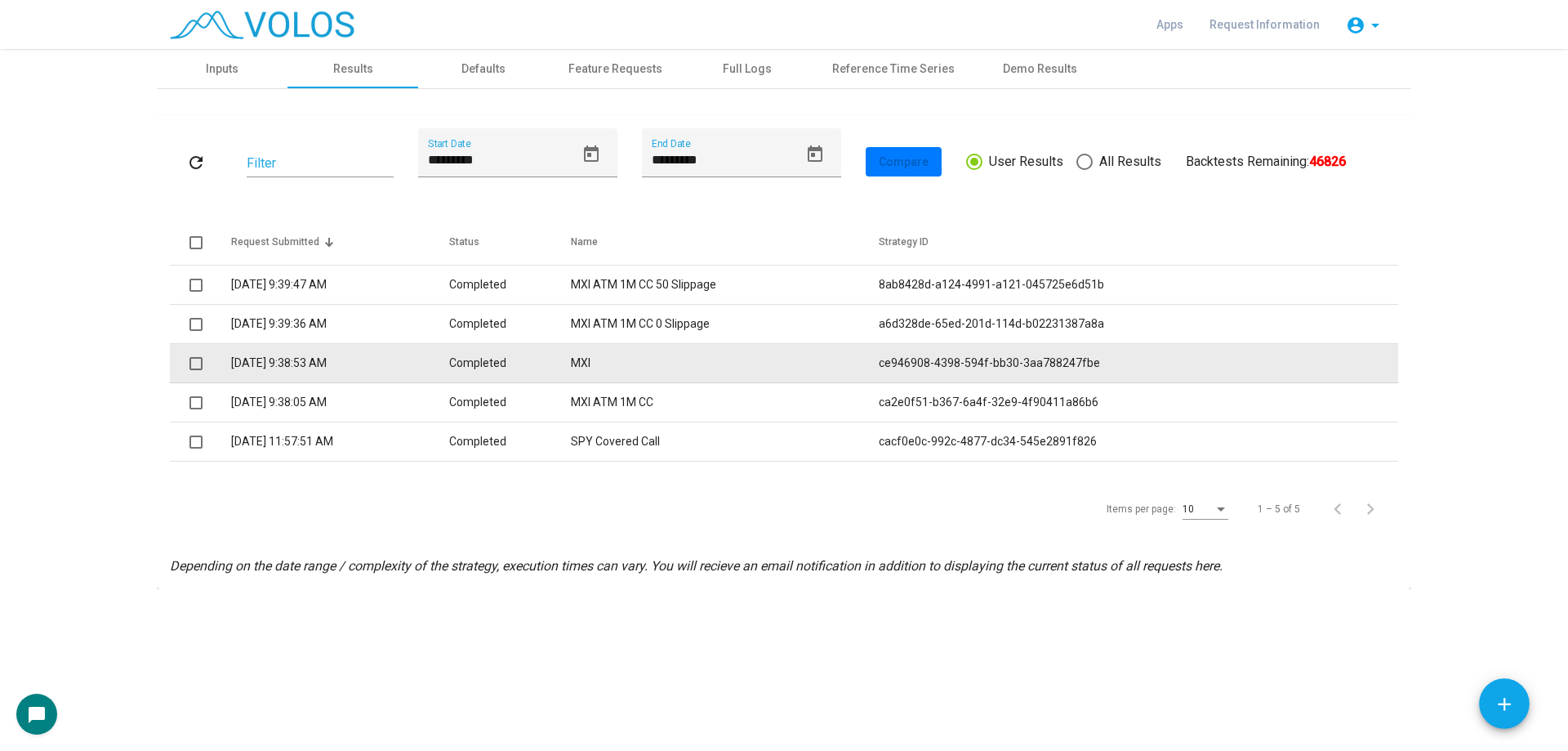
click at [196, 360] on span at bounding box center [196, 364] width 13 height 13
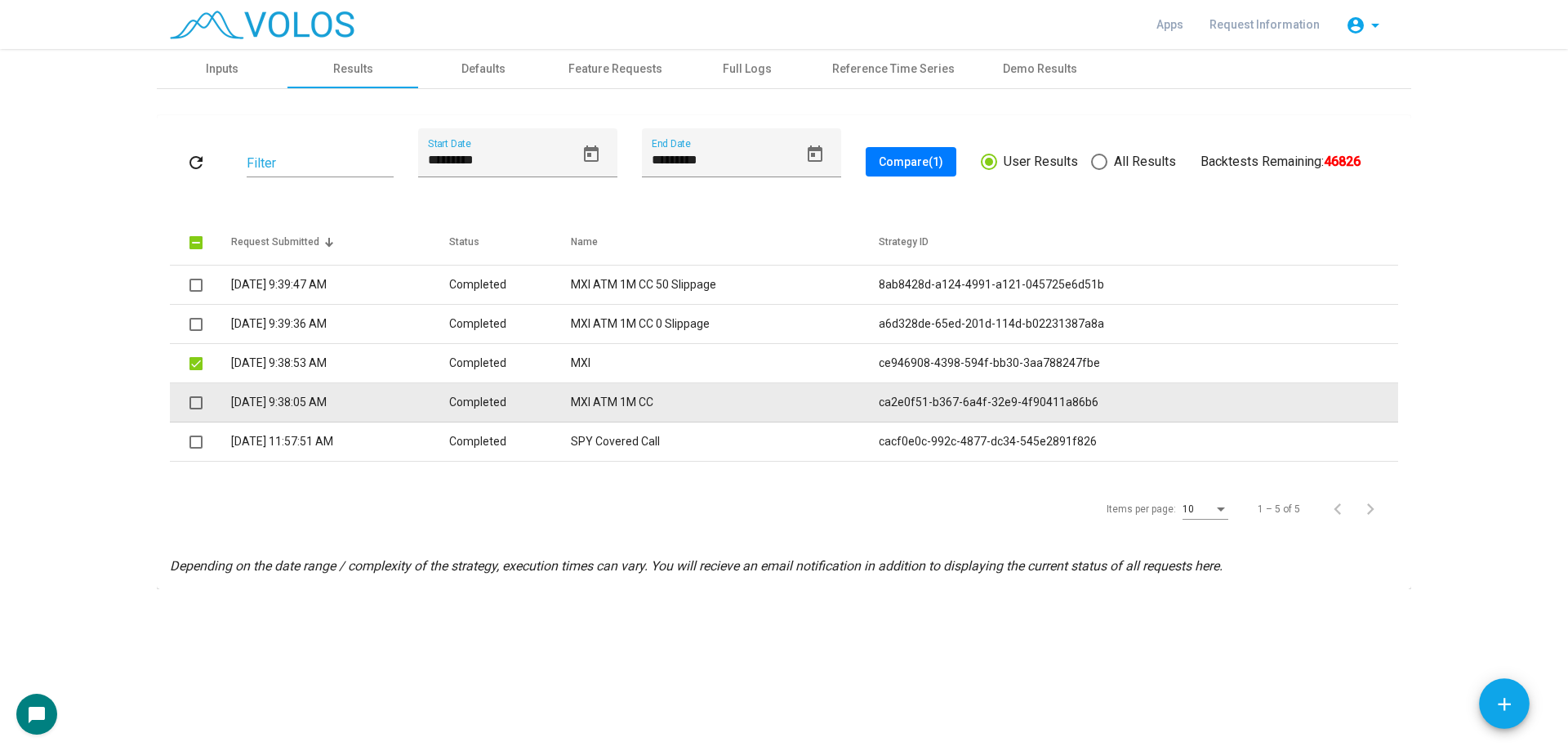
click at [193, 401] on span at bounding box center [196, 403] width 13 height 13
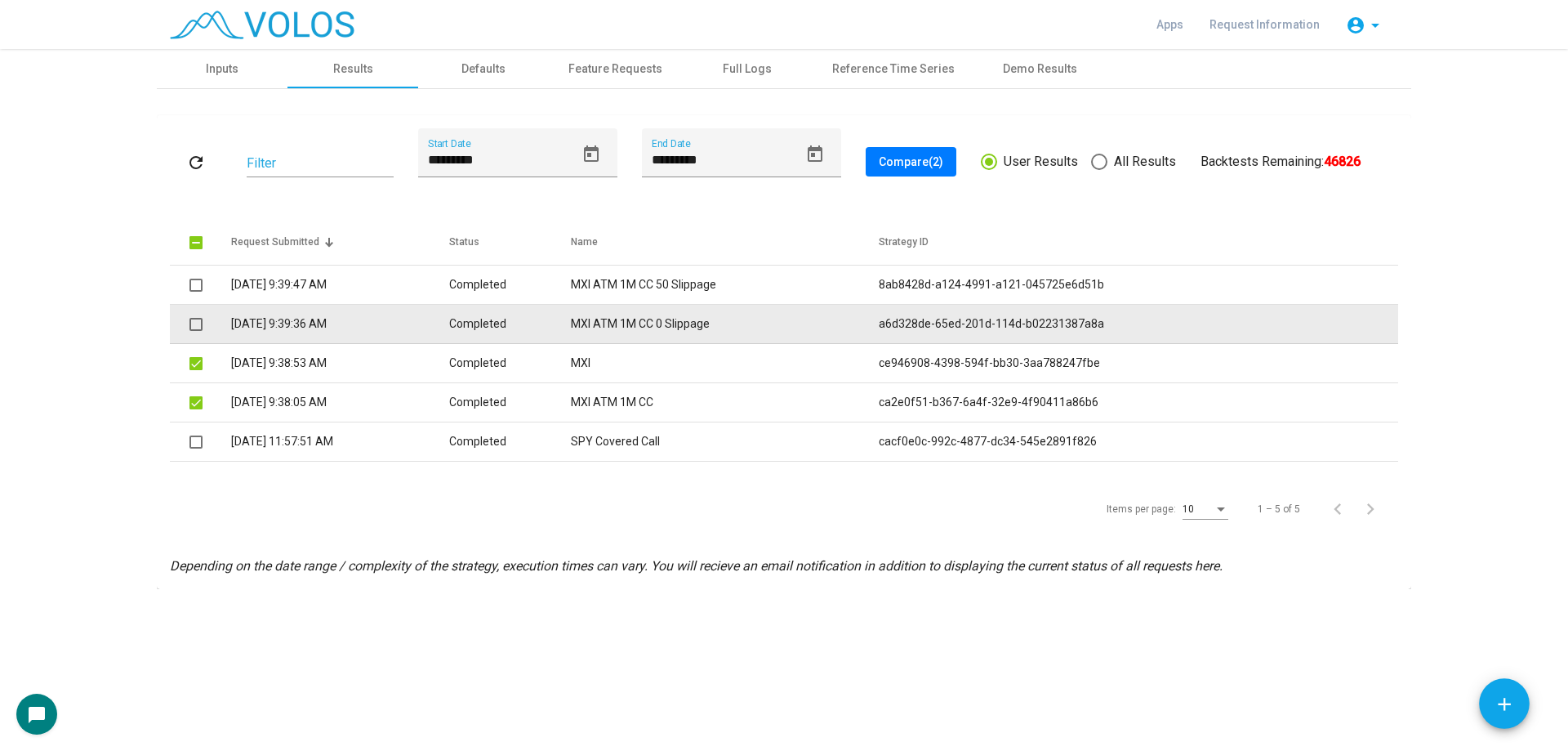
click at [193, 319] on span at bounding box center [196, 325] width 13 height 13
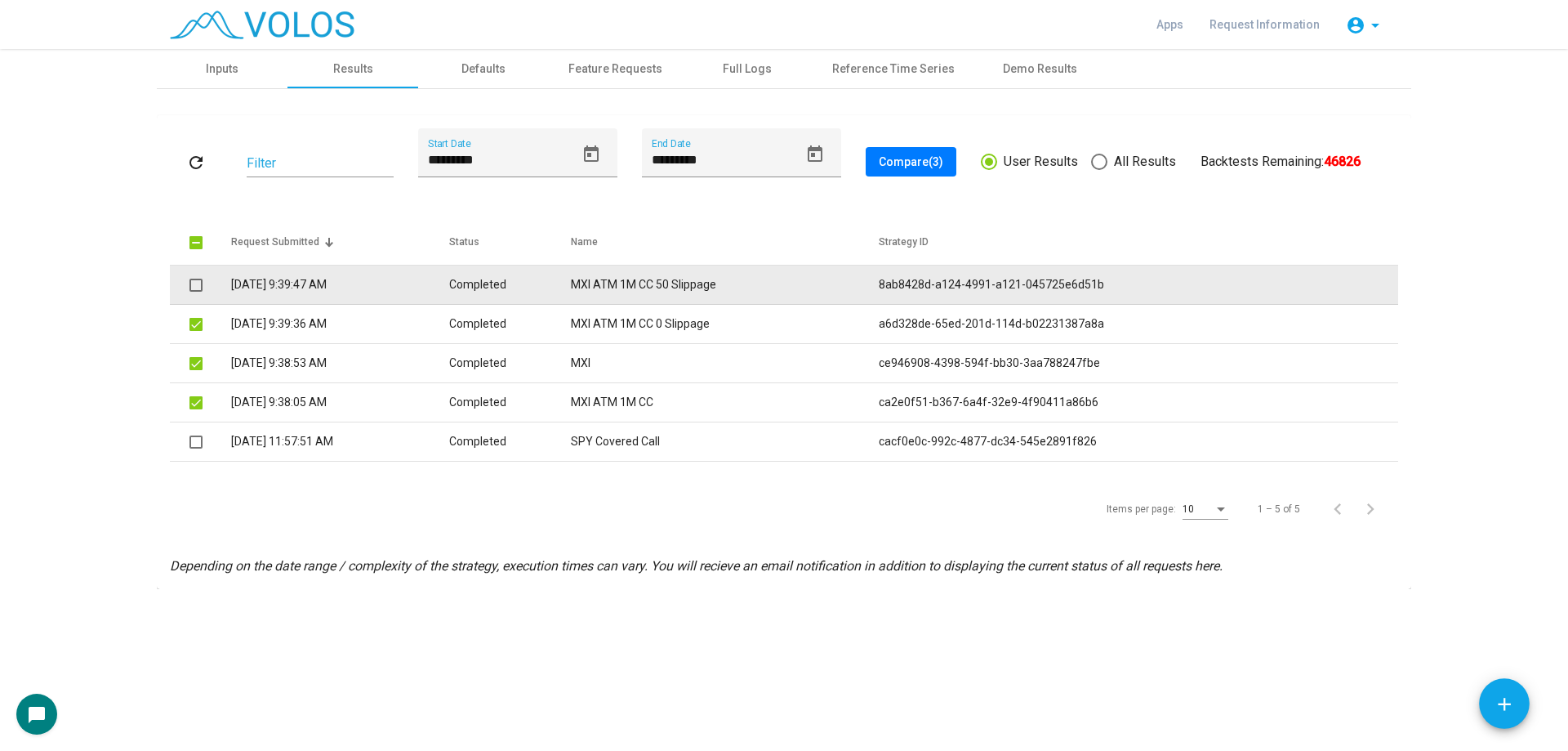
click at [197, 287] on span at bounding box center [196, 286] width 13 height 13
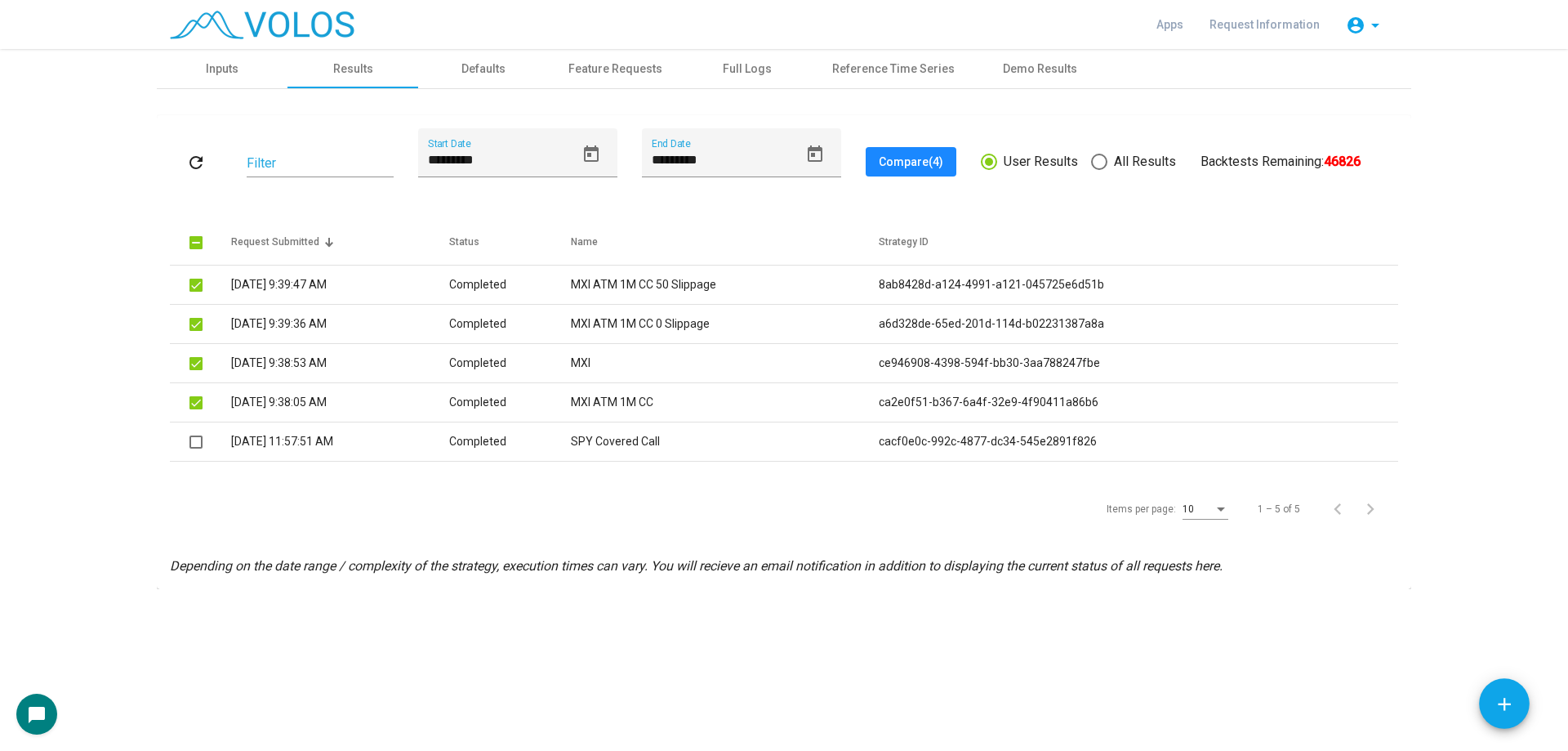
click at [874, 159] on button "Compare (4)" at bounding box center [911, 162] width 90 height 30
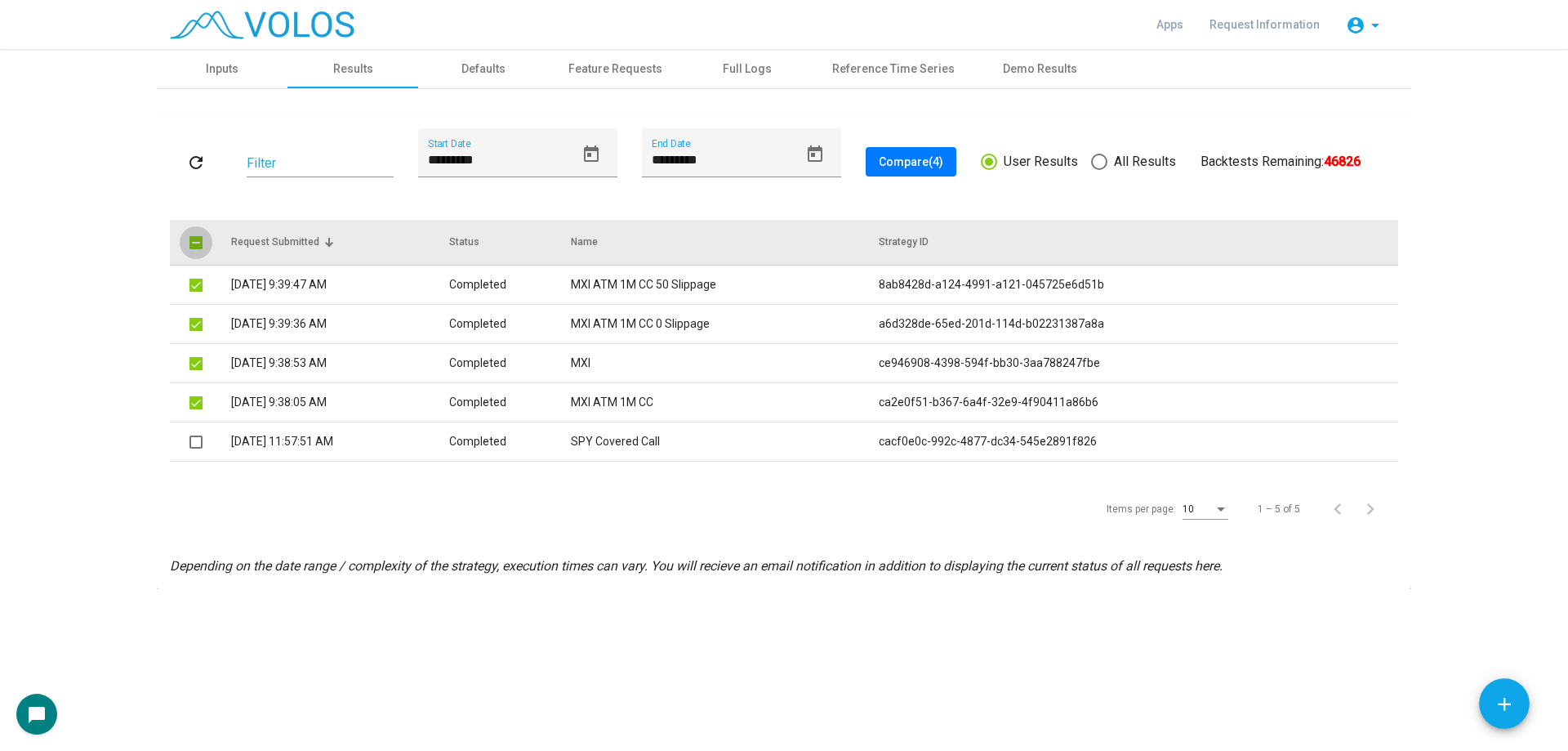
click at [199, 246] on span at bounding box center [196, 243] width 13 height 13
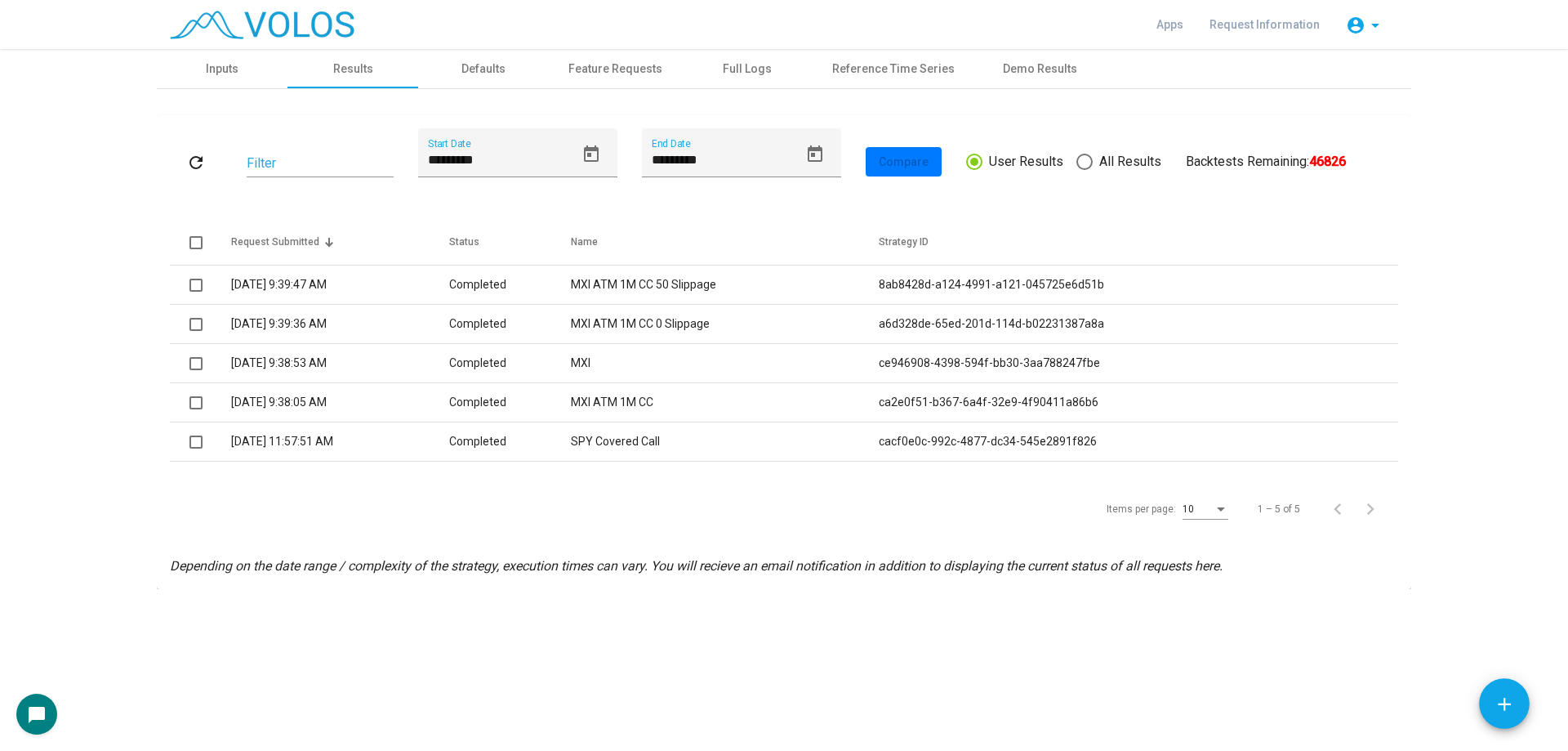
click at [227, 101] on div "refresh Filter ********* Start Date ********* End Date Compare User Results All…" at bounding box center [784, 339] width 1255 height 500
click at [232, 81] on div "Inputs" at bounding box center [222, 69] width 130 height 39
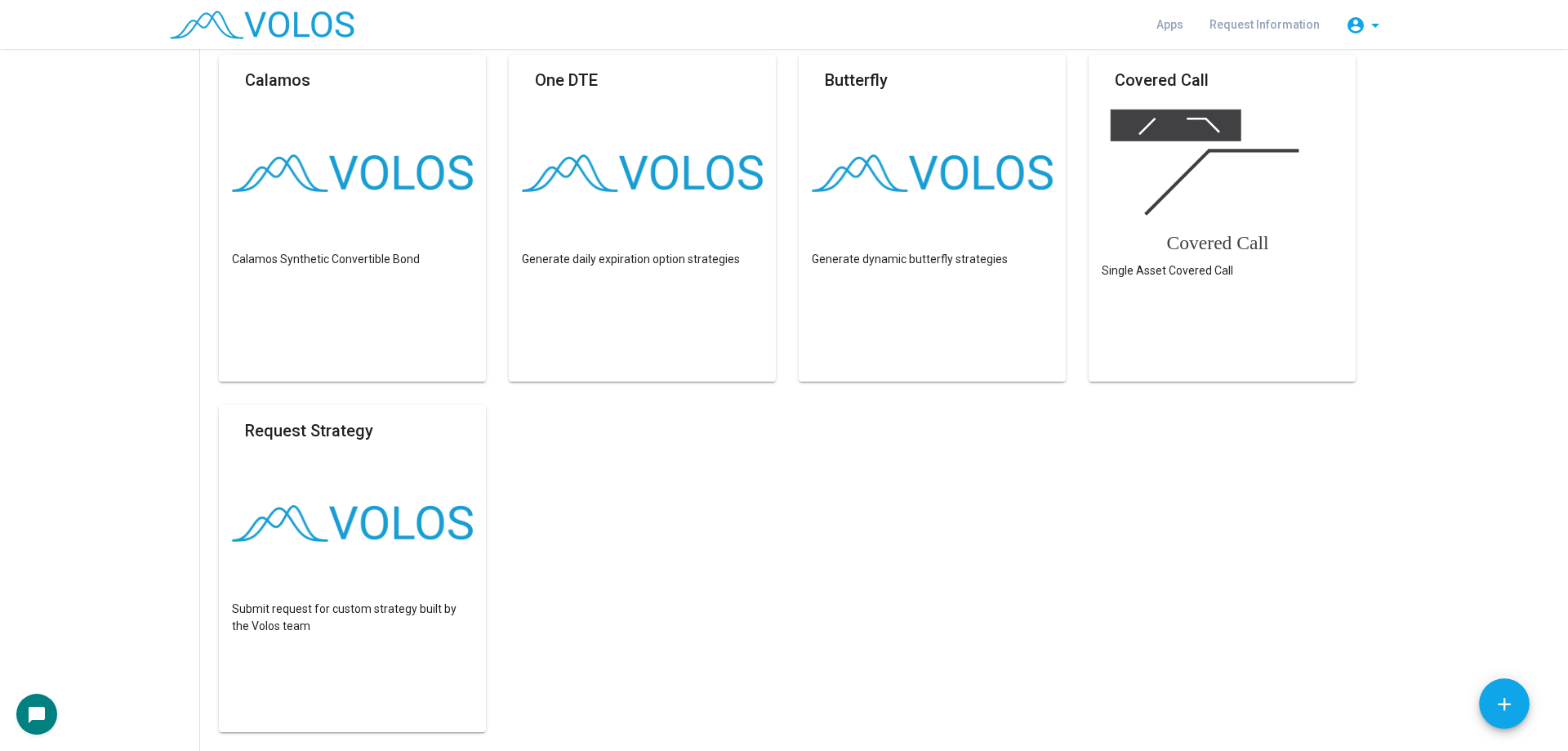
scroll to position [1062, 0]
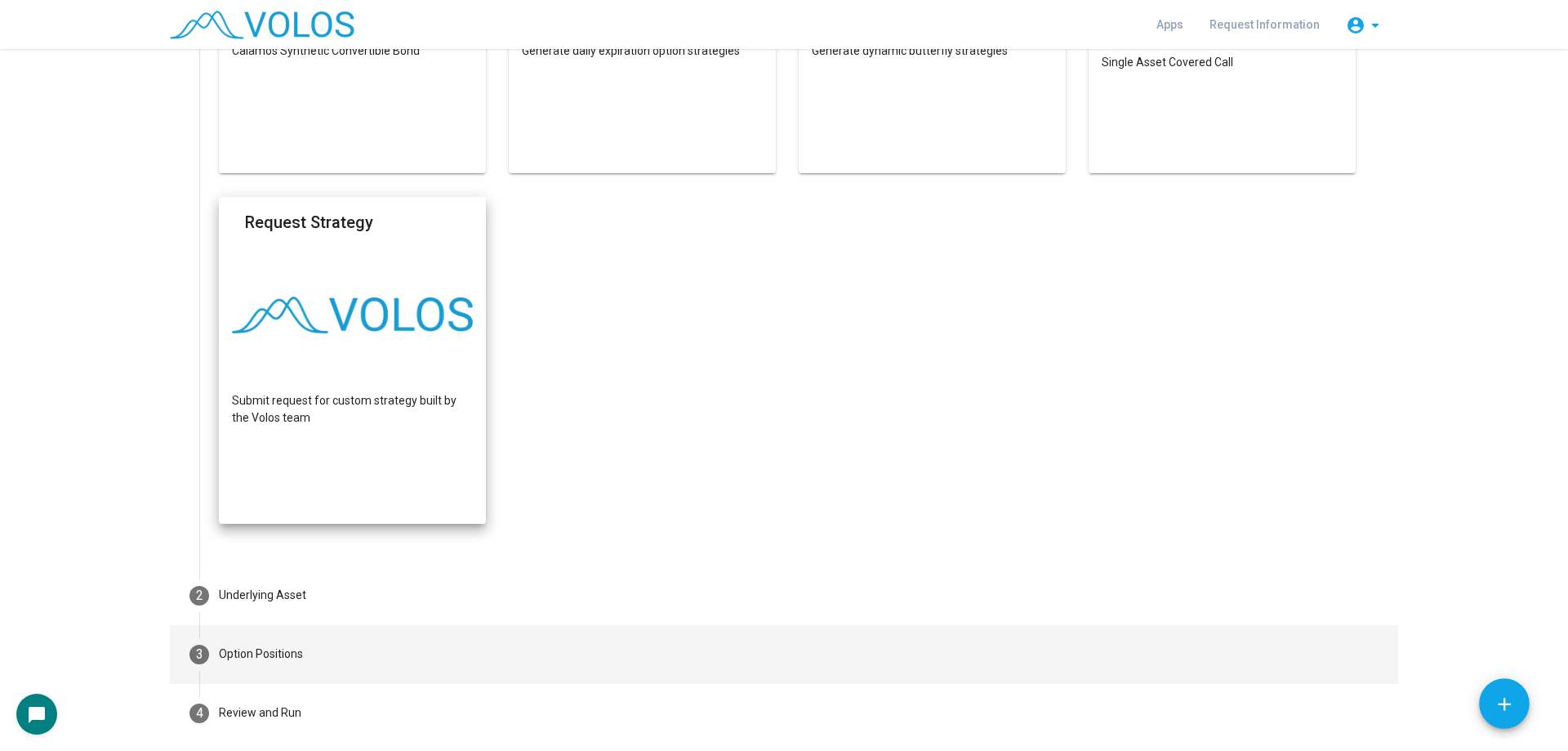
click at [355, 644] on mat-step-header "3 Option Positions" at bounding box center [784, 655] width 1228 height 59
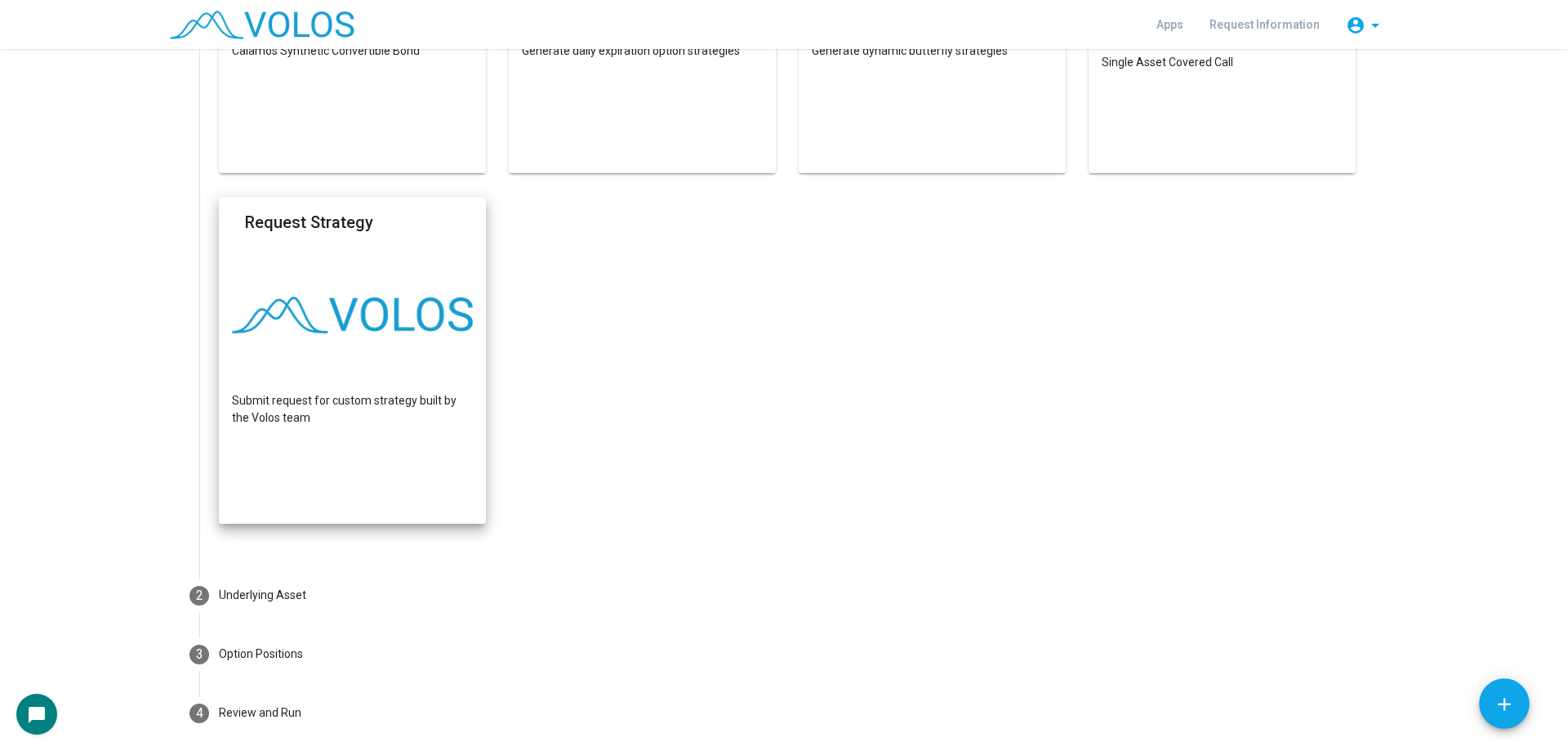
scroll to position [0, 0]
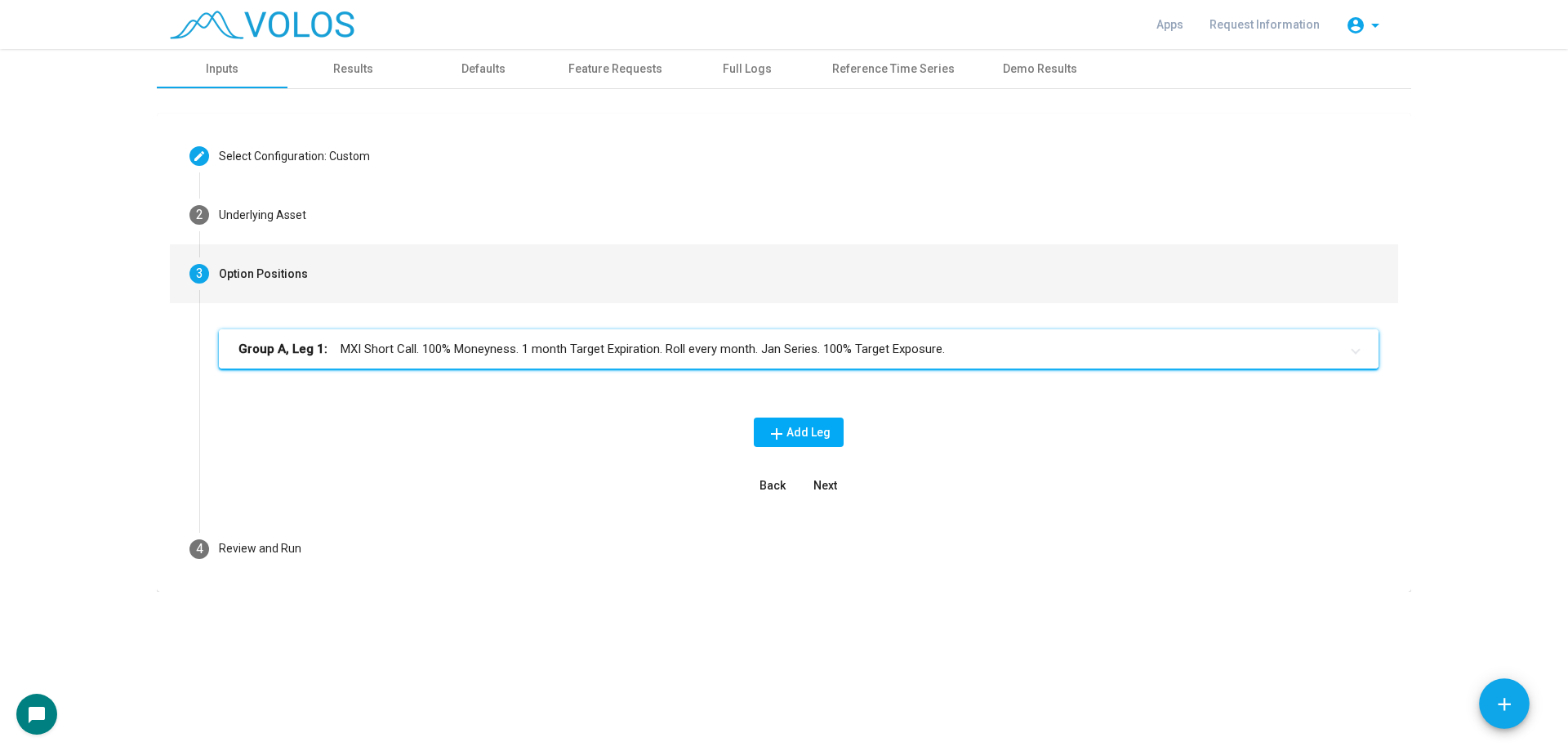
click at [609, 356] on mat-panel-title "Group A, Leg 1: MXI Short Call. 100% Moneyness. 1 month Target Expiration. Roll…" at bounding box center [789, 349] width 1101 height 19
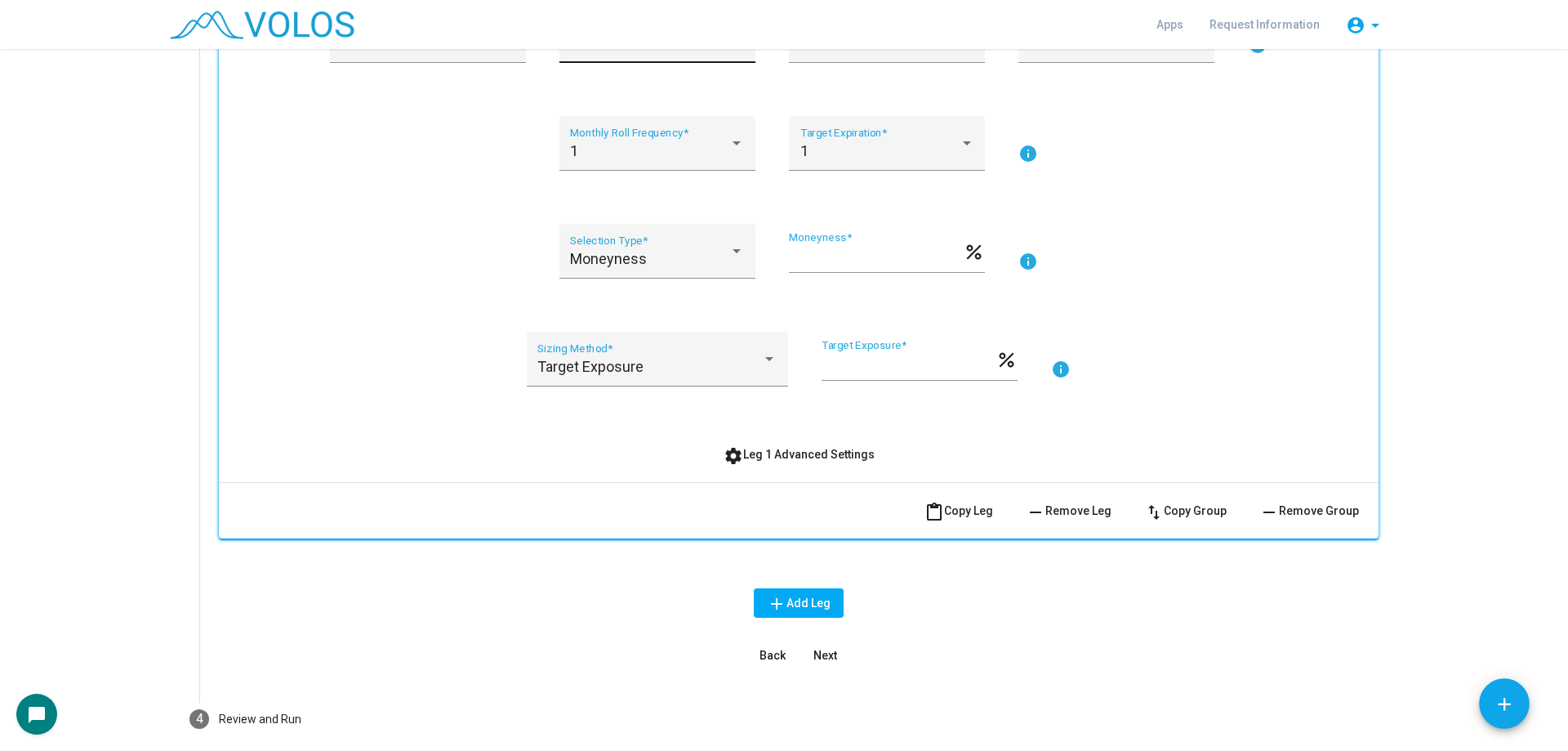
scroll to position [449, 0]
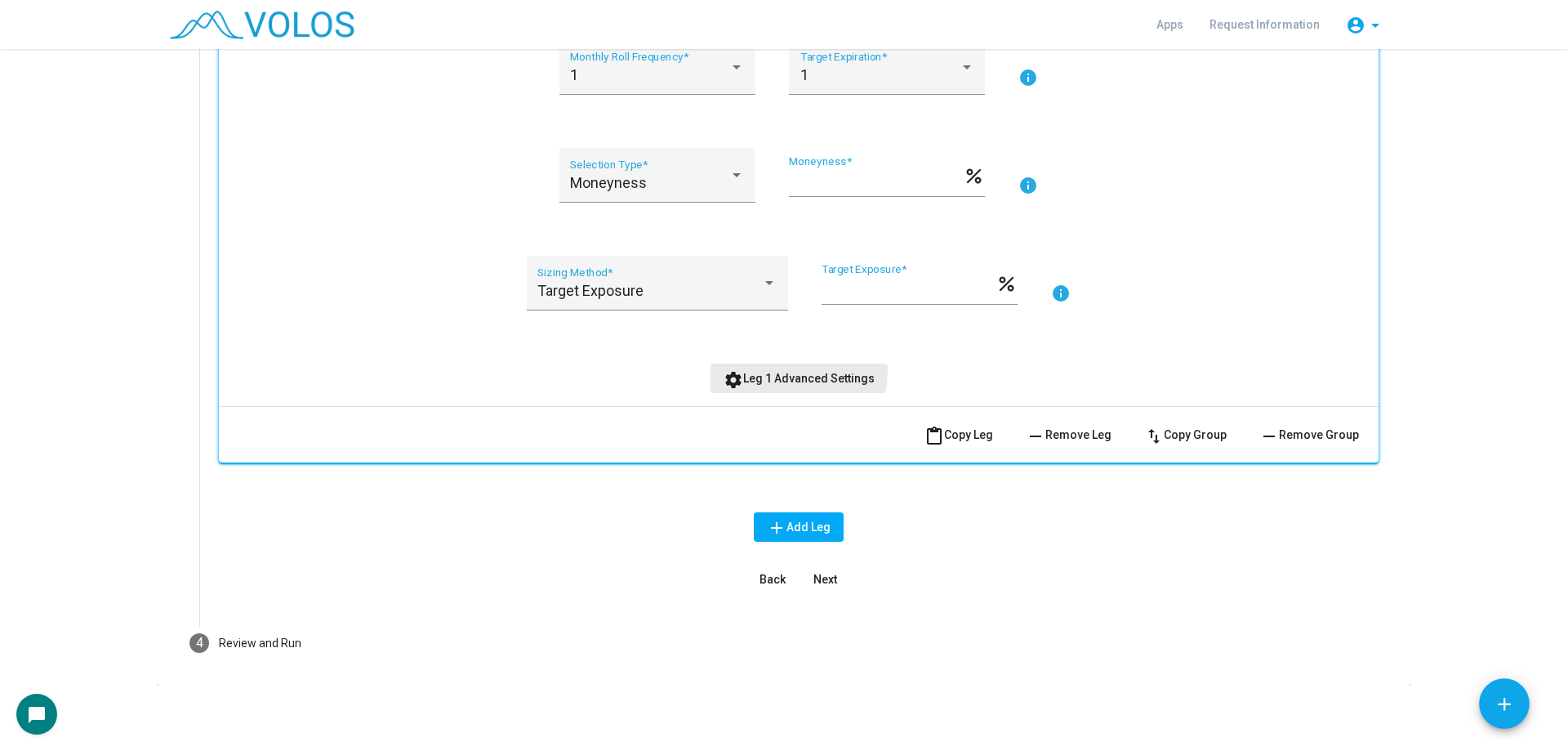
click at [769, 372] on span "settings Leg 1 Advanced Settings" at bounding box center [799, 379] width 151 height 13
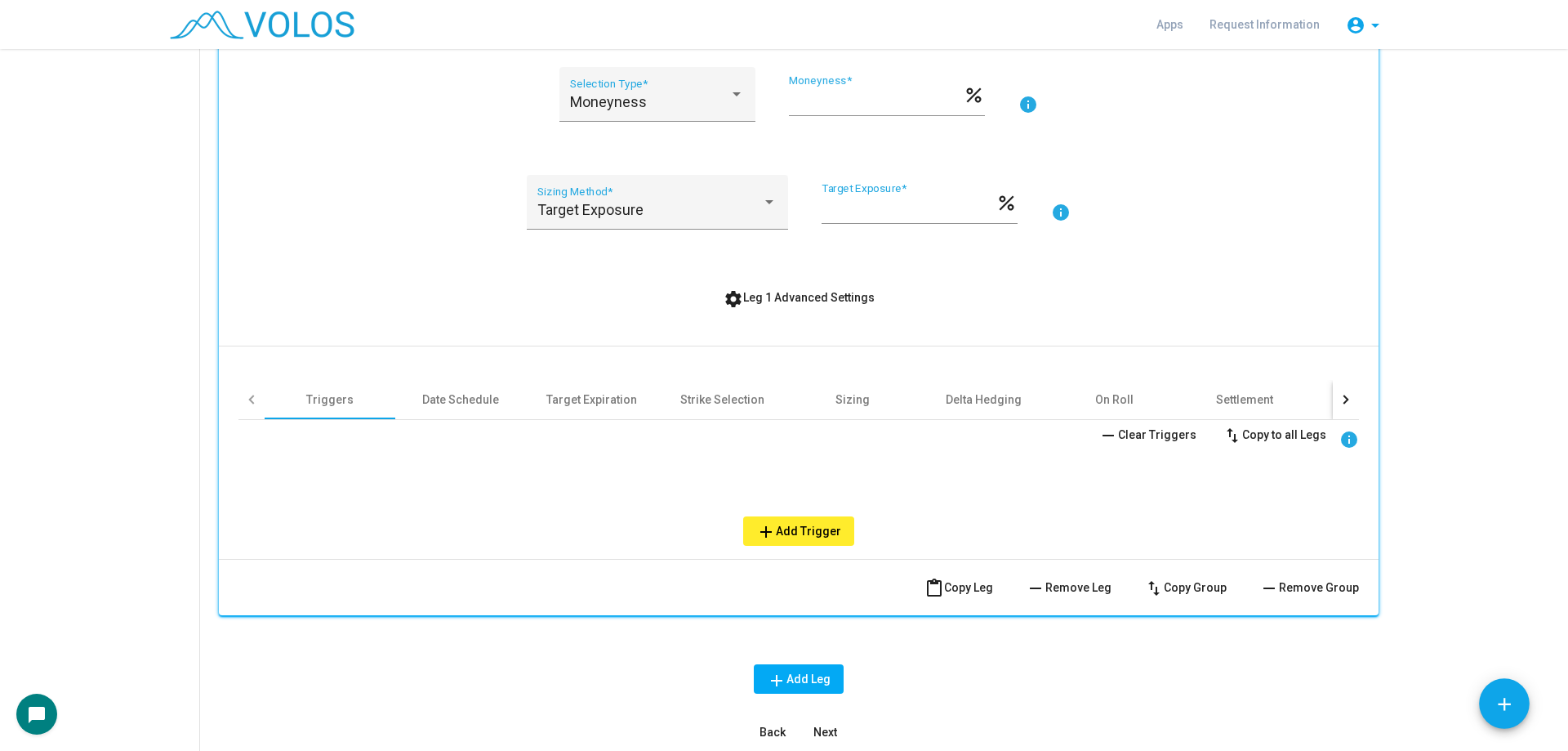
scroll to position [531, 0]
click at [1082, 398] on div "On Roll" at bounding box center [1113, 398] width 130 height 39
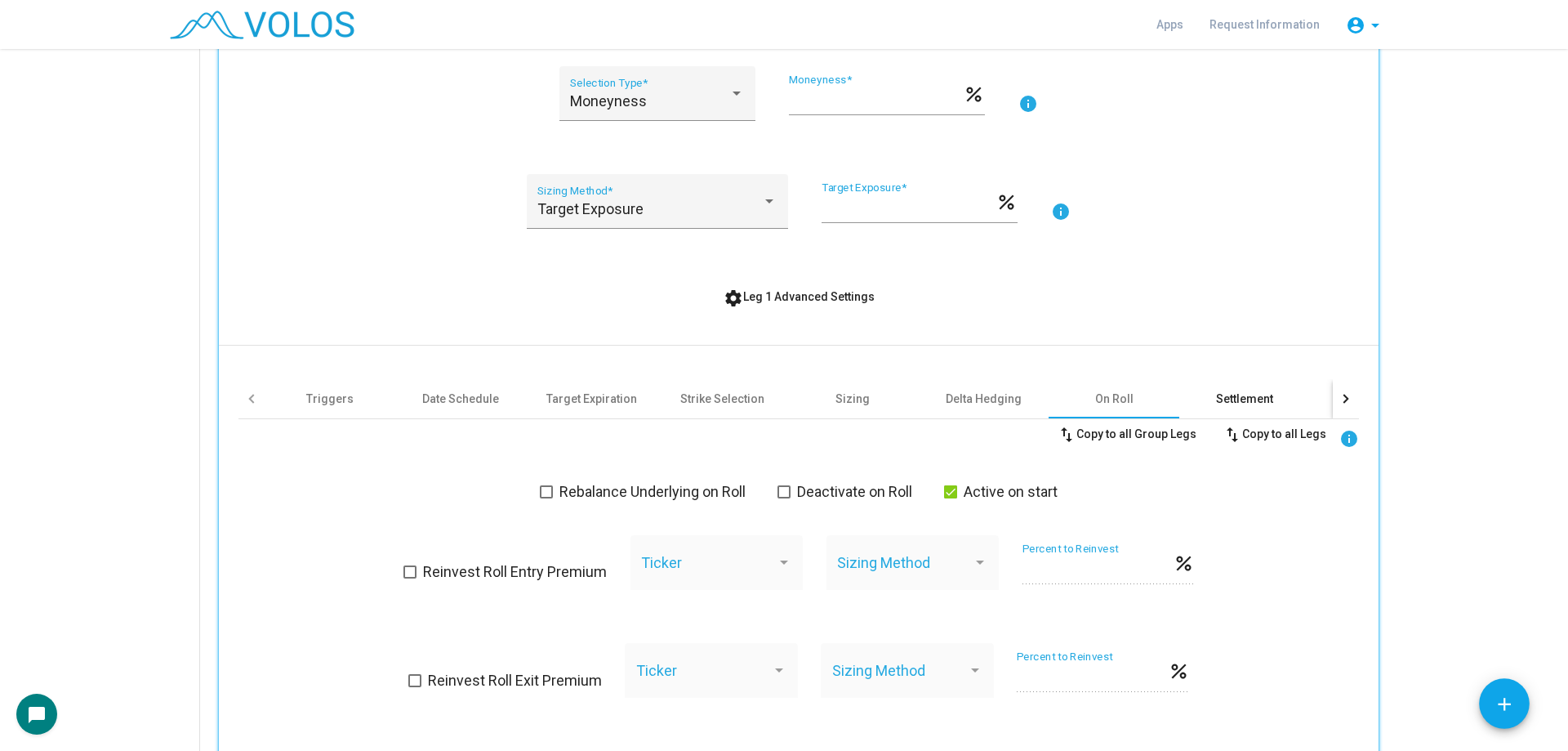
click at [1297, 390] on div "Settlement" at bounding box center [1245, 398] width 130 height 39
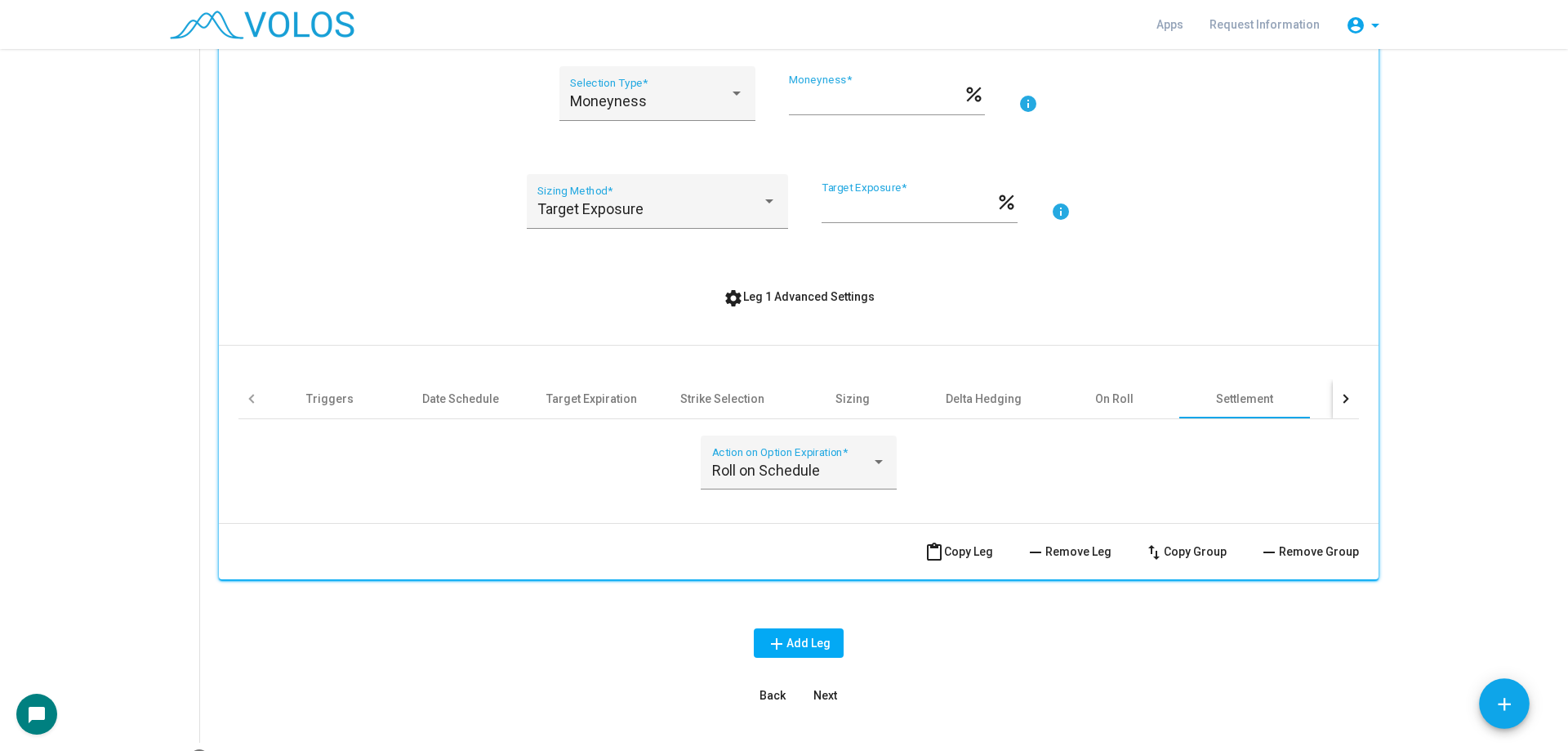
click at [1348, 397] on div at bounding box center [1345, 398] width 26 height 39
click at [1022, 396] on div "Other" at bounding box center [1019, 398] width 29 height 16
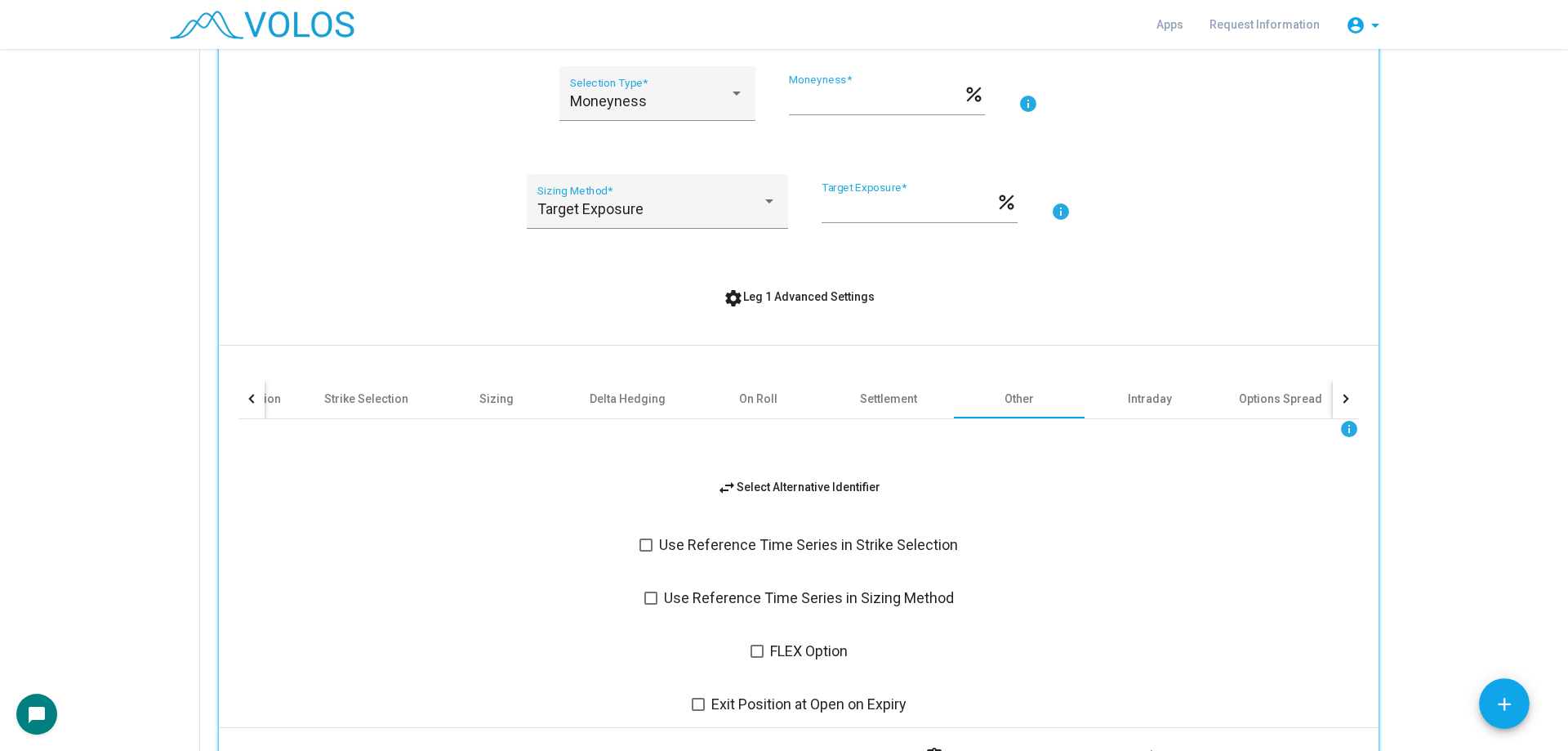
drag, startPoint x: 907, startPoint y: 498, endPoint x: 620, endPoint y: 464, distance: 289.0
click at [621, 464] on div "info swap_horiz Select Alternative Identifier Use Reference Time Series in Stri…" at bounding box center [799, 566] width 1121 height 296
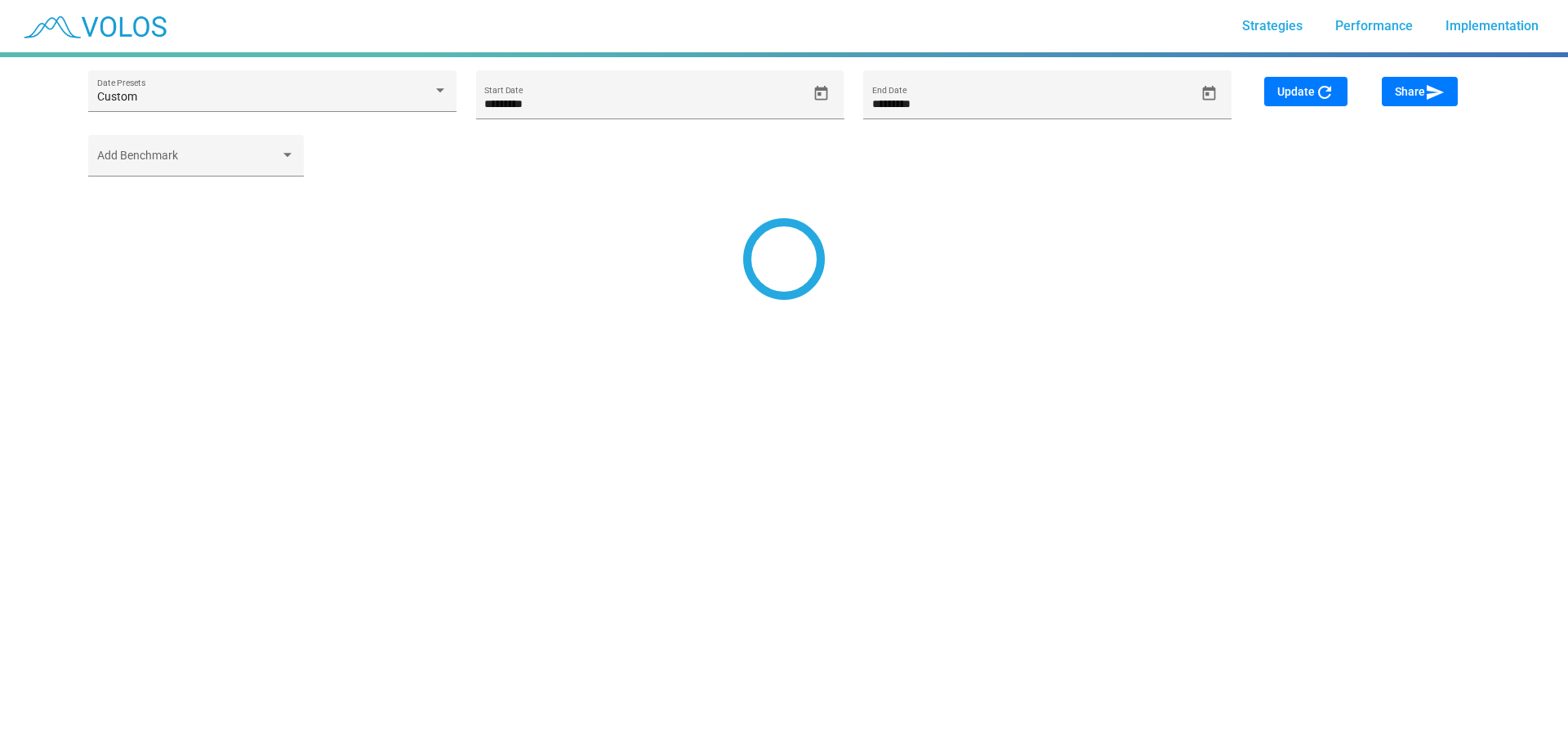
type input "*********"
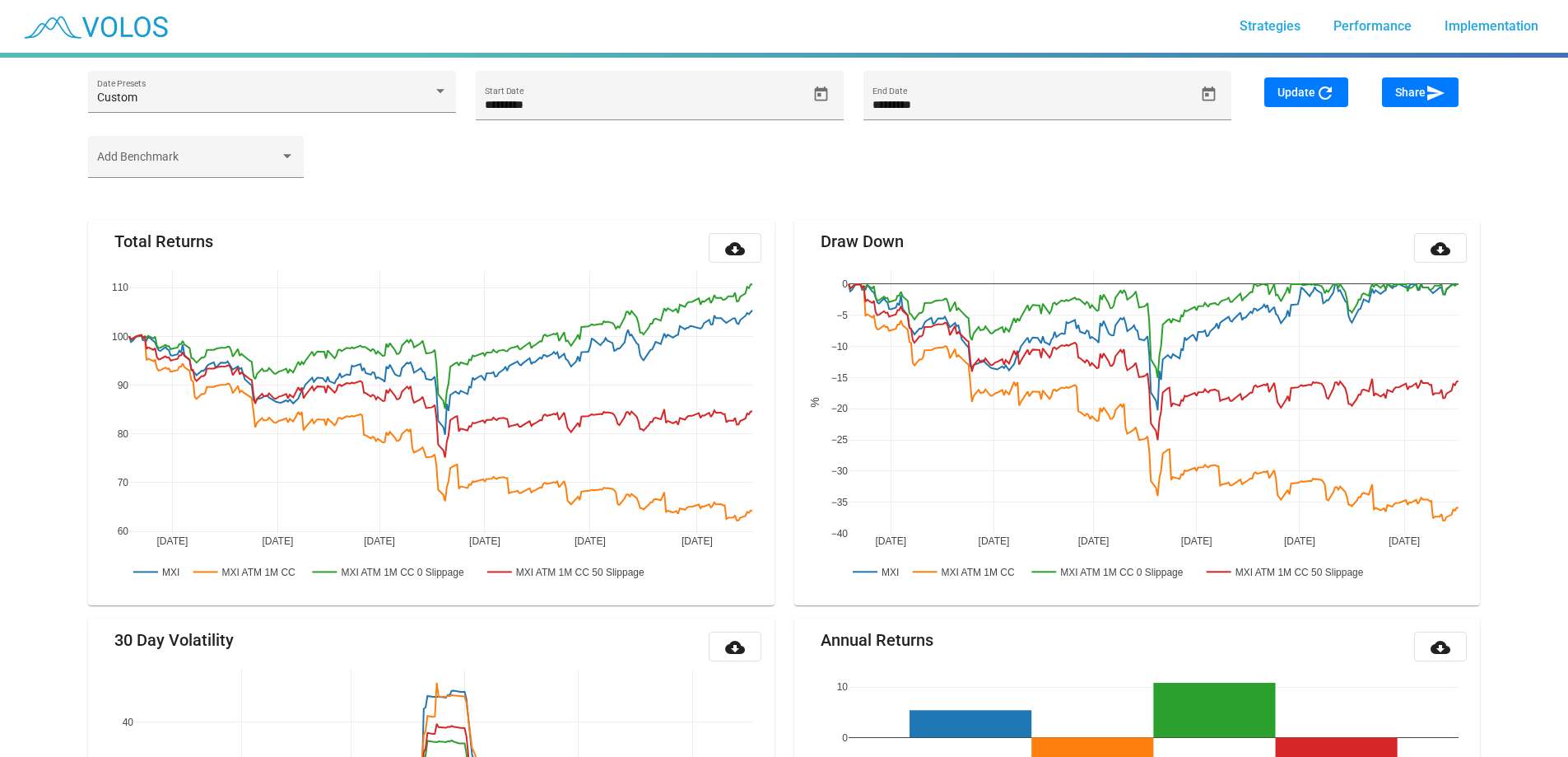
click at [1417, 102] on button "Share send" at bounding box center [1420, 92] width 77 height 30
